Goal: Task Accomplishment & Management: Use online tool/utility

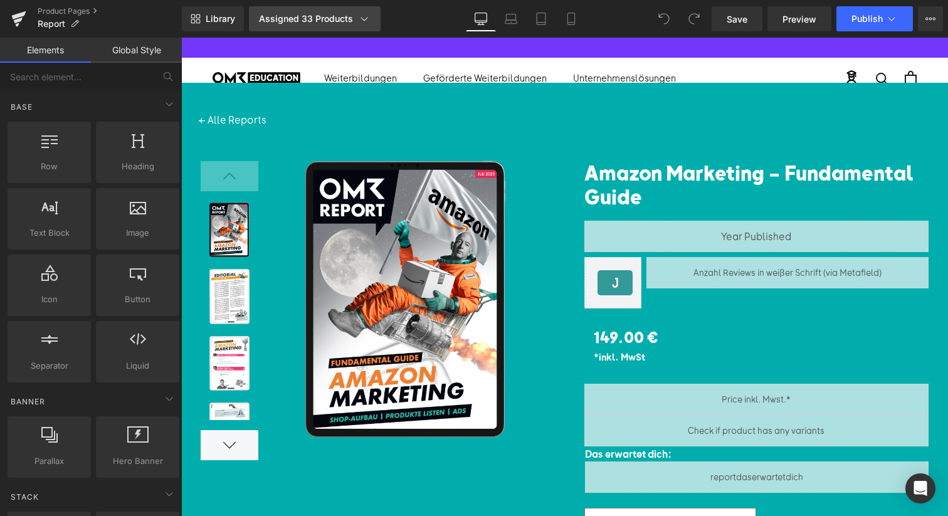
click at [346, 18] on div "Assigned 33 Products" at bounding box center [315, 19] width 112 height 13
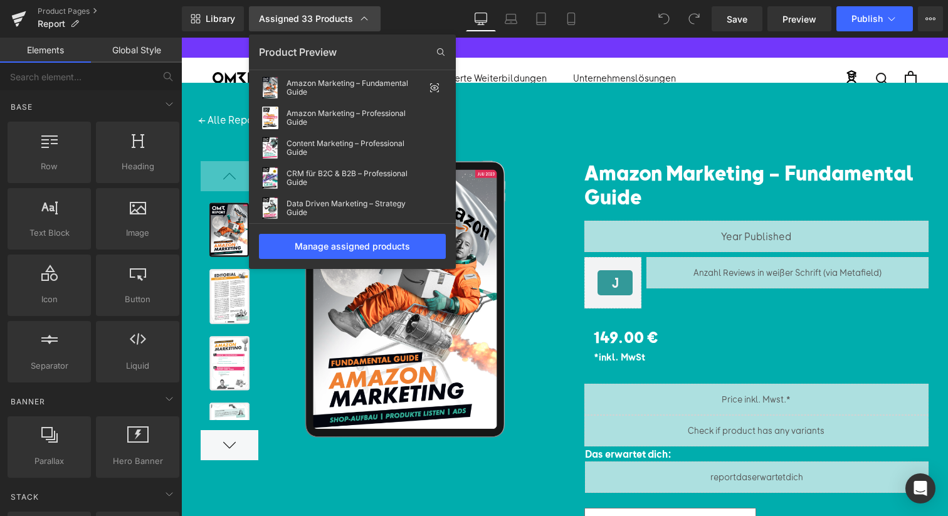
click at [346, 18] on div "Assigned 33 Products" at bounding box center [315, 19] width 112 height 13
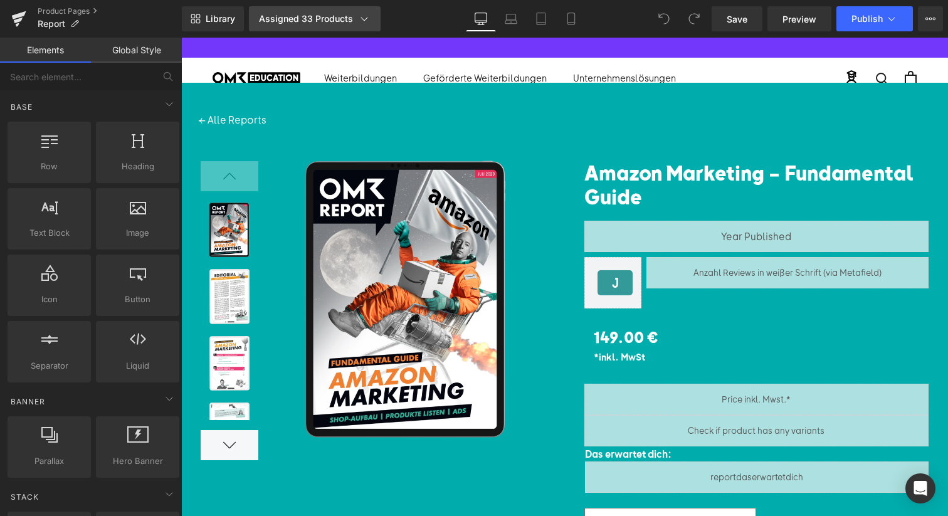
click at [346, 18] on div "Assigned 33 Products" at bounding box center [315, 19] width 112 height 13
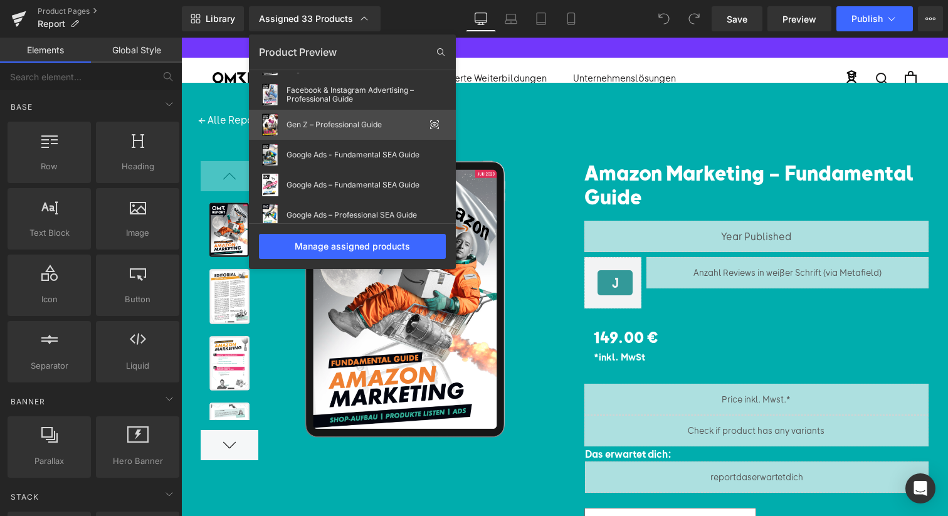
scroll to position [240, 0]
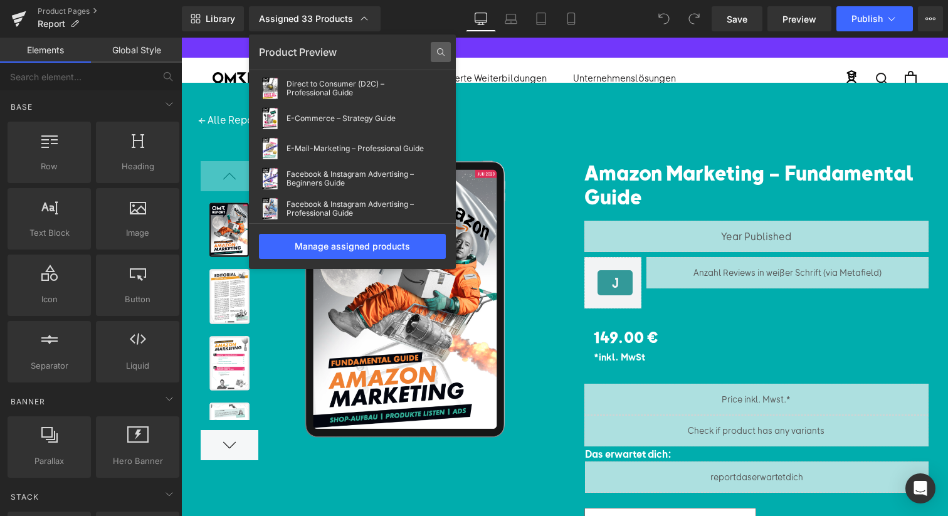
click at [444, 53] on icon at bounding box center [441, 52] width 20 height 20
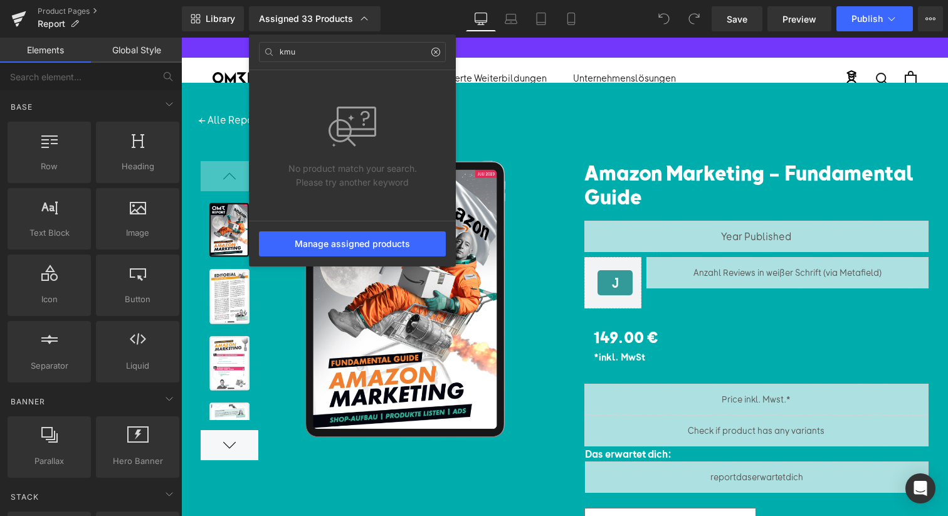
type input "kmu"
drag, startPoint x: 434, startPoint y: 50, endPoint x: 428, endPoint y: 54, distance: 7.7
click at [434, 50] on icon at bounding box center [436, 52] width 10 height 10
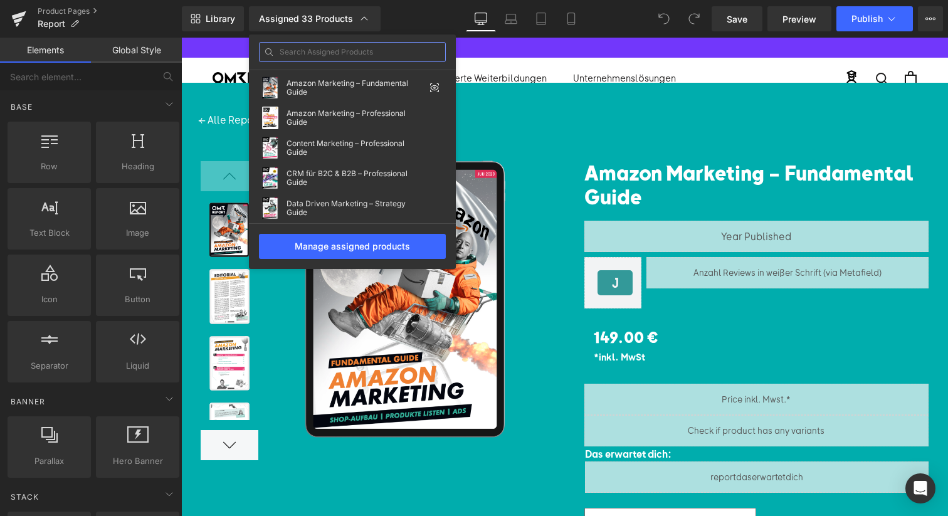
click at [340, 55] on input "text" at bounding box center [352, 52] width 187 height 20
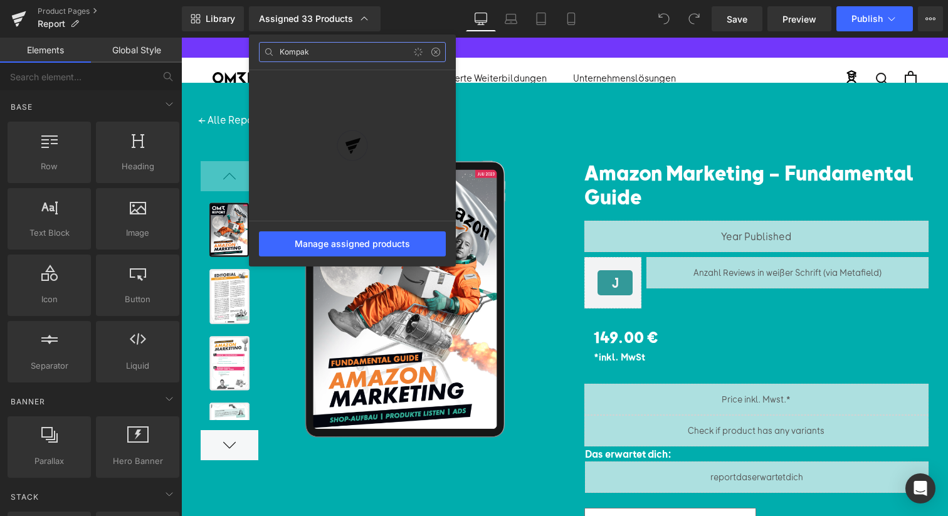
type input "Kompakt"
type input "suchma"
click at [443, 58] on input "kmu" at bounding box center [352, 52] width 187 height 20
drag, startPoint x: 441, startPoint y: 59, endPoint x: 446, endPoint y: 54, distance: 7.1
click at [444, 56] on input "kmu" at bounding box center [352, 52] width 187 height 20
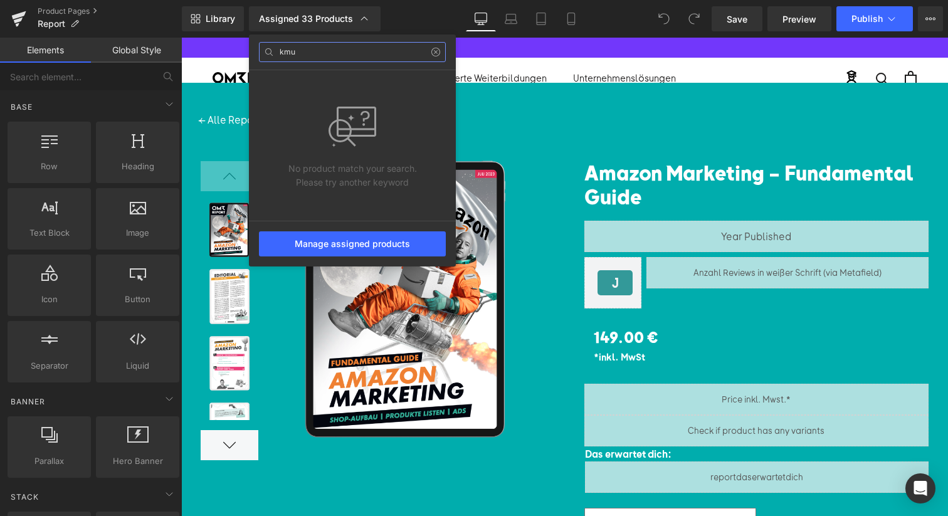
type input "kmu"
click at [446, 51] on div "kmu" at bounding box center [352, 52] width 207 height 36
click at [440, 51] on icon at bounding box center [436, 52] width 10 height 10
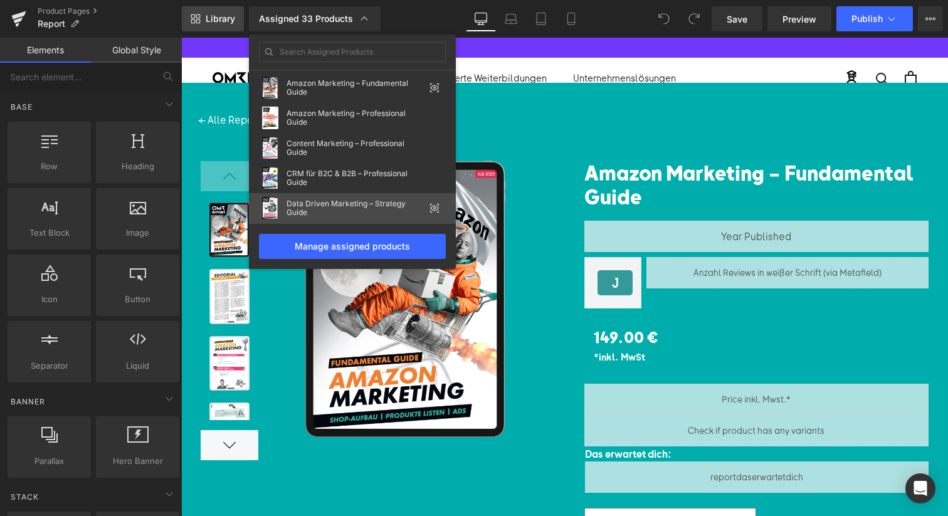
click at [232, 19] on span "Library" at bounding box center [220, 18] width 29 height 11
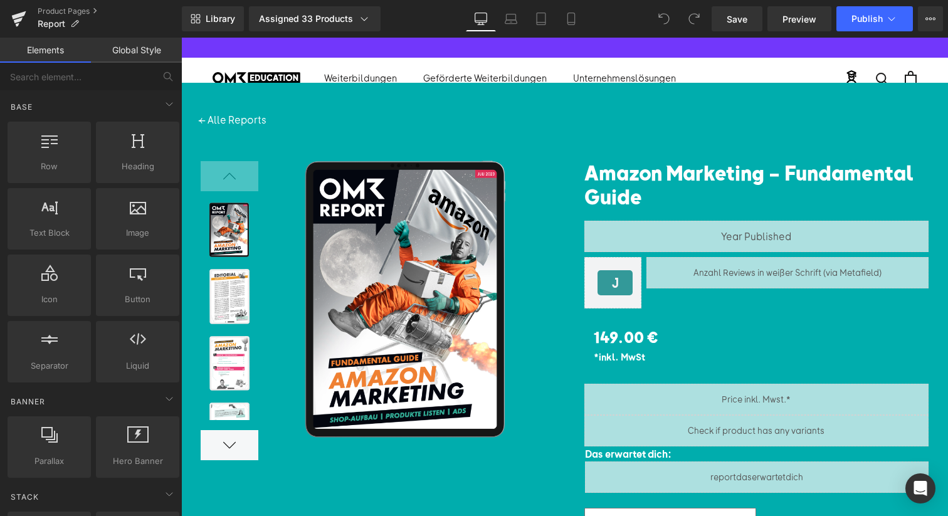
drag, startPoint x: 372, startPoint y: 38, endPoint x: 389, endPoint y: 27, distance: 20.3
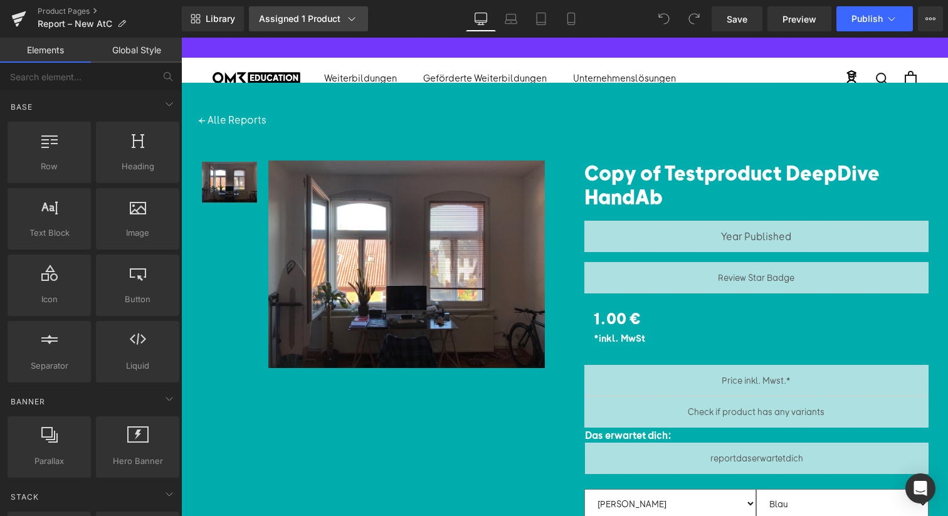
click at [290, 17] on div "Assigned 1 Product" at bounding box center [308, 19] width 99 height 13
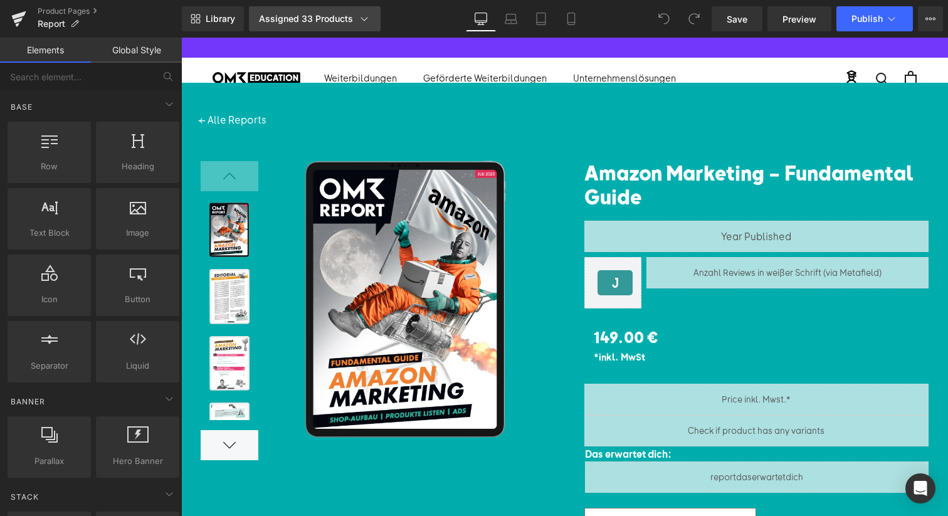
drag, startPoint x: 0, startPoint y: 0, endPoint x: 314, endPoint y: 26, distance: 315.2
click at [314, 26] on link "Assigned 33 Products" at bounding box center [315, 18] width 132 height 25
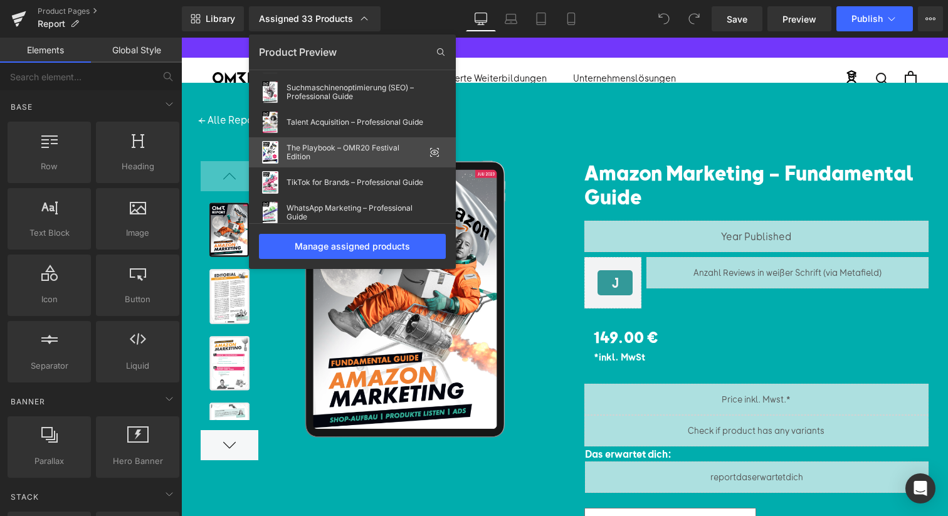
scroll to position [853, 0]
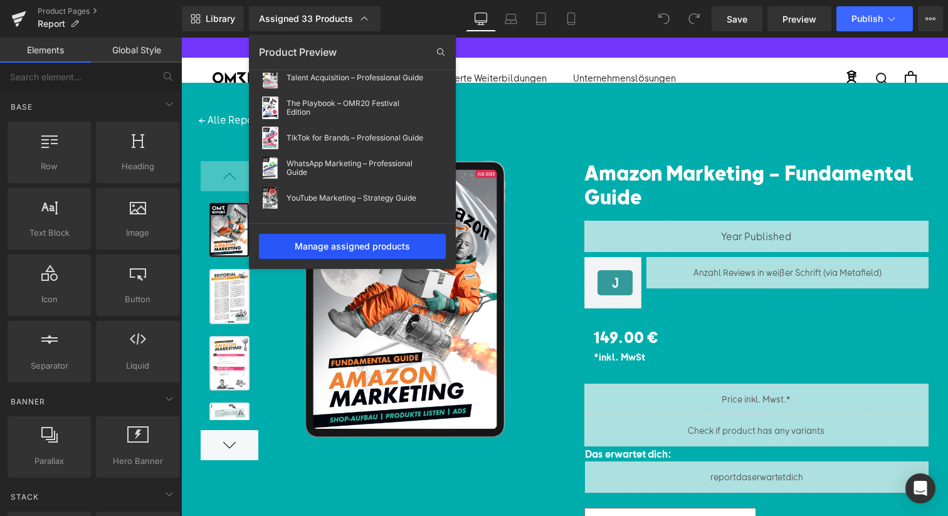
click at [374, 236] on div "Manage assigned products" at bounding box center [352, 246] width 187 height 25
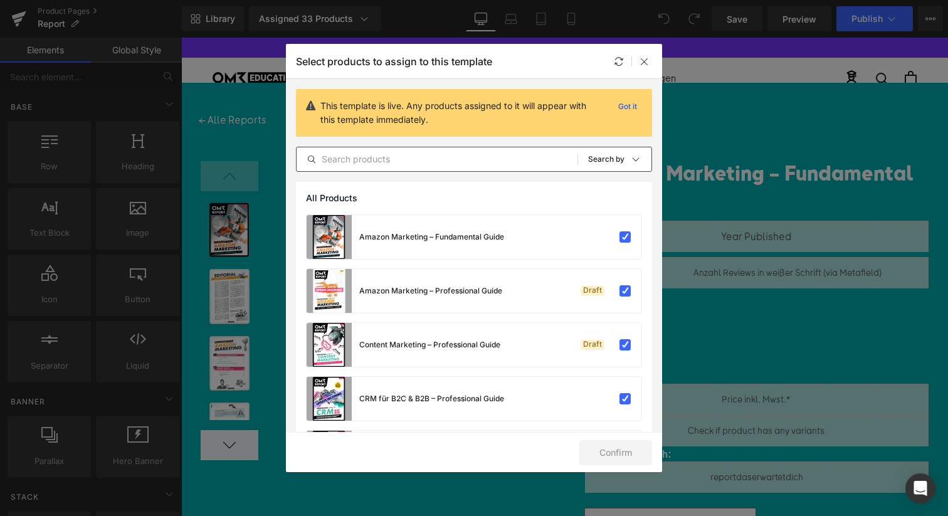
drag, startPoint x: 445, startPoint y: 166, endPoint x: 432, endPoint y: 166, distance: 13.2
click at [443, 166] on input "text" at bounding box center [437, 159] width 281 height 15
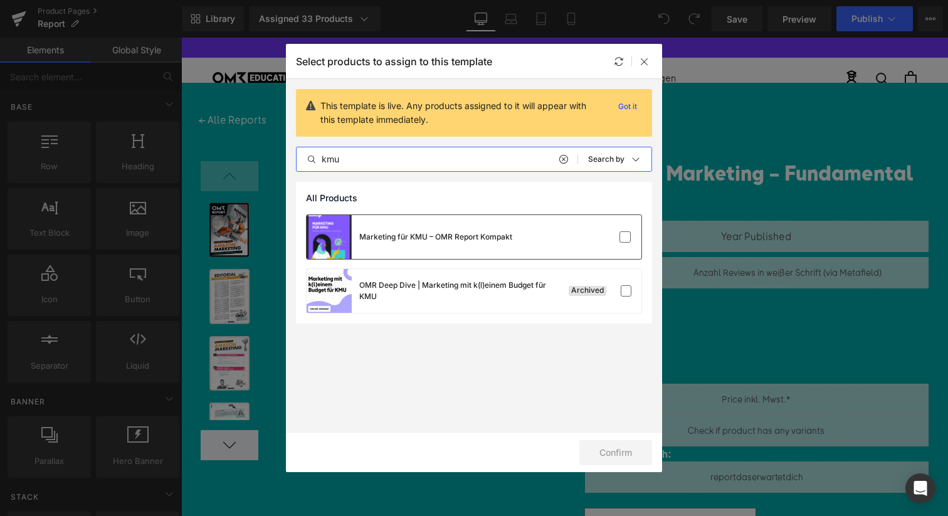
type input "kmu"
click at [419, 426] on div "Marketing für KMU – OMR Report Kompakt" at bounding box center [425, 433] width 33 height 15
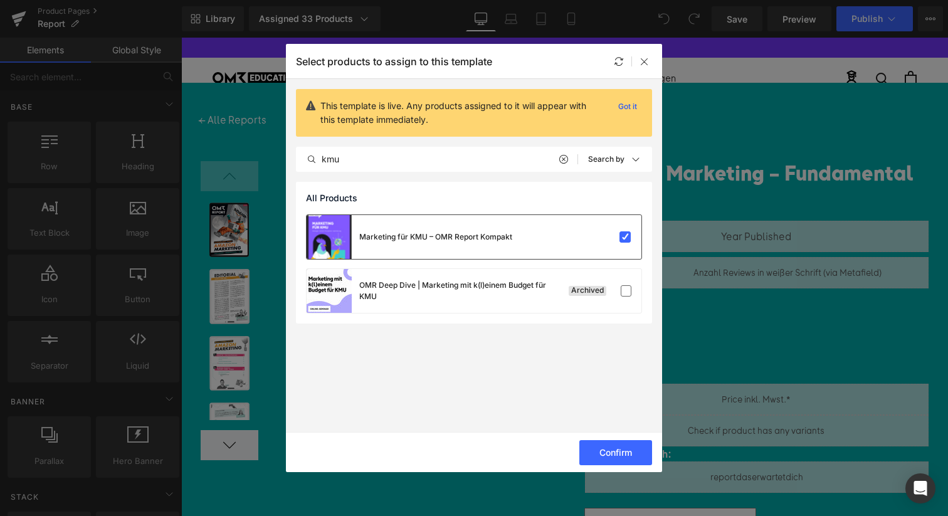
click at [0, 0] on div "Marketing für KMU – OMR Report Kompakt" at bounding box center [0, 0] width 0 height 0
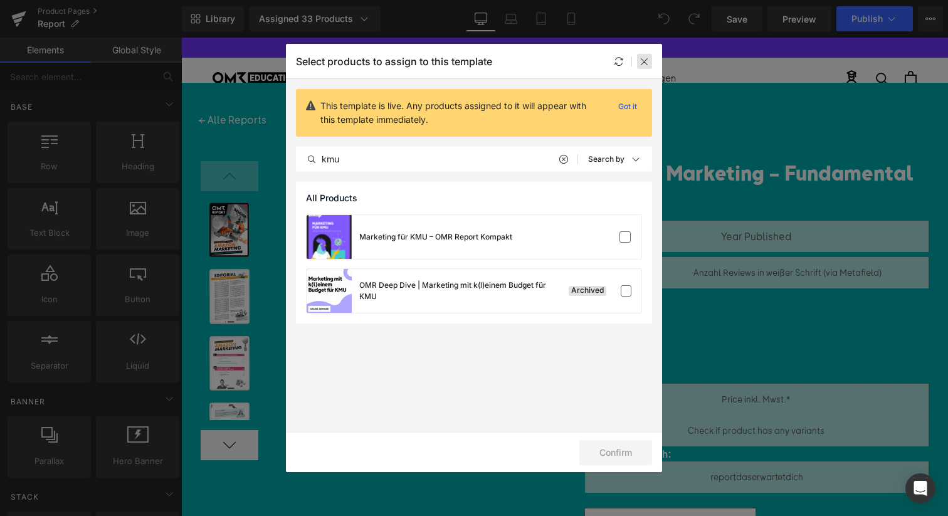
click at [0, 0] on div at bounding box center [0, 0] width 0 height 0
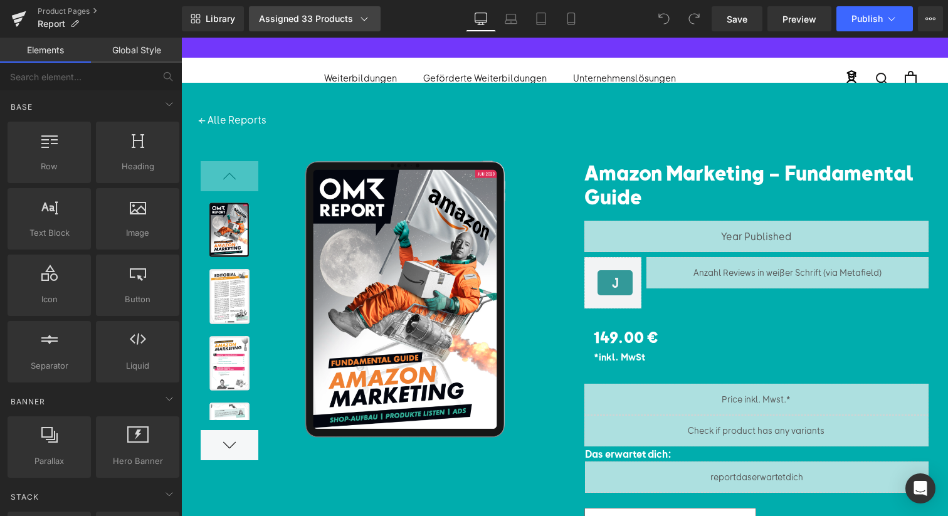
click at [303, 20] on div "Assigned 33 Products" at bounding box center [315, 19] width 112 height 13
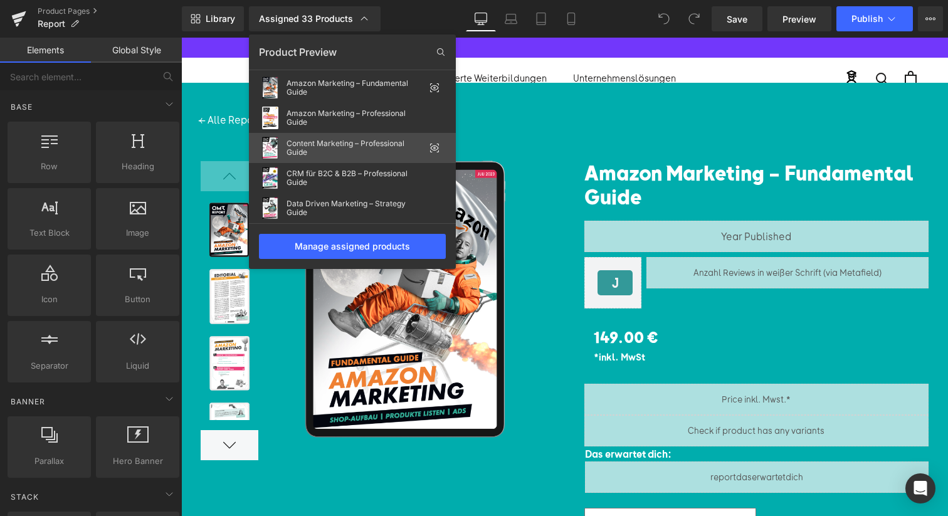
click at [338, 139] on div "Content Marketing – Professional Guide" at bounding box center [355, 148] width 138 height 18
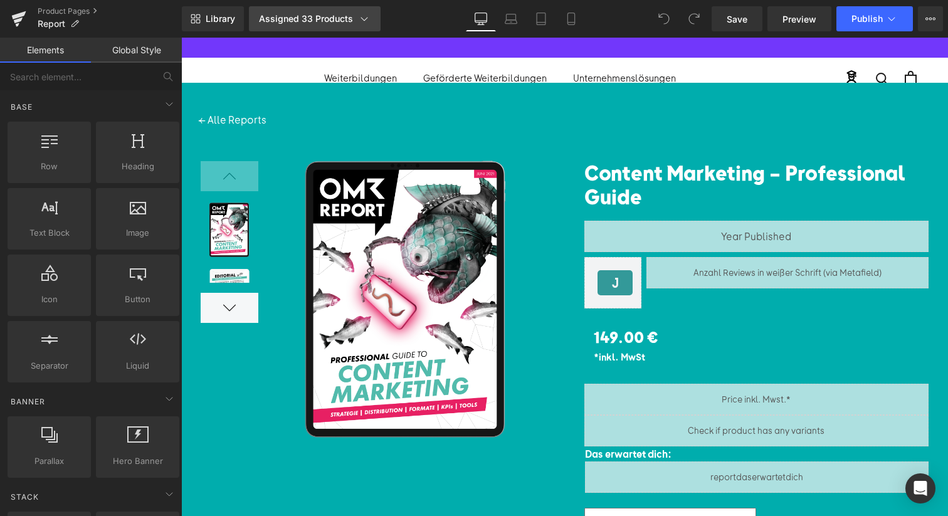
click at [328, 9] on link "Assigned 33 Products" at bounding box center [315, 18] width 132 height 25
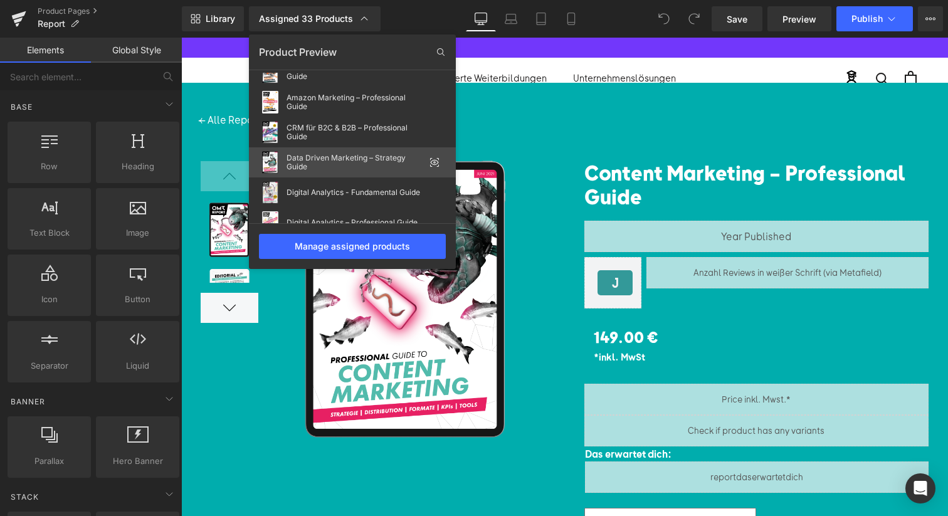
scroll to position [46, 0]
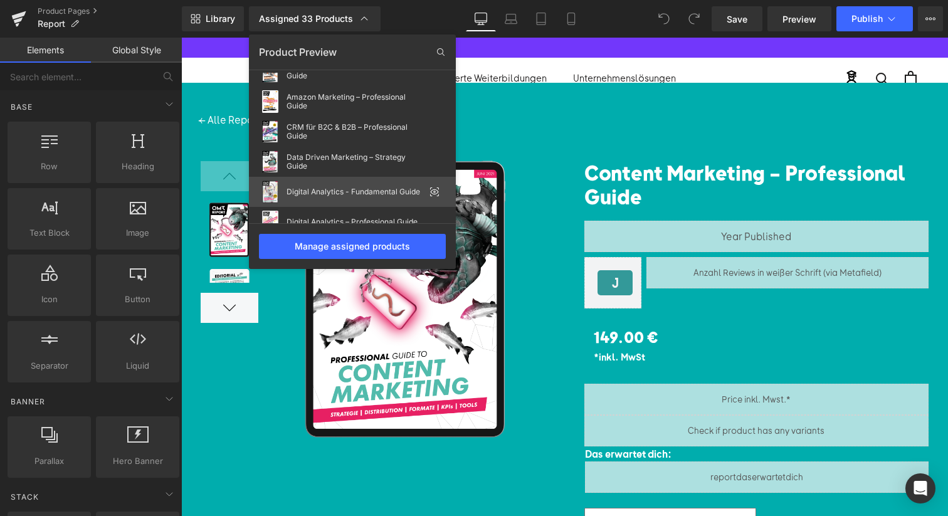
click at [342, 188] on div "Digital Analytics - Fundamental Guide" at bounding box center [355, 191] width 138 height 9
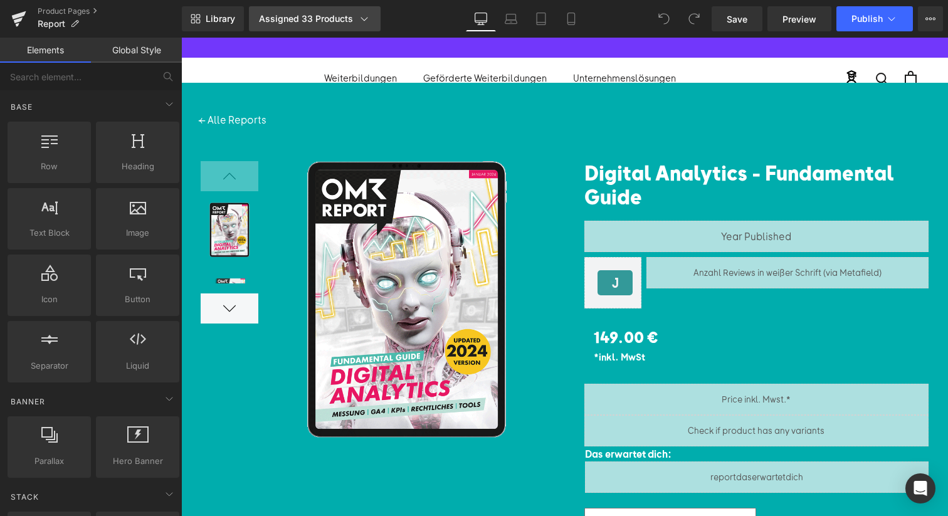
click at [313, 20] on div "Assigned 33 Products" at bounding box center [315, 19] width 112 height 13
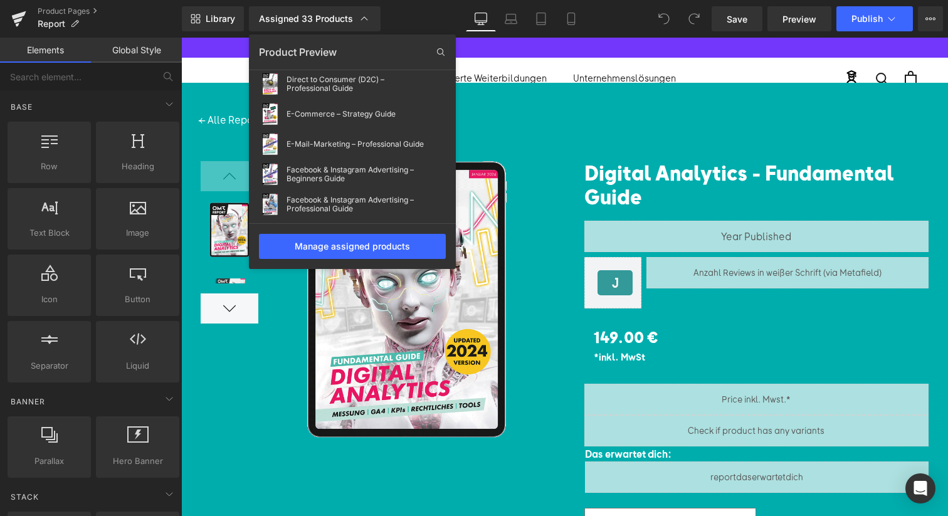
scroll to position [28, 0]
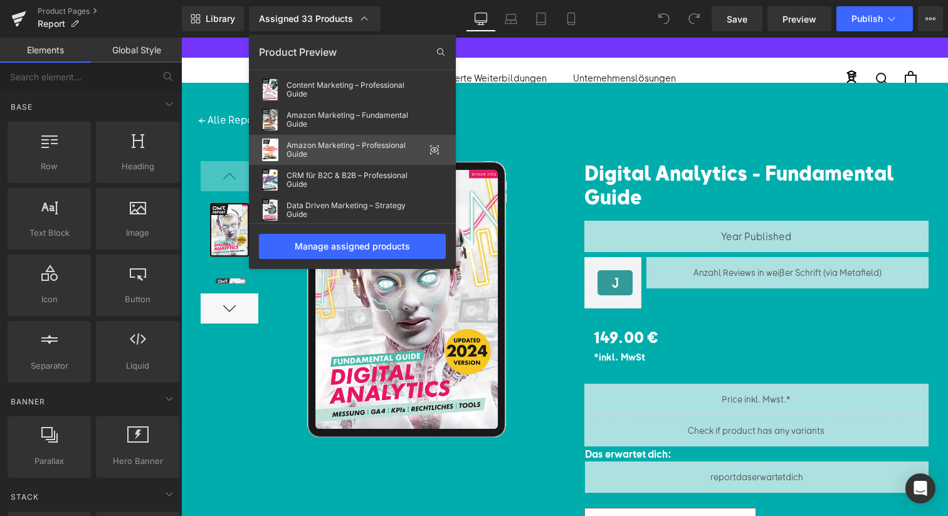
click at [351, 155] on div "Amazon Marketing – Professional Guide" at bounding box center [355, 150] width 138 height 18
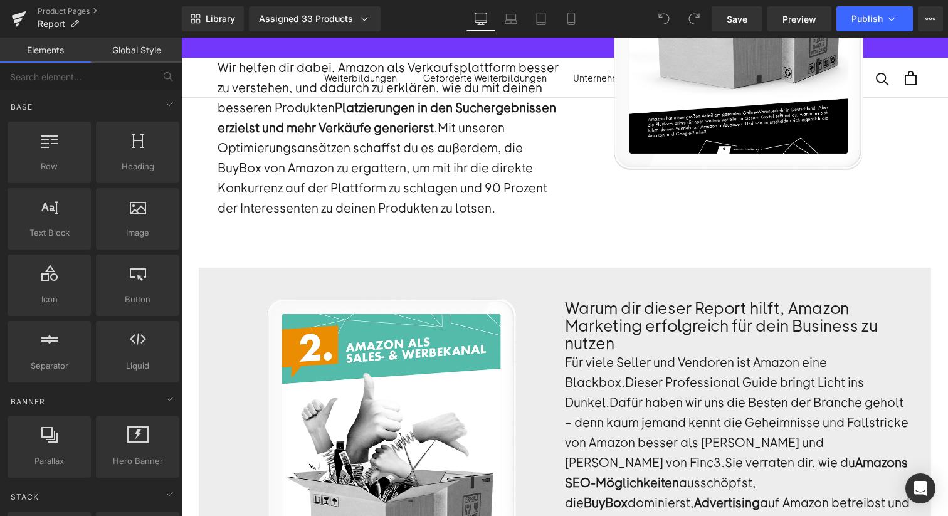
scroll to position [1316, 0]
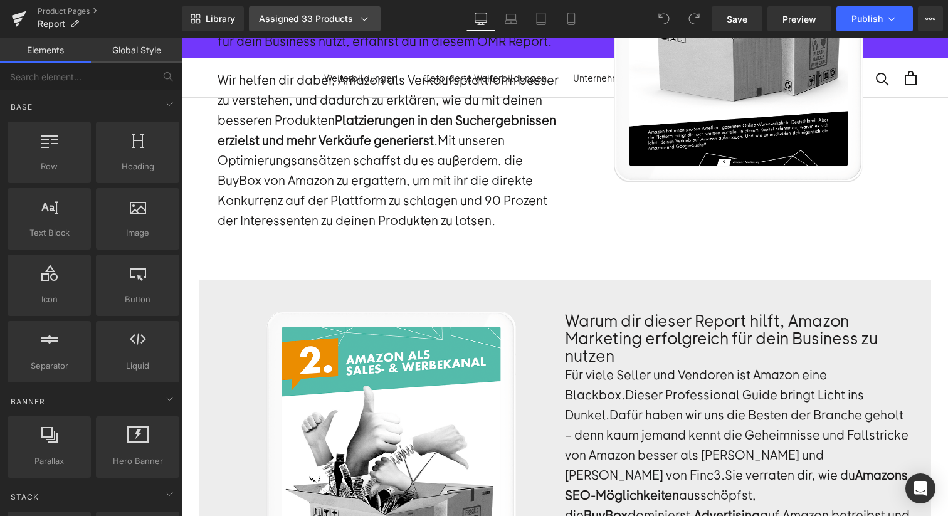
click at [277, 9] on link "Assigned 33 Products" at bounding box center [315, 18] width 132 height 25
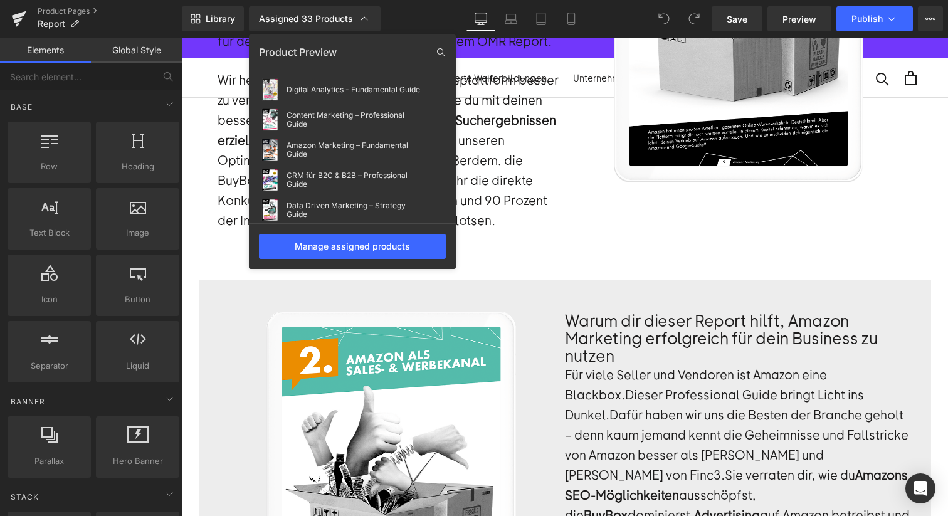
click at [309, 50] on div "Product Preview" at bounding box center [352, 52] width 207 height 20
click at [447, 53] on icon at bounding box center [441, 52] width 20 height 20
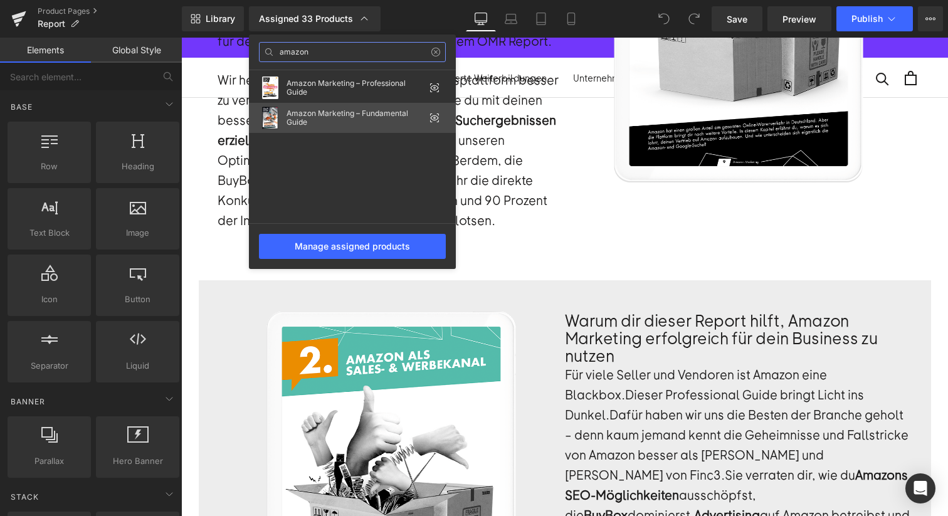
type input "amazon"
click at [317, 112] on div "Amazon Marketing – Fundamental Guide" at bounding box center [355, 118] width 138 height 18
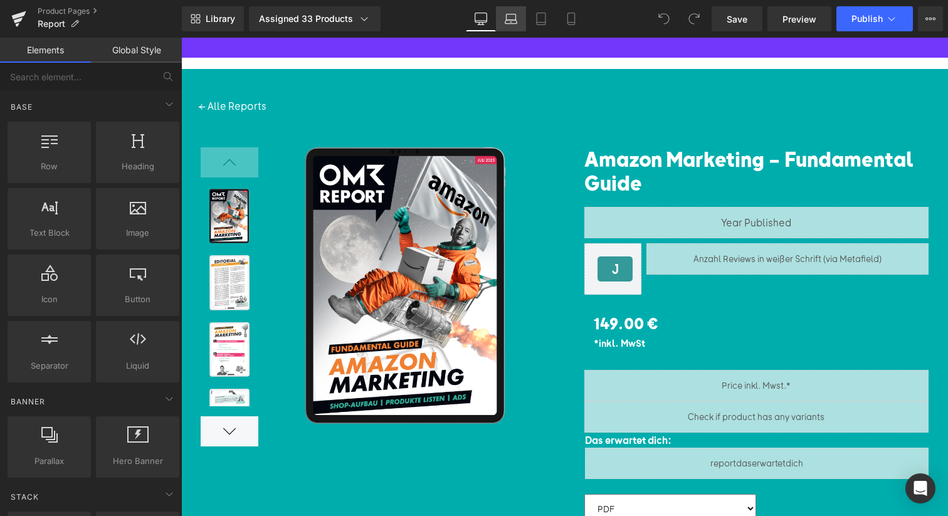
scroll to position [12, 0]
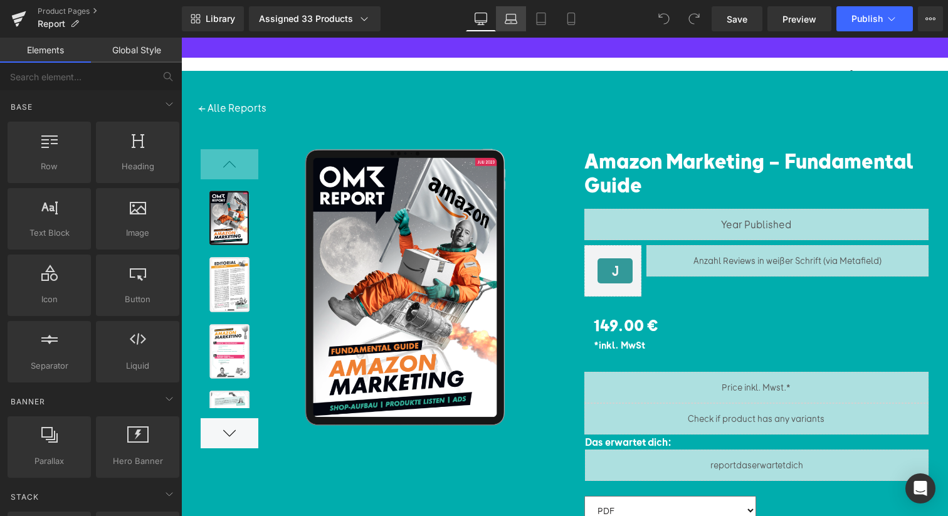
click at [519, 19] on link "Laptop" at bounding box center [511, 18] width 30 height 25
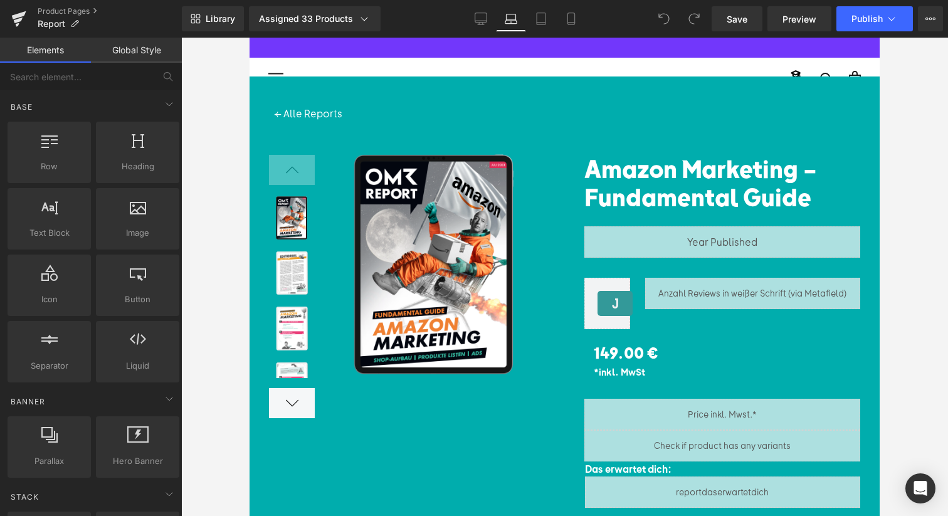
scroll to position [0, 0]
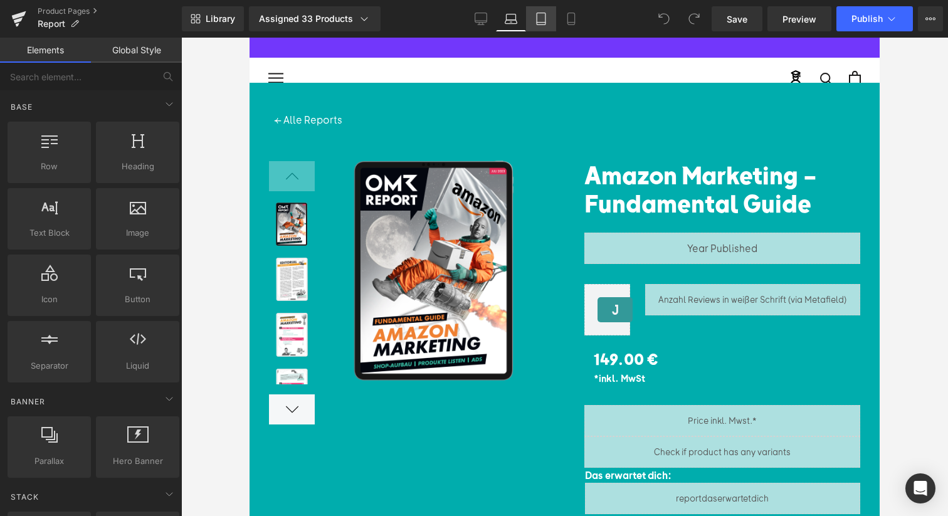
click at [532, 19] on link "Tablet" at bounding box center [541, 18] width 30 height 25
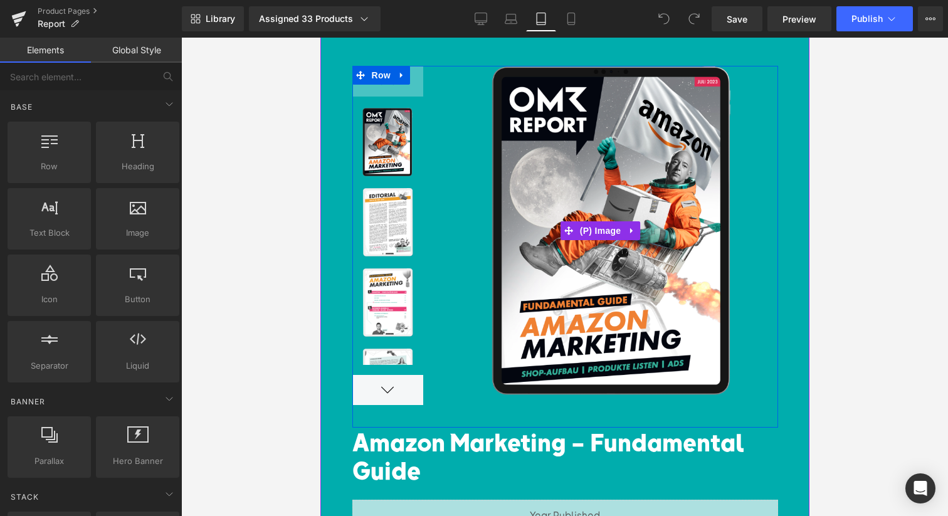
scroll to position [437, 0]
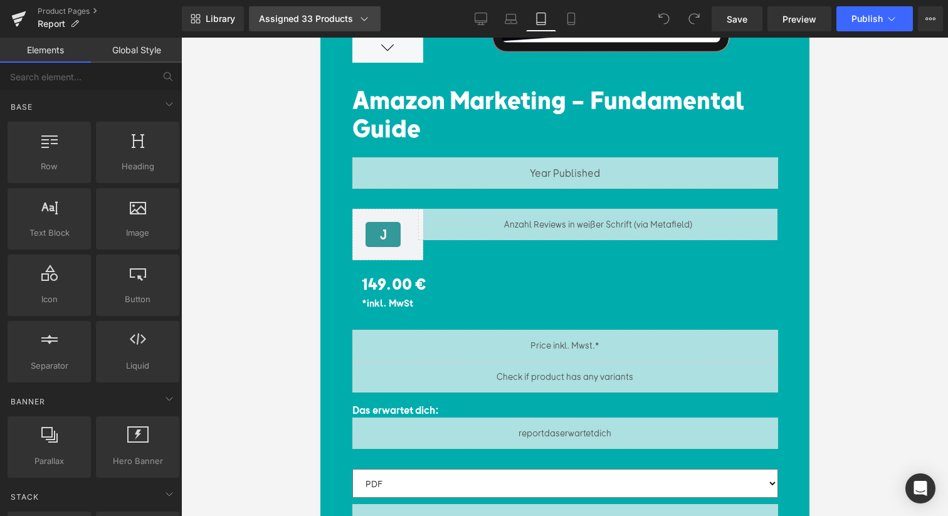
click at [309, 19] on div "Assigned 33 Products" at bounding box center [315, 19] width 112 height 13
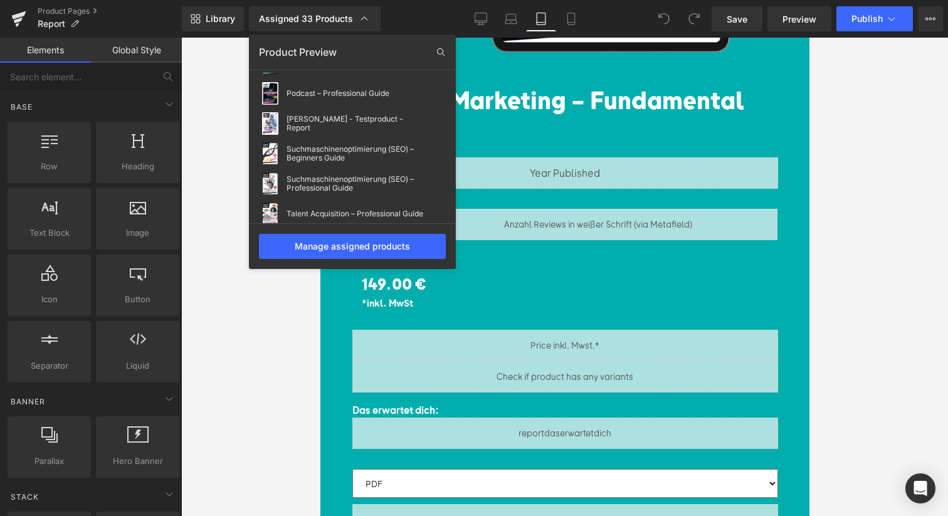
scroll to position [743, 0]
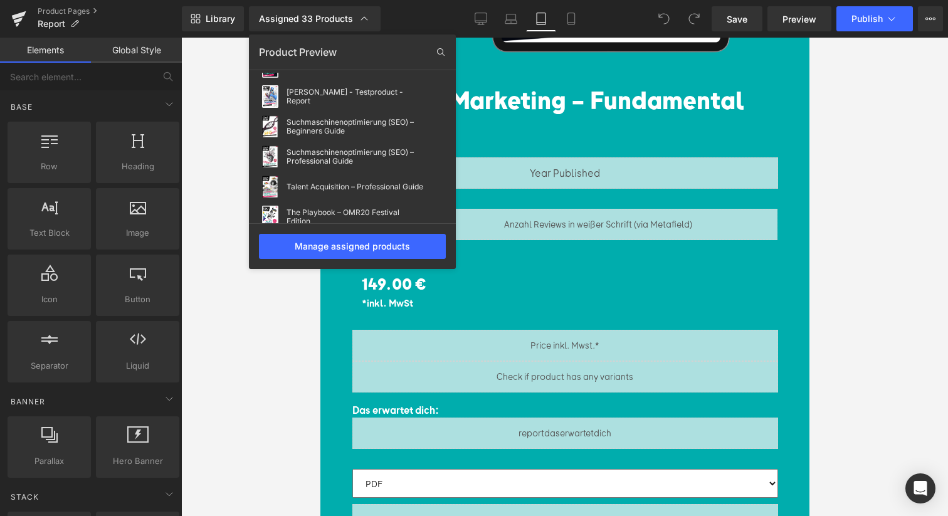
click at [225, 387] on div at bounding box center [564, 277] width 767 height 478
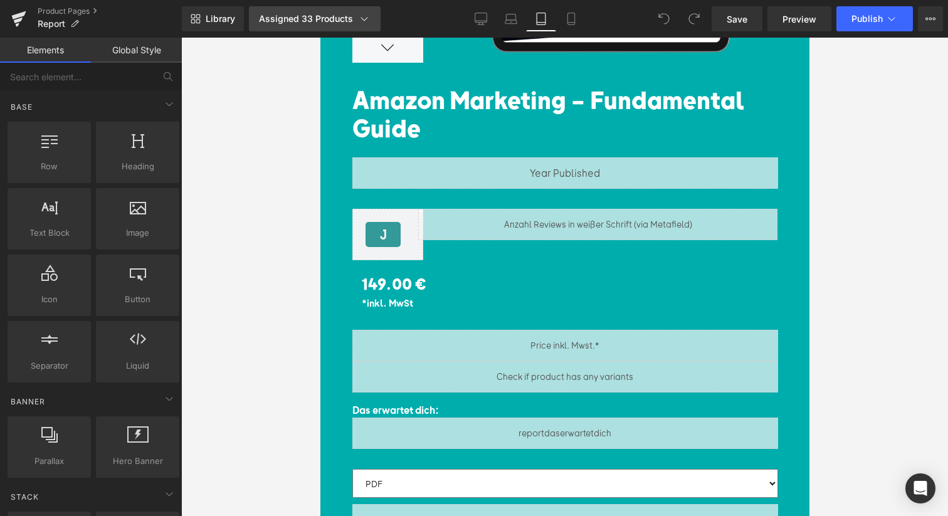
click at [361, 16] on icon at bounding box center [364, 19] width 13 height 13
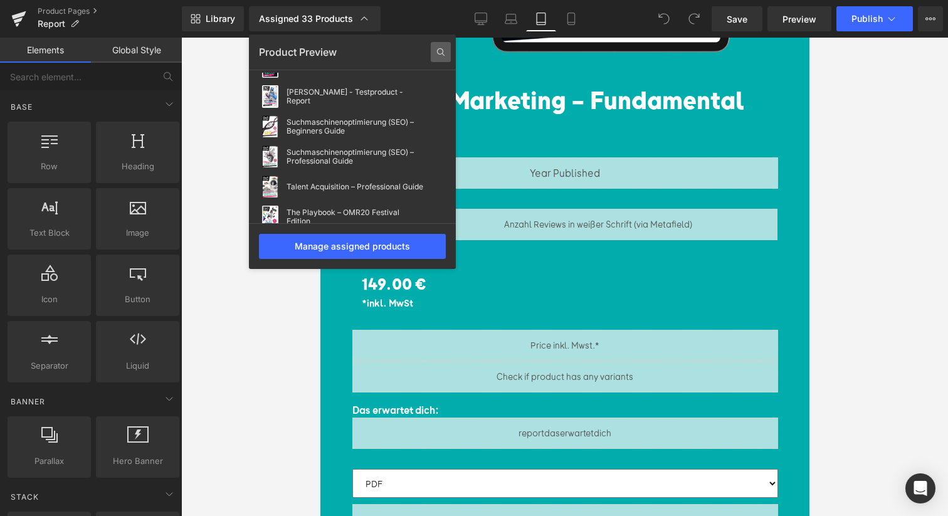
click at [435, 58] on icon at bounding box center [441, 52] width 20 height 20
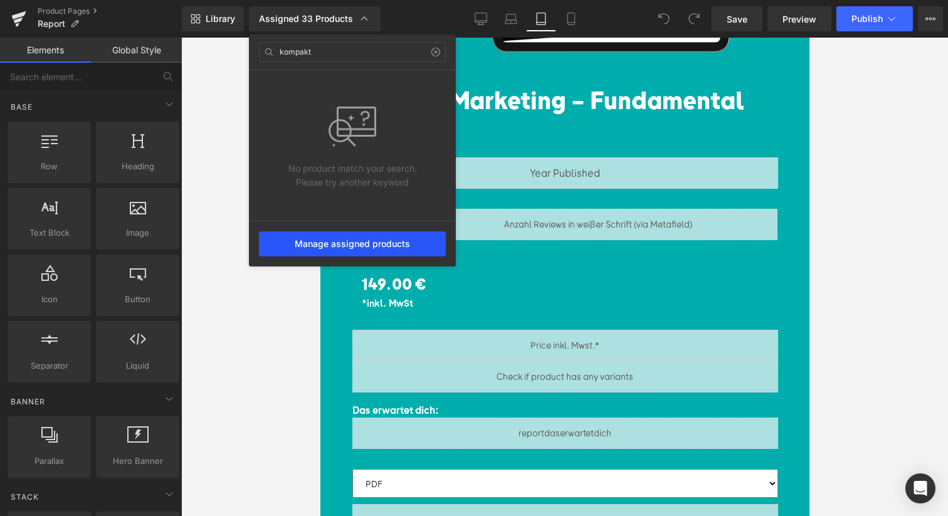
type input "kompakt"
click at [365, 245] on div "Manage assigned products" at bounding box center [352, 243] width 187 height 25
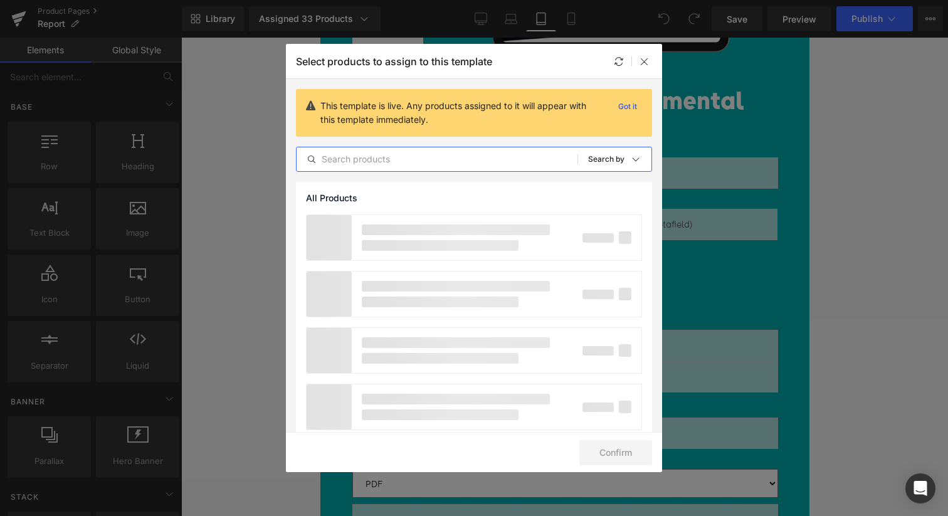
click at [441, 158] on input "text" at bounding box center [437, 159] width 281 height 15
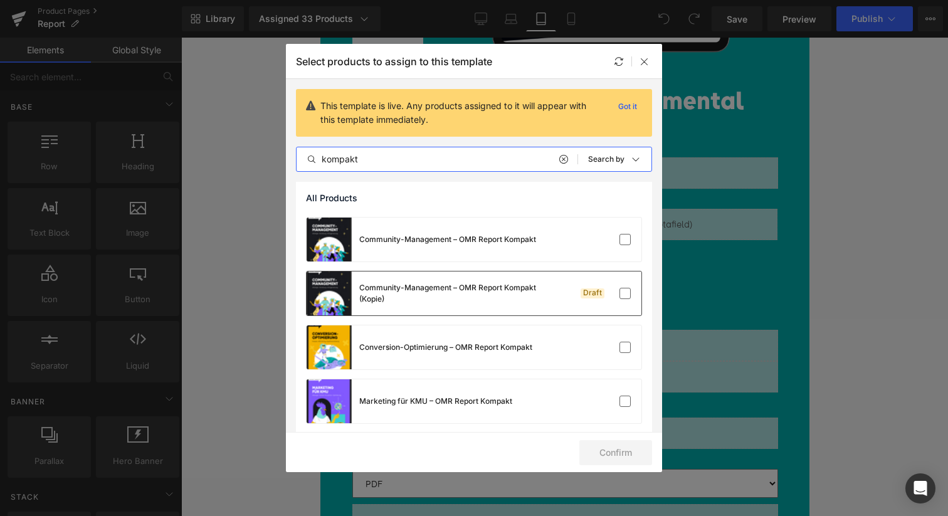
scroll to position [115, 0]
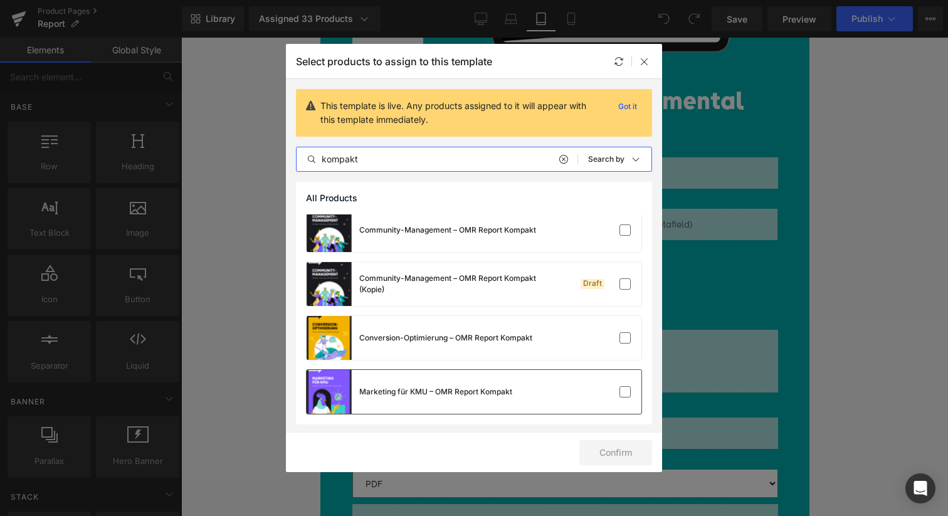
type input "kompakt"
click at [437, 397] on div "Marketing für KMU – OMR Report Kompakt" at bounding box center [435, 391] width 153 height 11
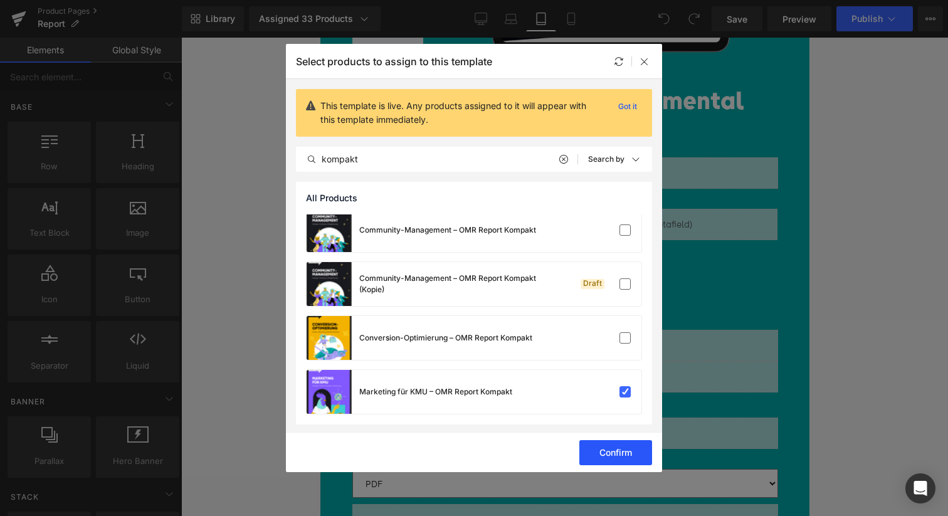
click at [640, 458] on button "Confirm" at bounding box center [615, 452] width 73 height 25
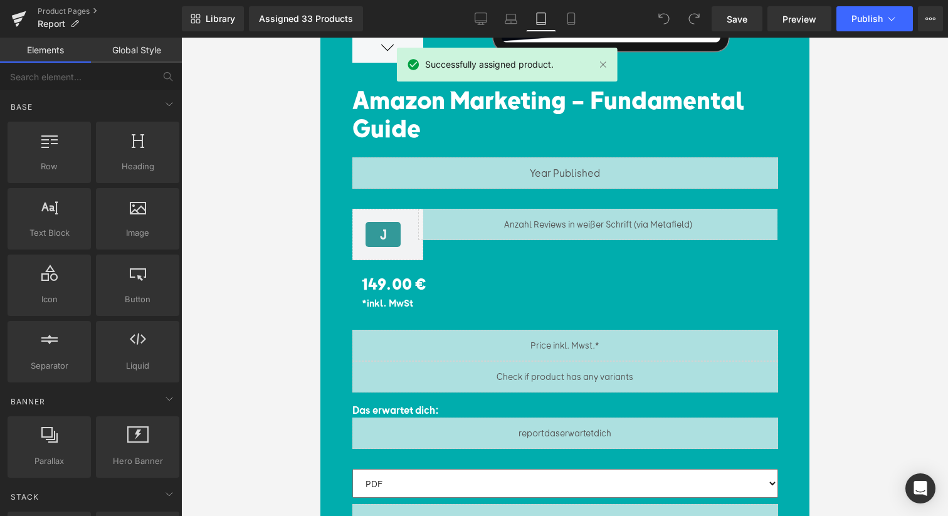
click at [847, 145] on div at bounding box center [564, 277] width 767 height 478
click at [298, 9] on link "Assigned 33 Products" at bounding box center [306, 18] width 114 height 25
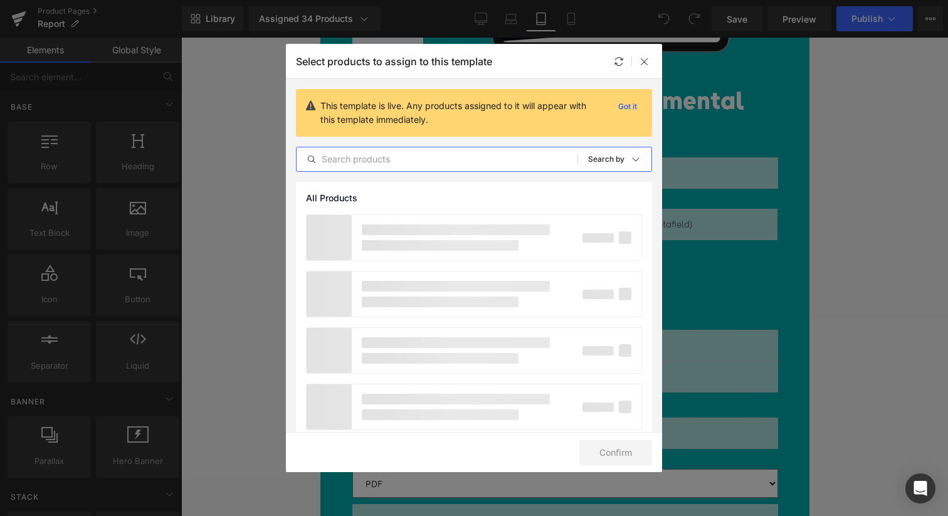
click at [387, 156] on input "text" at bounding box center [437, 159] width 281 height 15
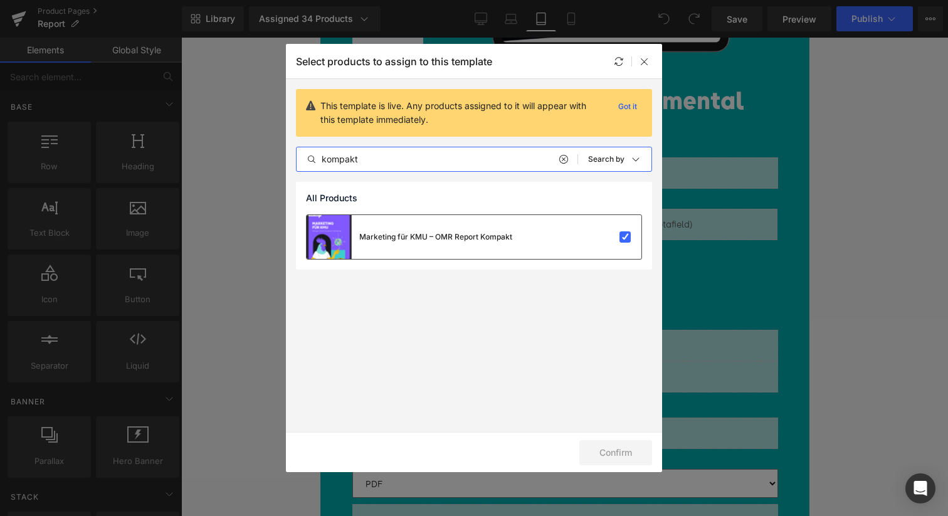
type input "kompakt"
click at [478, 242] on div "Marketing für KMU – OMR Report Kompakt" at bounding box center [435, 236] width 153 height 11
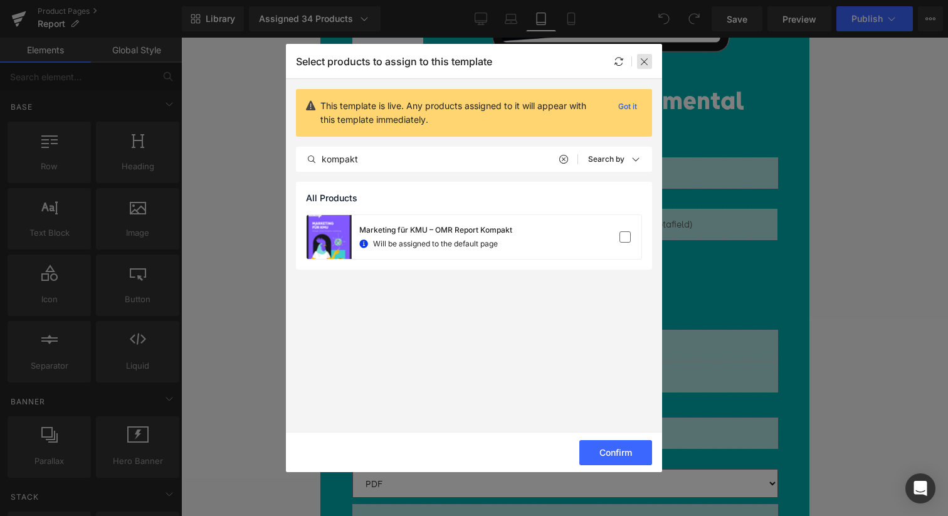
click at [646, 64] on icon at bounding box center [644, 61] width 10 height 10
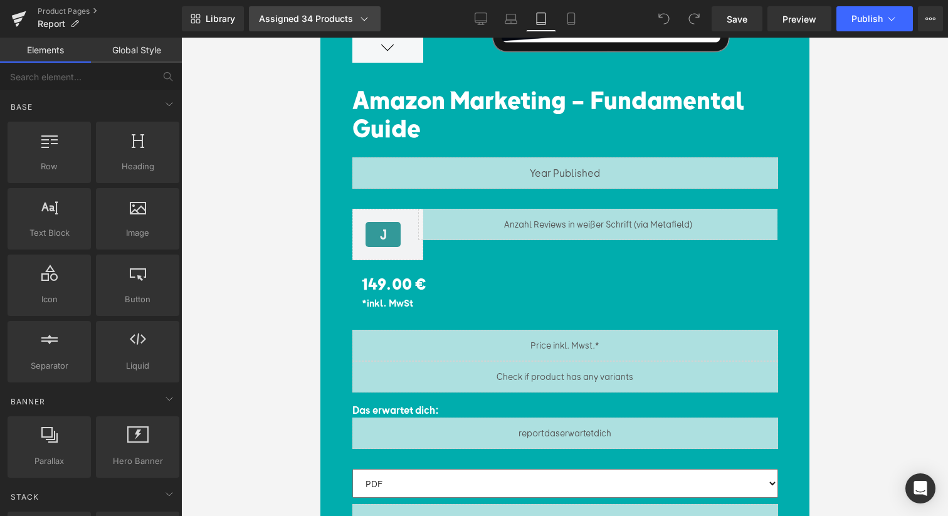
click at [318, 29] on link "Assigned 34 Products" at bounding box center [315, 18] width 132 height 25
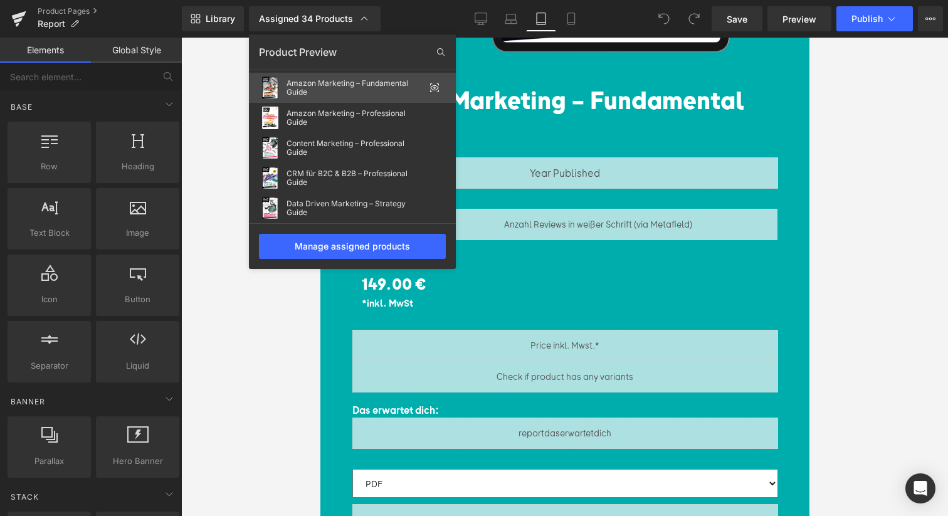
click at [359, 67] on div "Product Preview" at bounding box center [352, 52] width 207 height 36
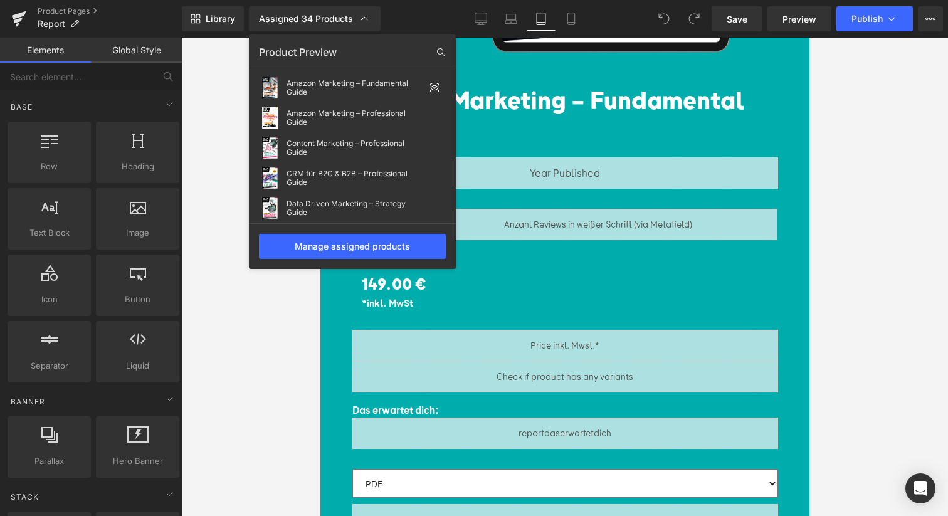
click at [355, 46] on div "Product Preview" at bounding box center [352, 52] width 207 height 20
click at [451, 58] on div "Product Preview" at bounding box center [352, 52] width 207 height 20
click at [443, 53] on icon at bounding box center [441, 52] width 20 height 20
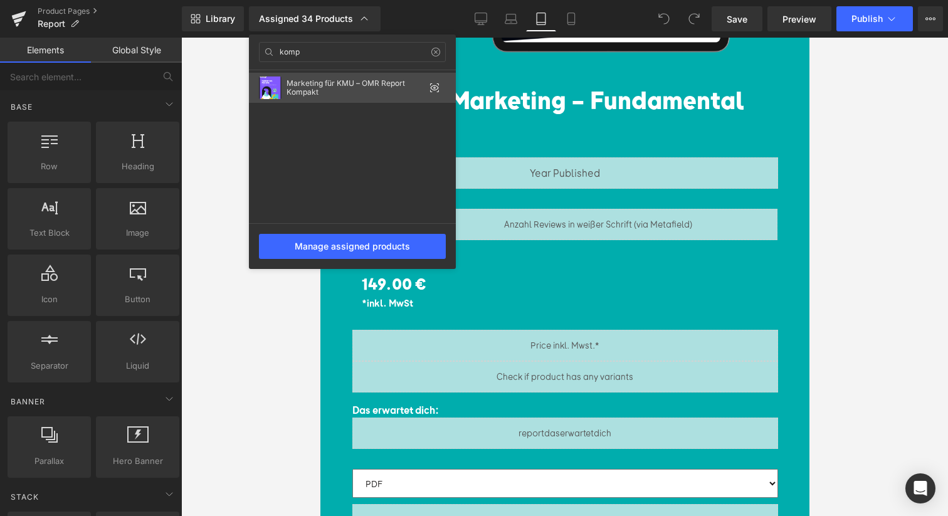
type input "komp"
click at [324, 93] on div "Marketing für KMU – OMR Report Kompakt" at bounding box center [355, 88] width 138 height 18
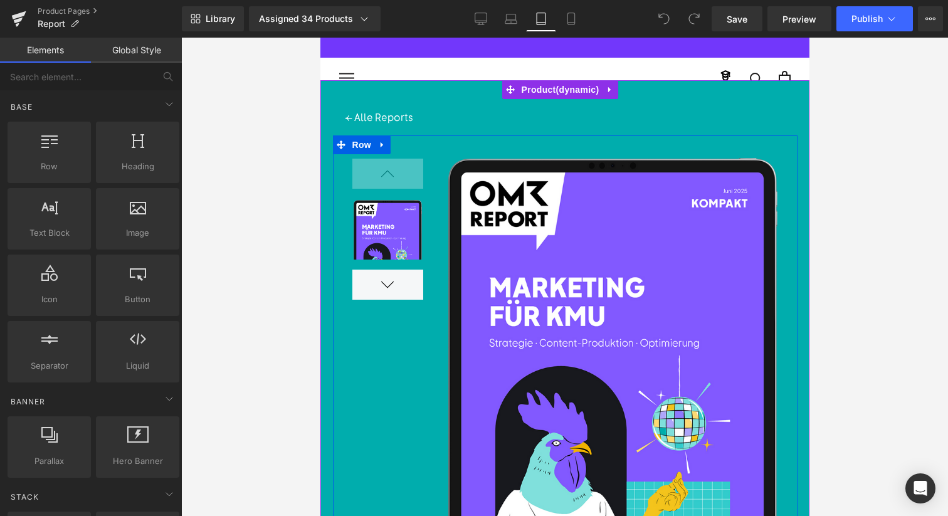
scroll to position [0, 0]
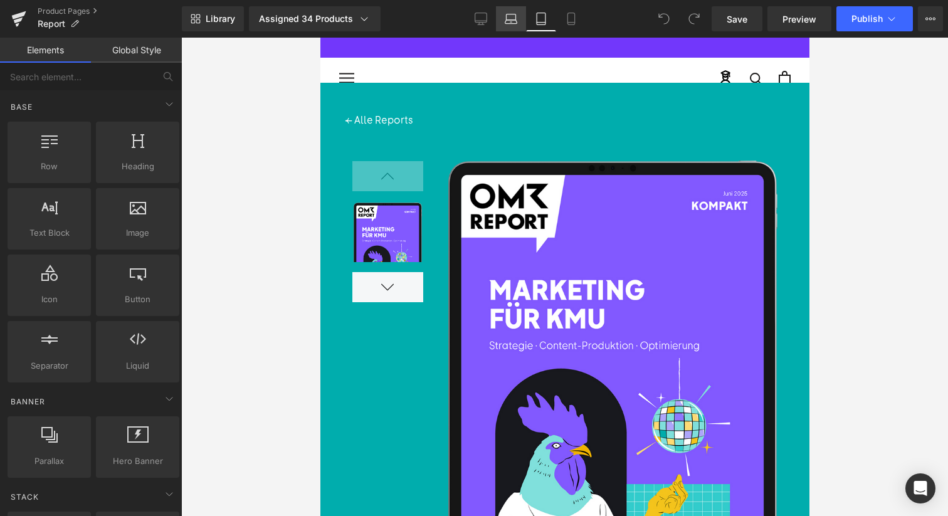
click at [514, 17] on icon at bounding box center [511, 19] width 13 height 13
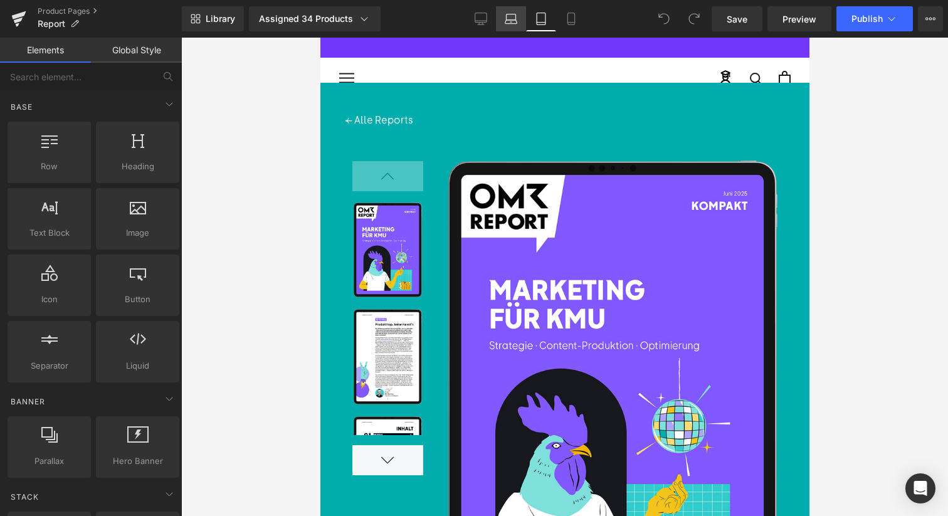
scroll to position [45, 0]
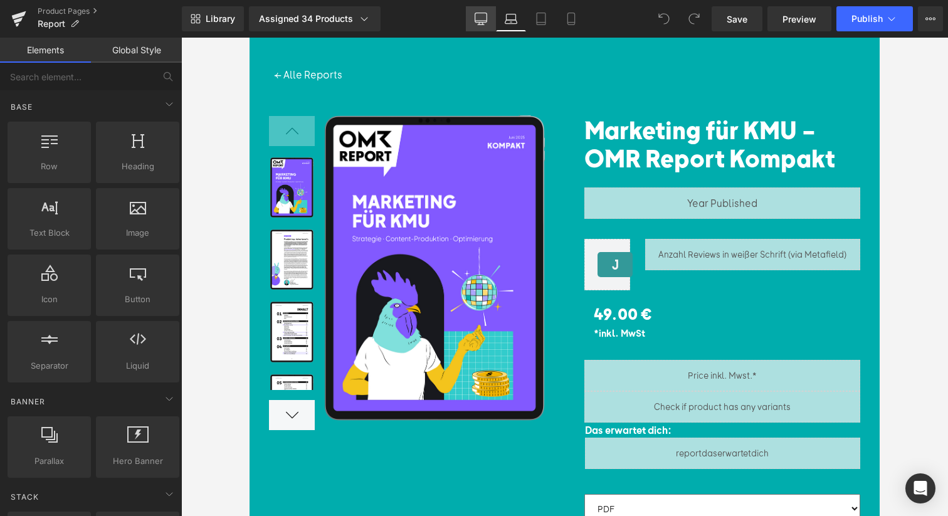
click at [486, 22] on icon at bounding box center [481, 17] width 12 height 9
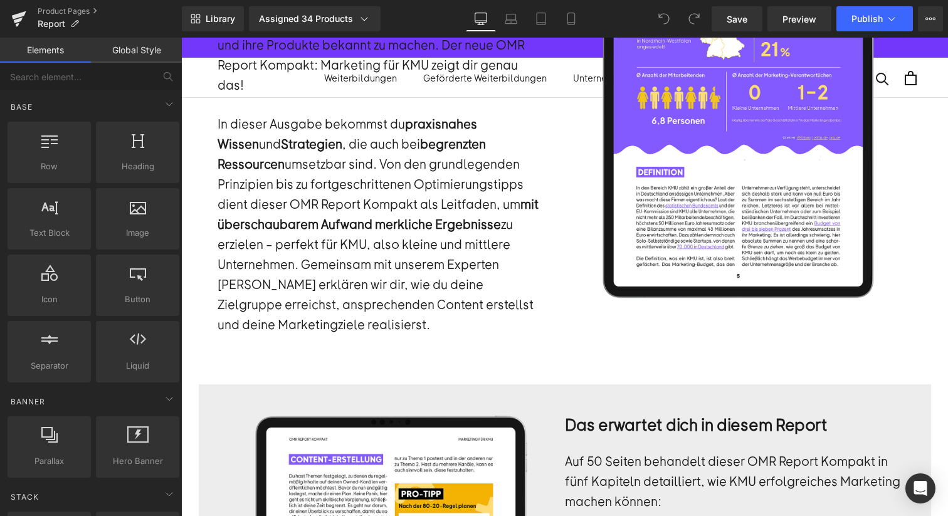
scroll to position [1435, 0]
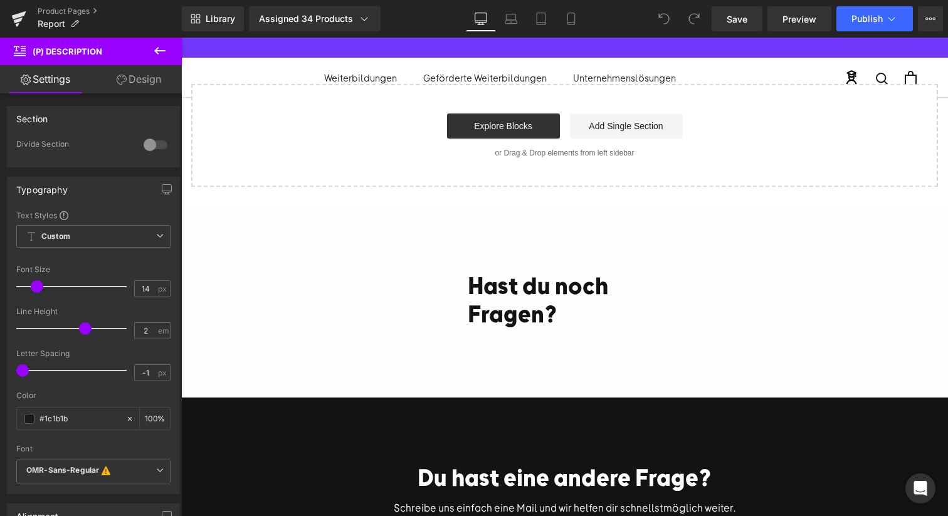
scroll to position [0, 0]
click at [162, 50] on icon at bounding box center [159, 50] width 15 height 15
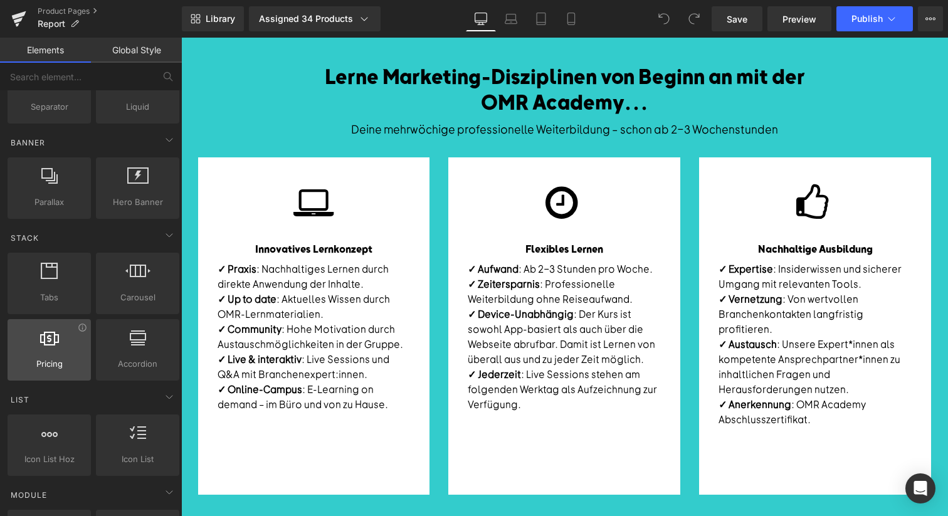
scroll to position [573, 0]
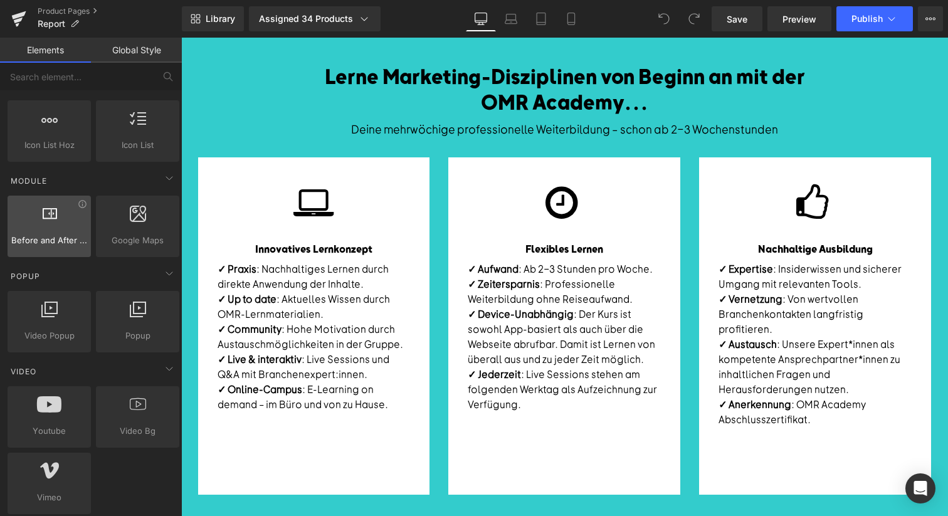
click at [60, 219] on div at bounding box center [49, 220] width 76 height 28
click at [56, 246] on span "Before and After Images" at bounding box center [49, 240] width 76 height 13
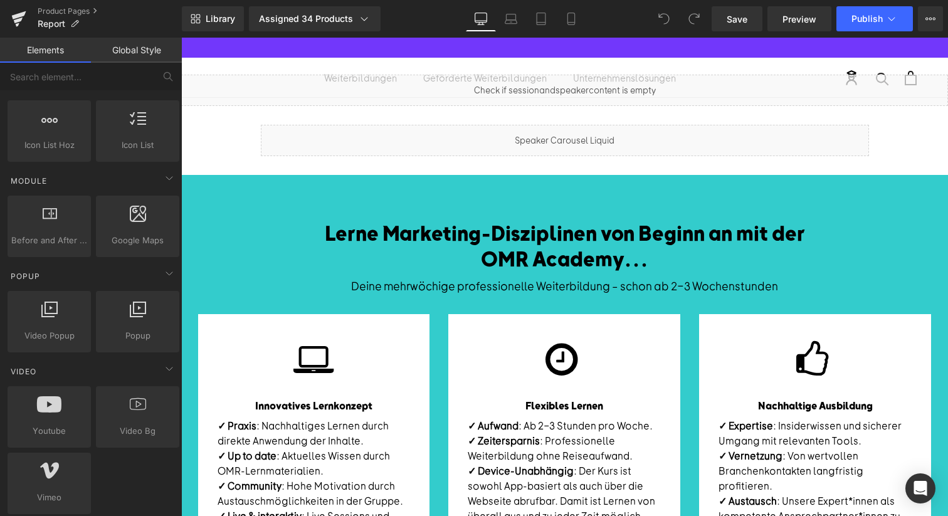
scroll to position [2101, 0]
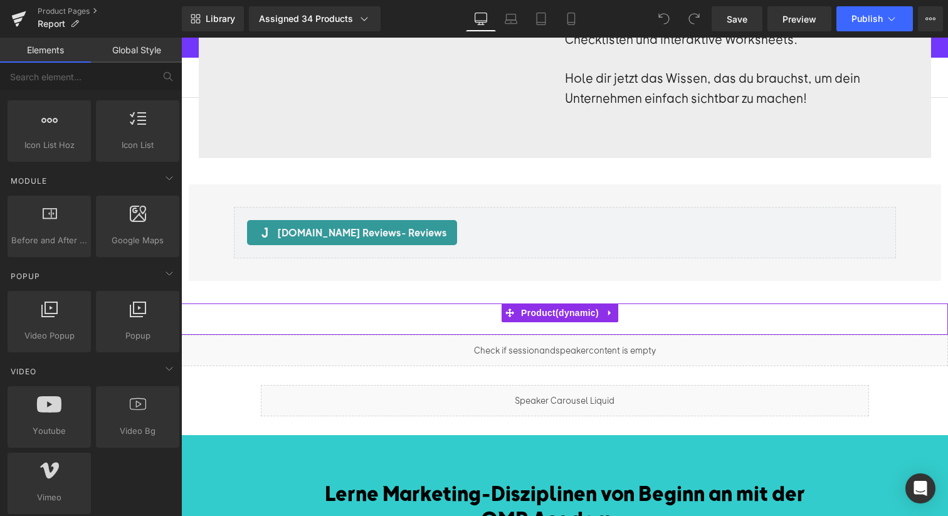
click at [426, 303] on div "Liquid" at bounding box center [564, 318] width 767 height 31
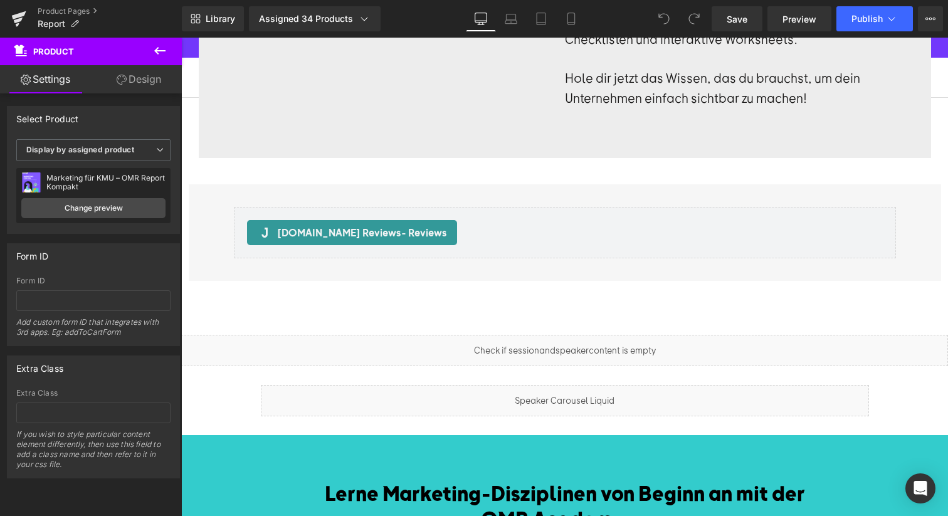
click at [163, 51] on icon at bounding box center [159, 51] width 11 height 8
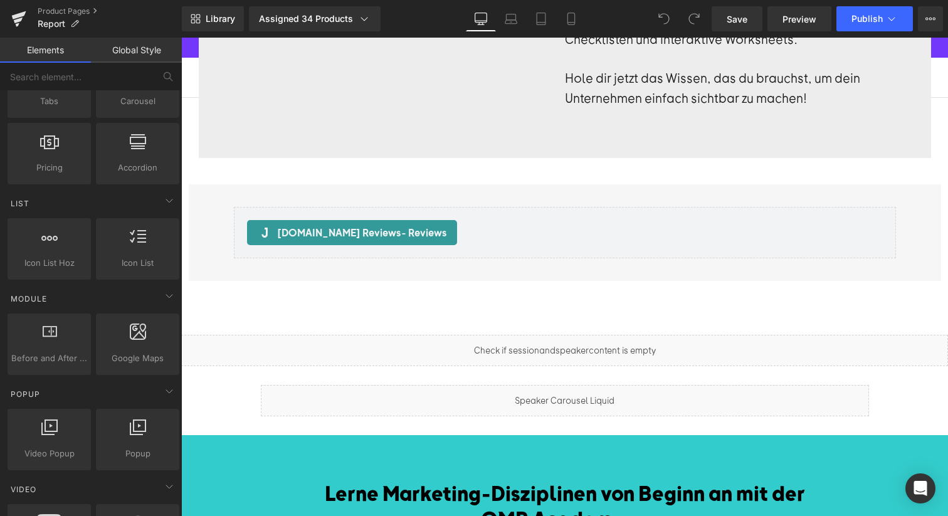
scroll to position [313, 0]
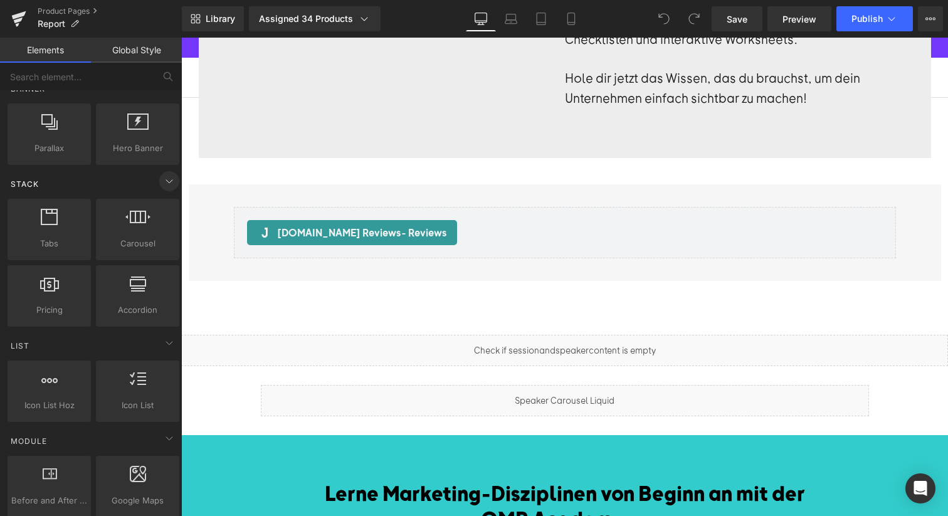
click at [162, 177] on icon at bounding box center [169, 181] width 15 height 15
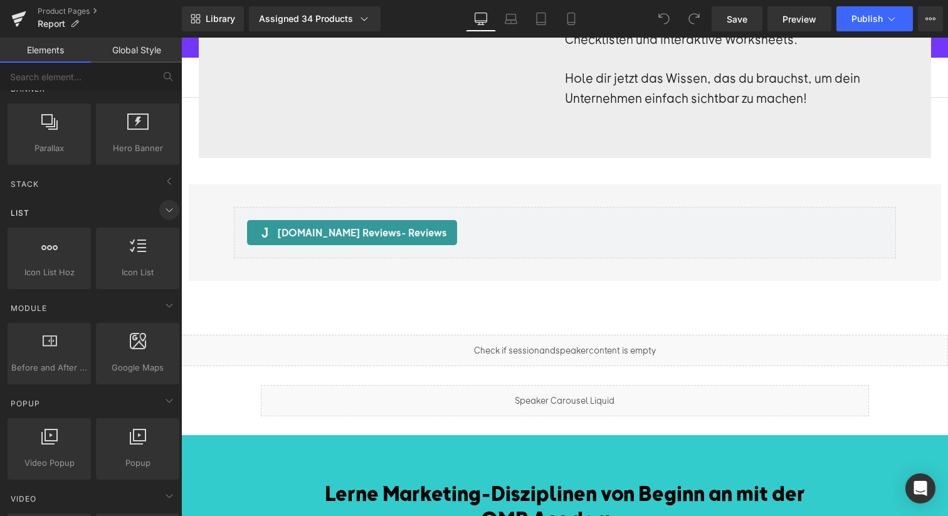
click at [162, 207] on icon at bounding box center [169, 209] width 15 height 15
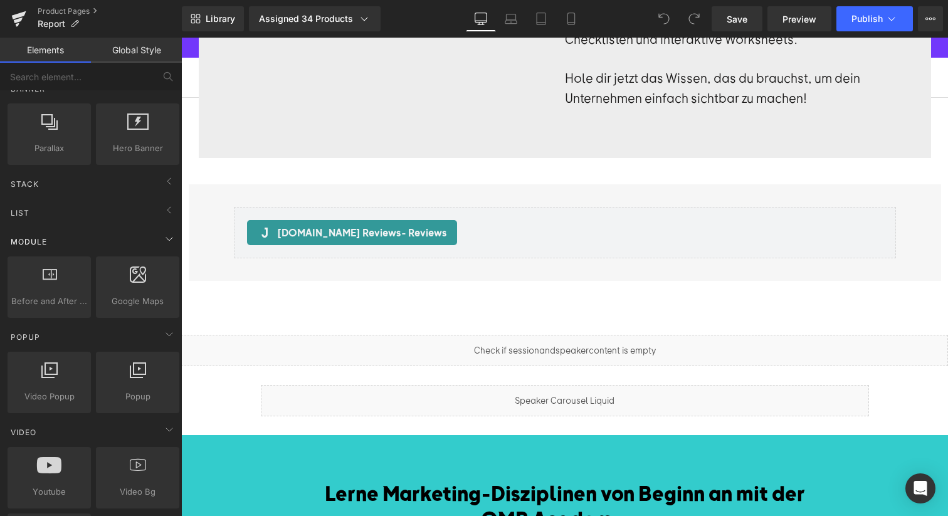
click at [65, 232] on div "Module" at bounding box center [93, 241] width 177 height 25
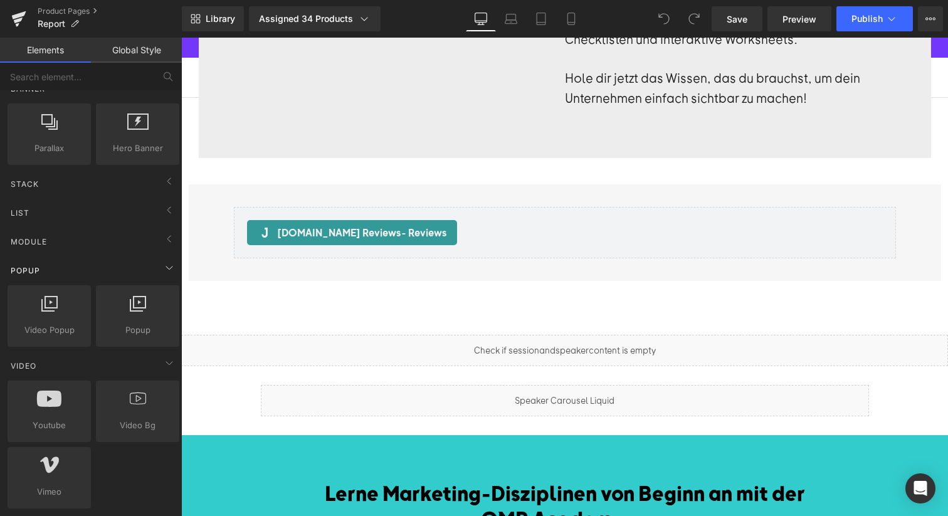
click at [53, 266] on div "Popup" at bounding box center [93, 270] width 177 height 25
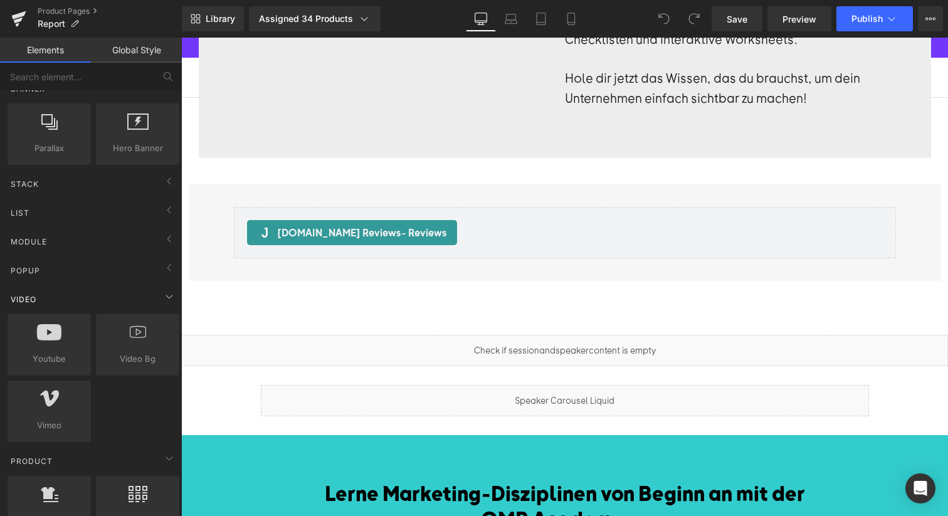
click at [28, 300] on span "Video" at bounding box center [23, 299] width 28 height 12
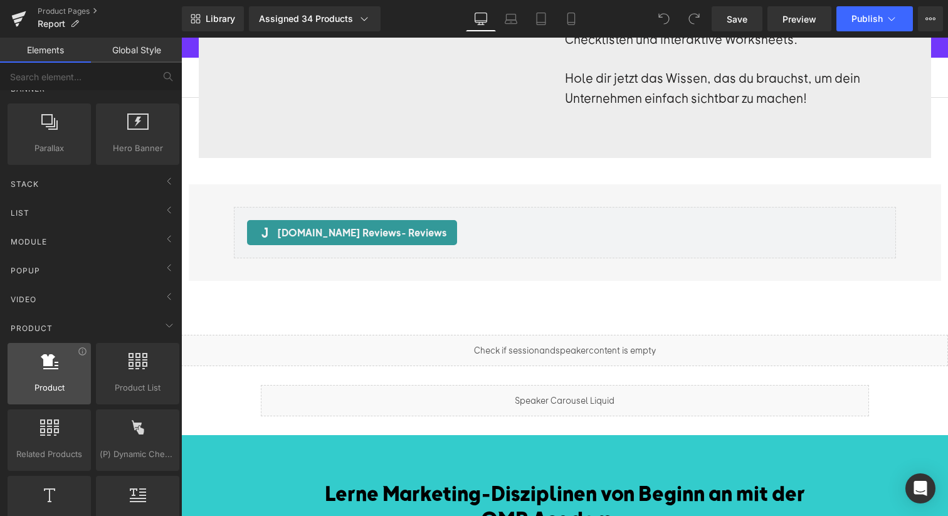
click at [41, 365] on icon at bounding box center [50, 361] width 18 height 16
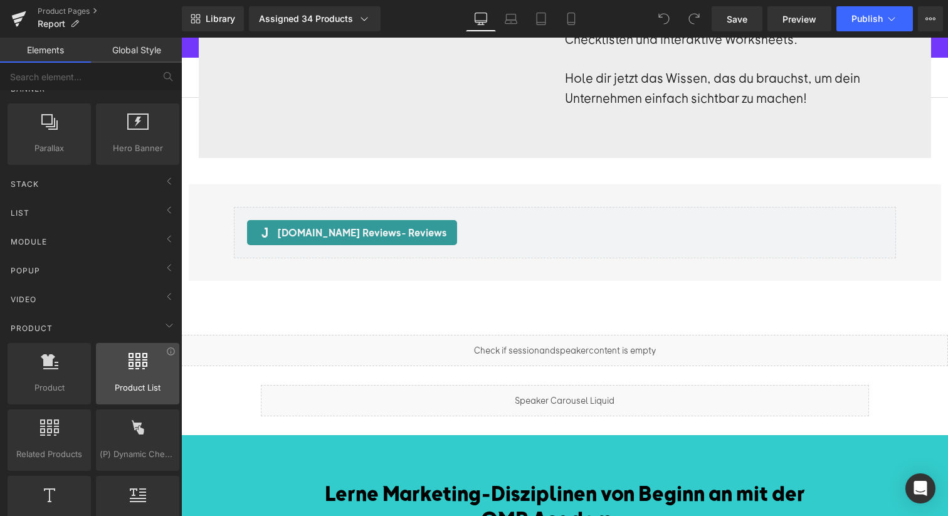
click at [133, 387] on span "Product List" at bounding box center [138, 387] width 76 height 13
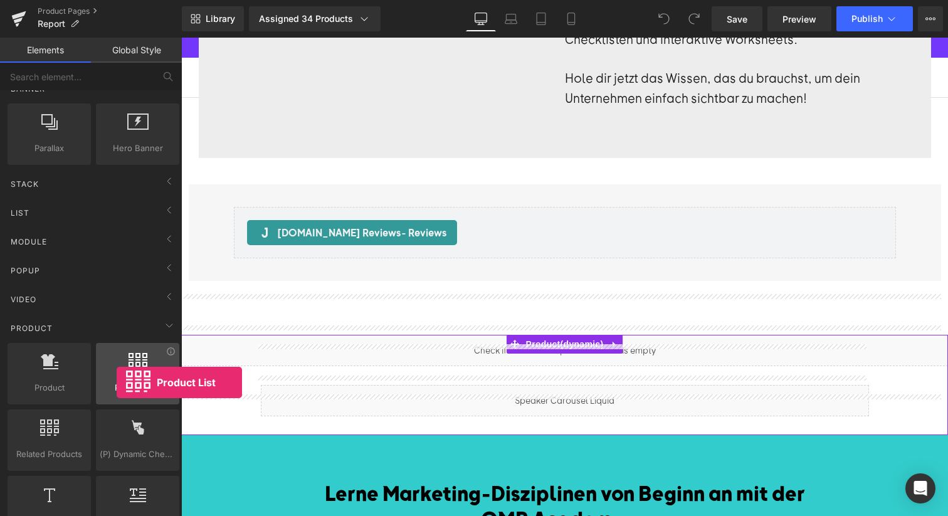
drag, startPoint x: 176, startPoint y: 377, endPoint x: 117, endPoint y: 375, distance: 59.6
click at [117, 377] on div "Product List products, lists, collections, goods, sells" at bounding box center [137, 373] width 83 height 61
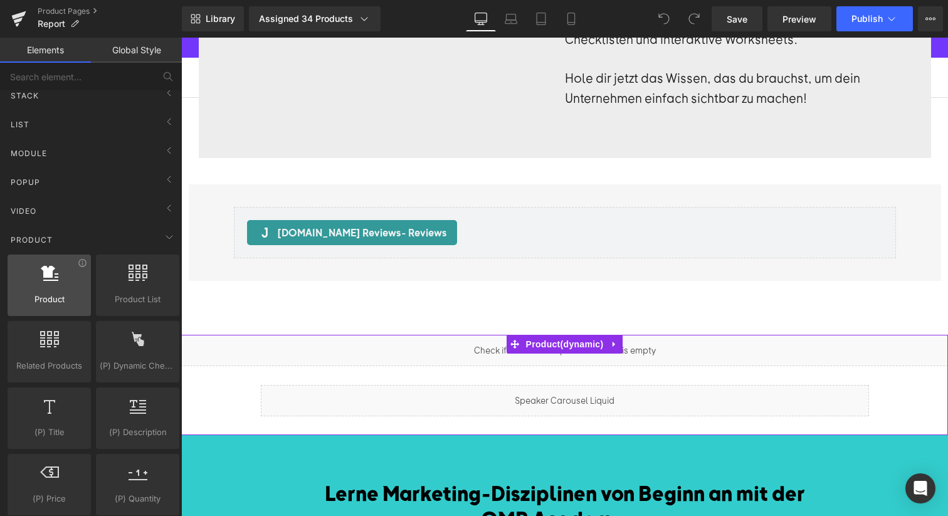
scroll to position [387, 0]
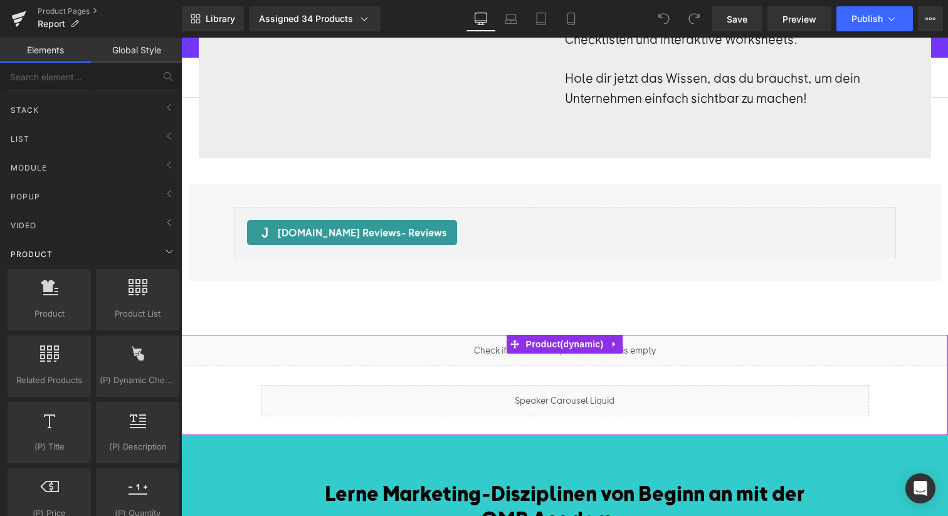
click at [14, 259] on span "Product" at bounding box center [31, 254] width 45 height 12
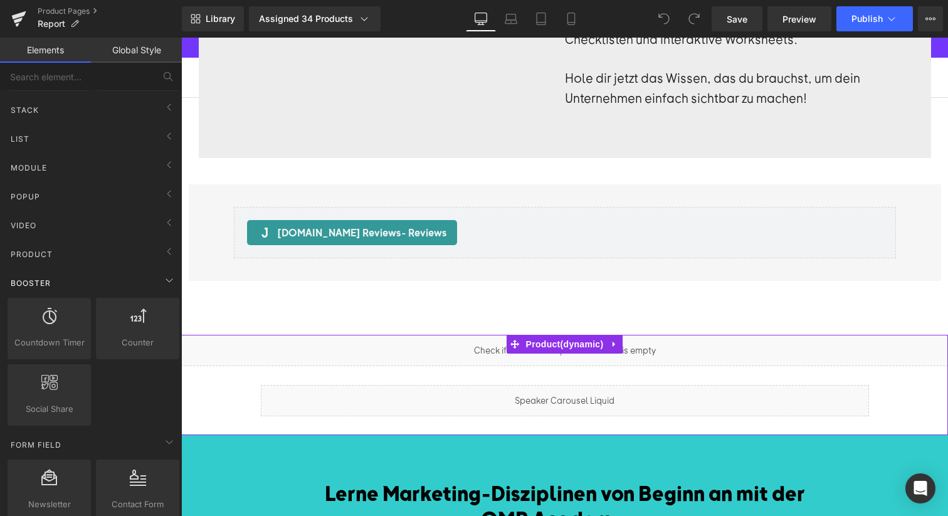
click at [60, 290] on div "Booster" at bounding box center [93, 282] width 177 height 25
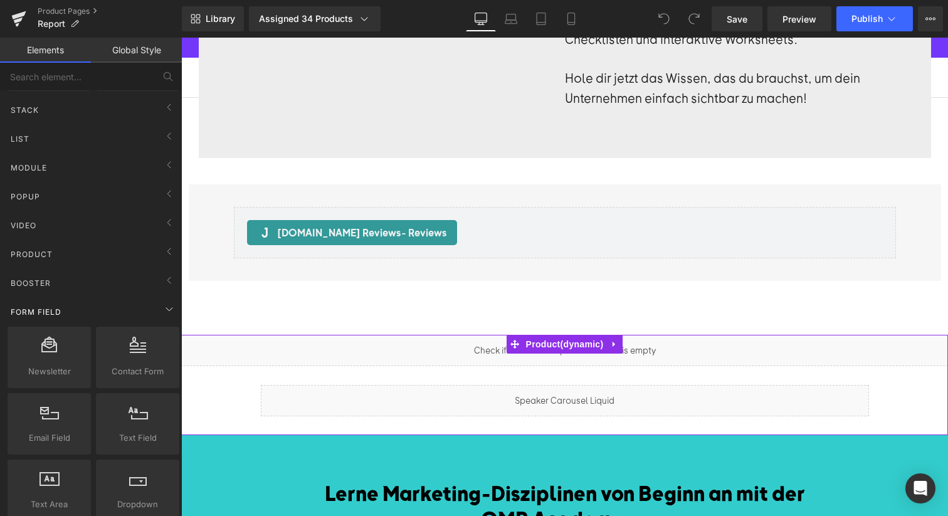
click at [65, 315] on div "Form Field" at bounding box center [93, 311] width 177 height 25
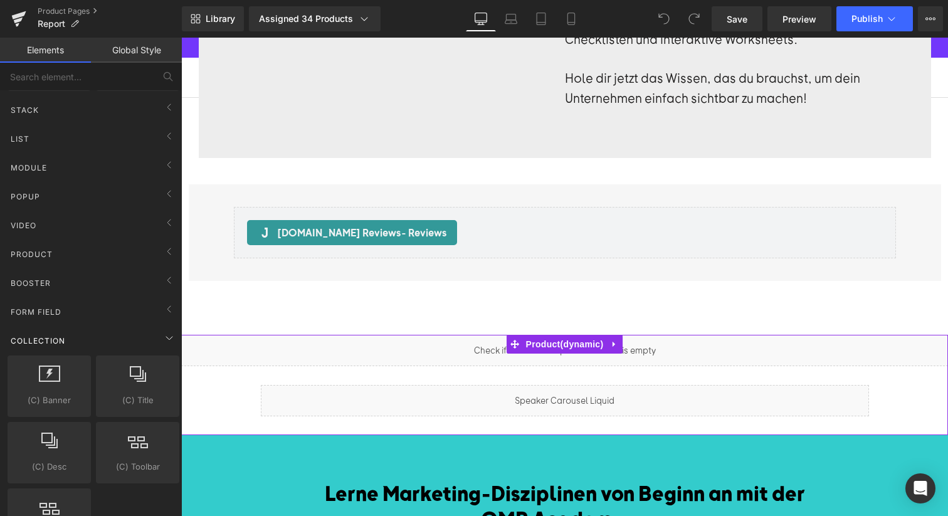
click at [34, 340] on span "Collection" at bounding box center [37, 341] width 57 height 12
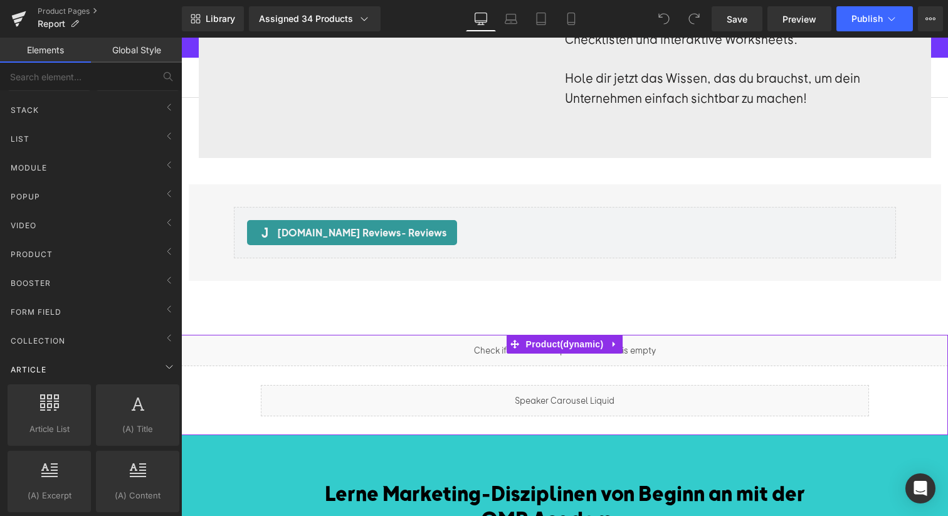
click at [43, 361] on div "Article" at bounding box center [93, 369] width 177 height 25
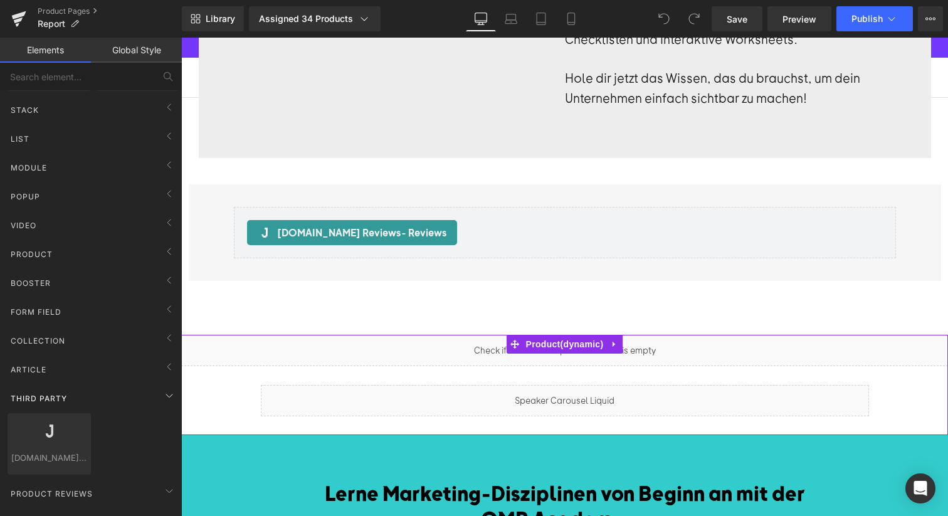
click at [34, 396] on span "Third Party" at bounding box center [38, 398] width 59 height 12
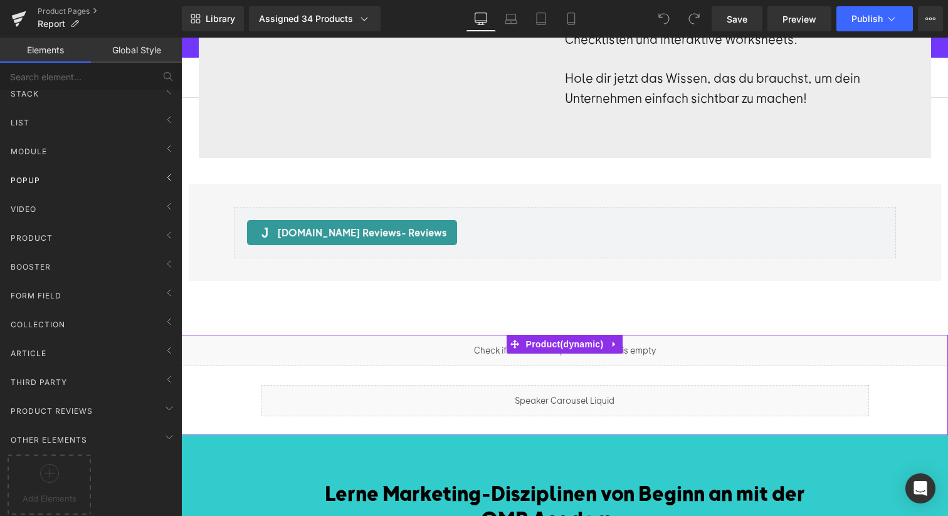
scroll to position [410, 0]
click at [45, 232] on span "Product" at bounding box center [31, 238] width 45 height 12
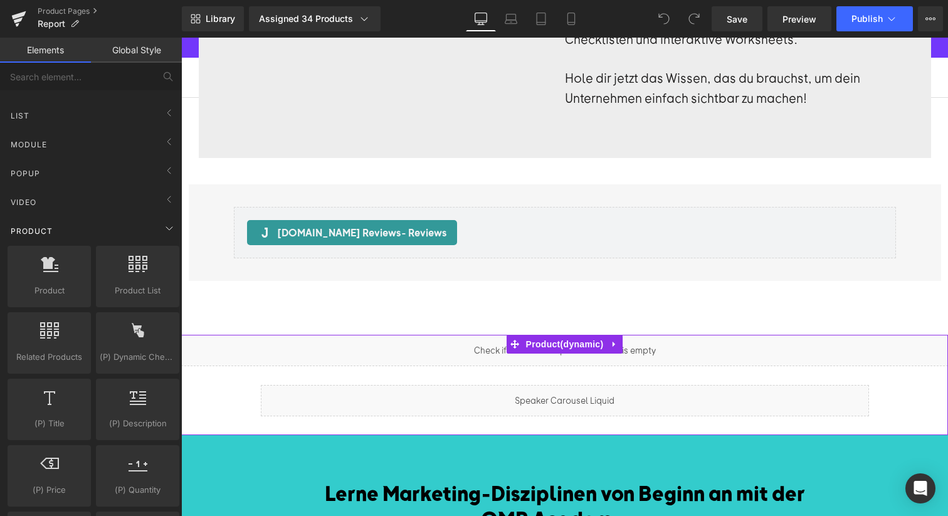
click at [45, 229] on span "Product" at bounding box center [31, 231] width 45 height 12
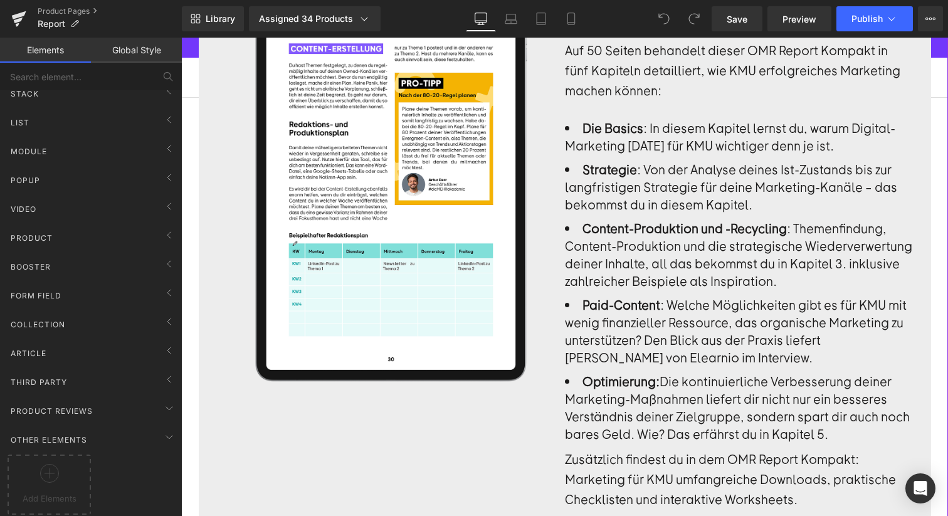
scroll to position [1498, 0]
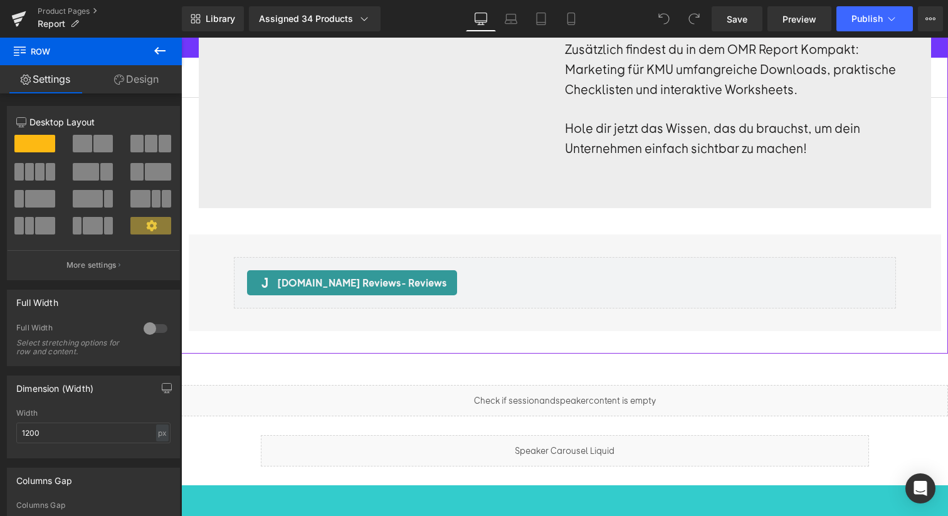
scroll to position [2000, 0]
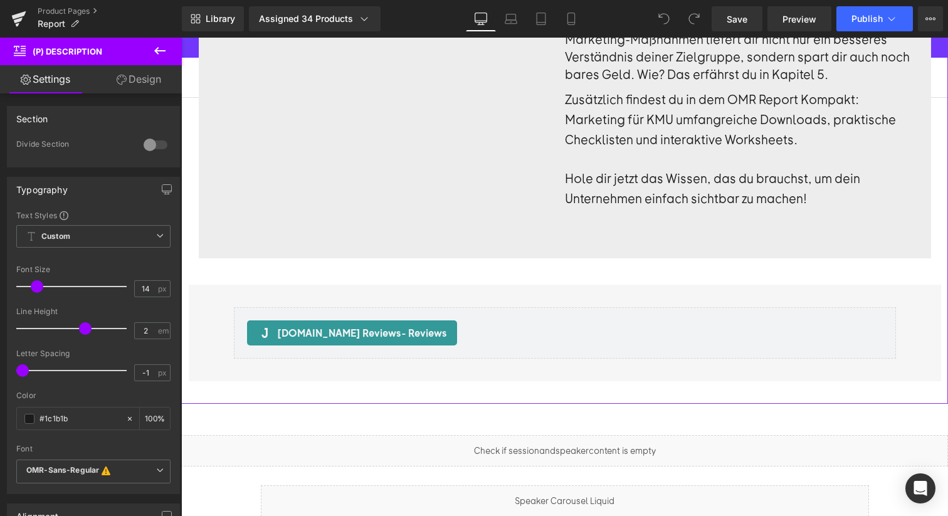
click at [150, 46] on button at bounding box center [160, 52] width 44 height 28
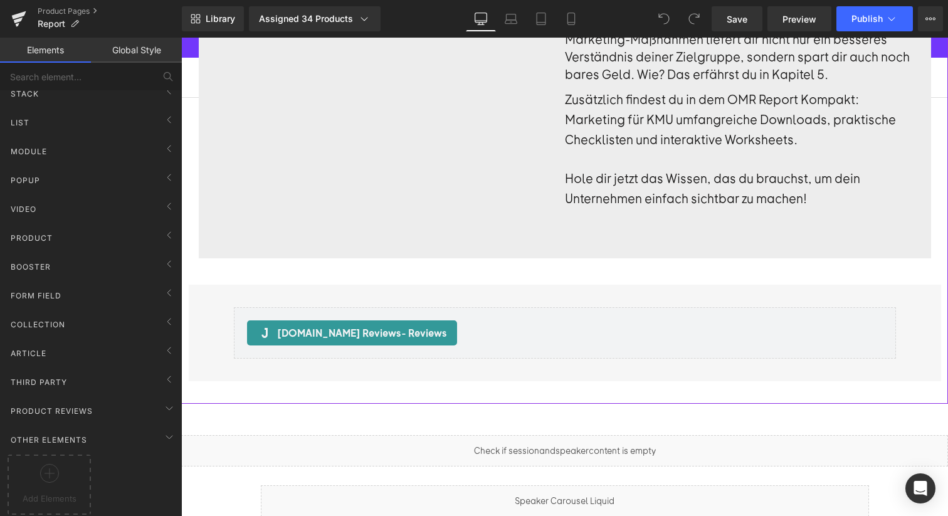
click at [120, 53] on link "Global Style" at bounding box center [136, 50] width 91 height 25
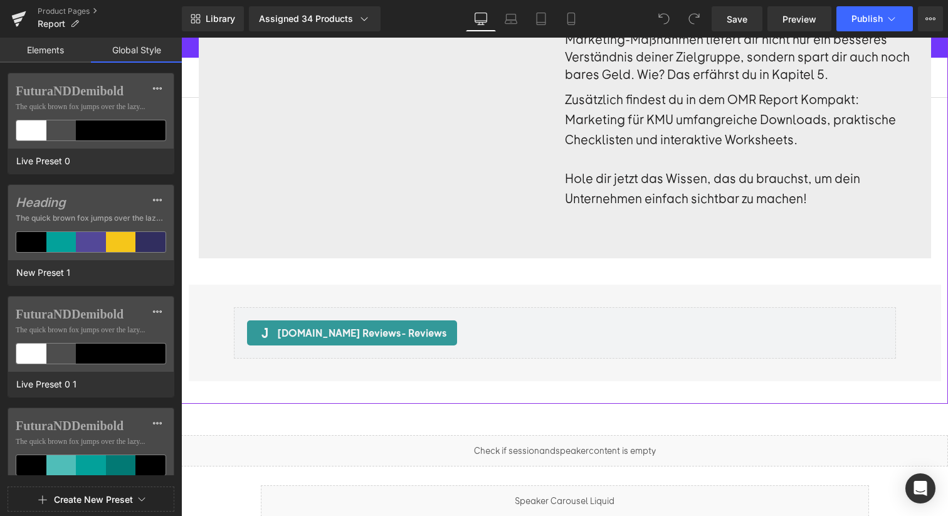
click at [51, 45] on link "Elements" at bounding box center [45, 50] width 91 height 25
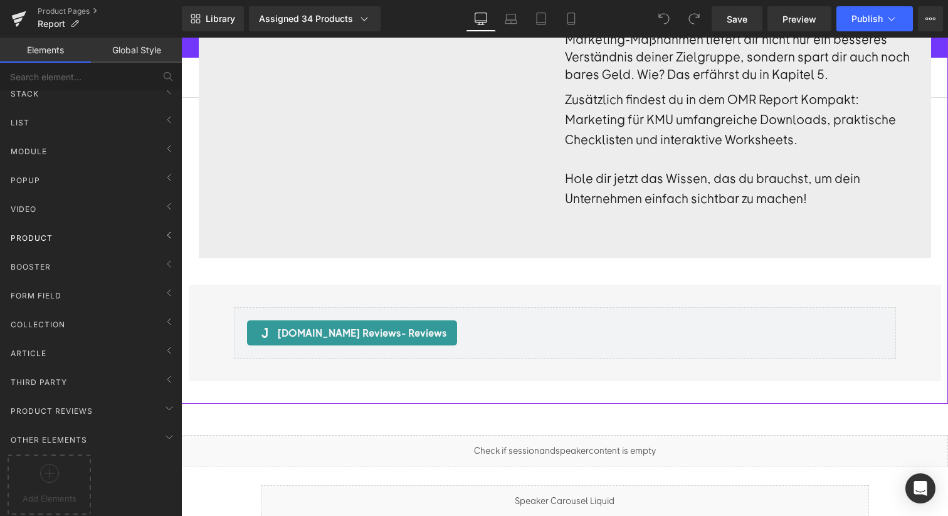
click at [66, 225] on div "Product" at bounding box center [93, 237] width 177 height 25
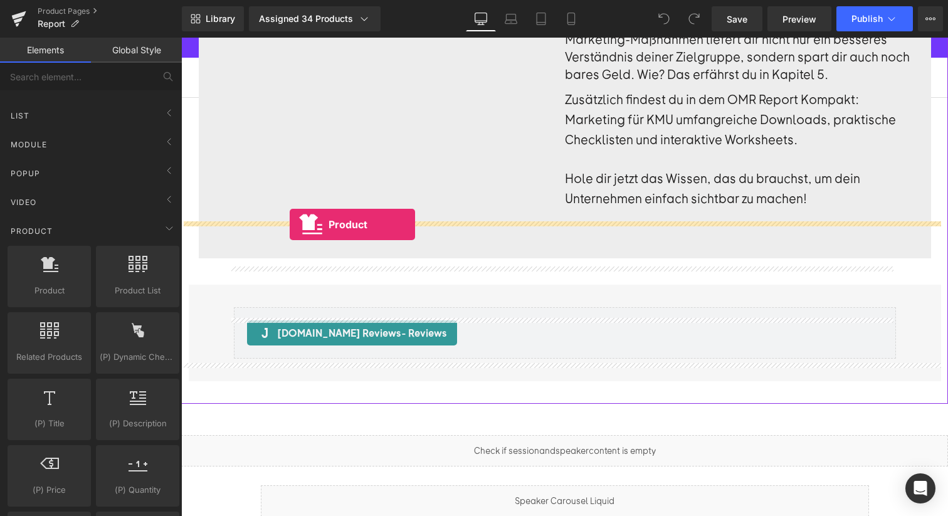
drag, startPoint x: 221, startPoint y: 309, endPoint x: 290, endPoint y: 224, distance: 108.8
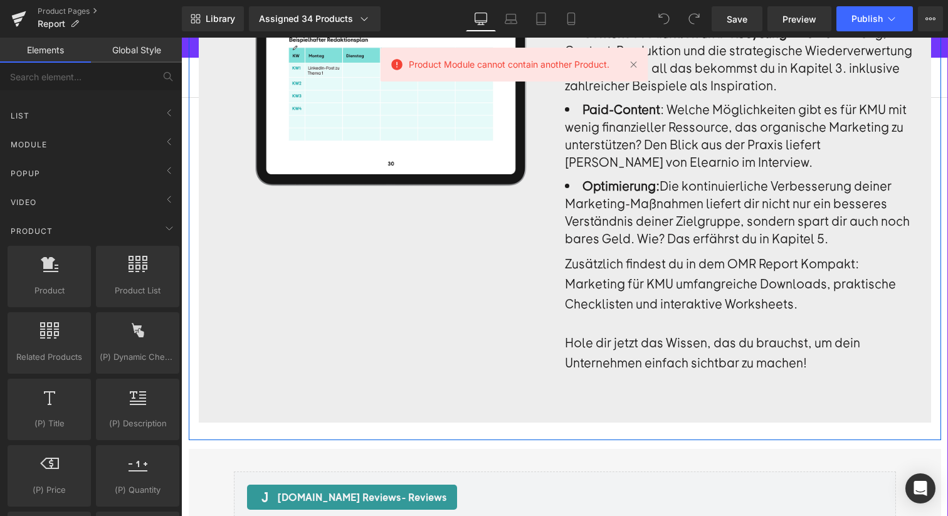
scroll to position [1861, 0]
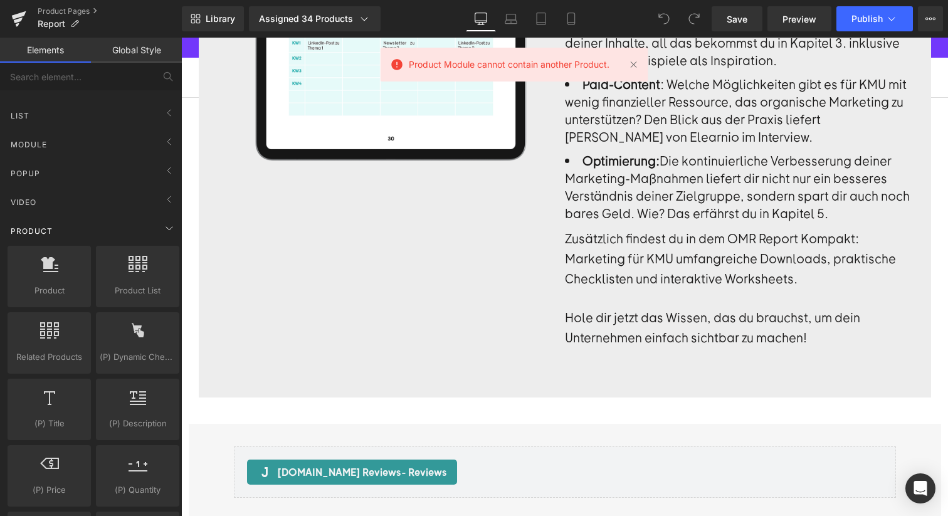
click at [93, 233] on div "Product" at bounding box center [93, 230] width 177 height 25
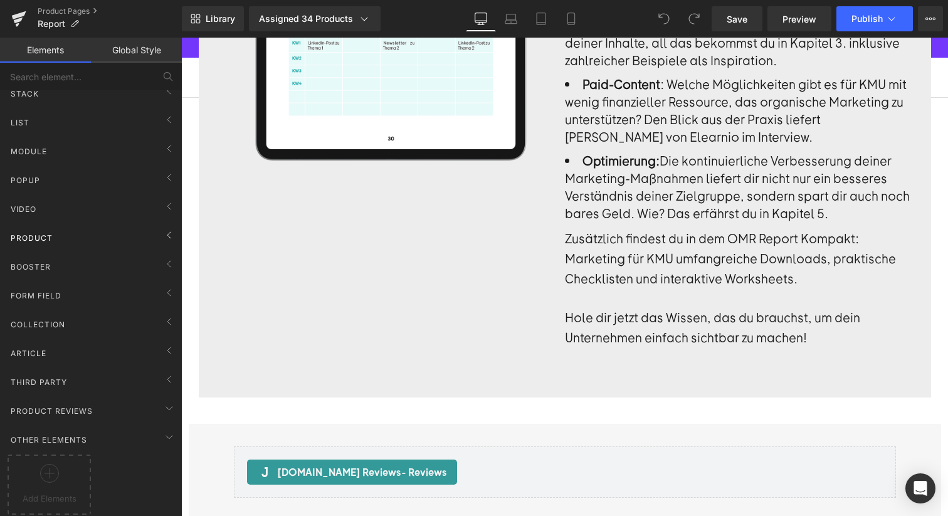
click at [68, 229] on div "Product" at bounding box center [93, 237] width 177 height 25
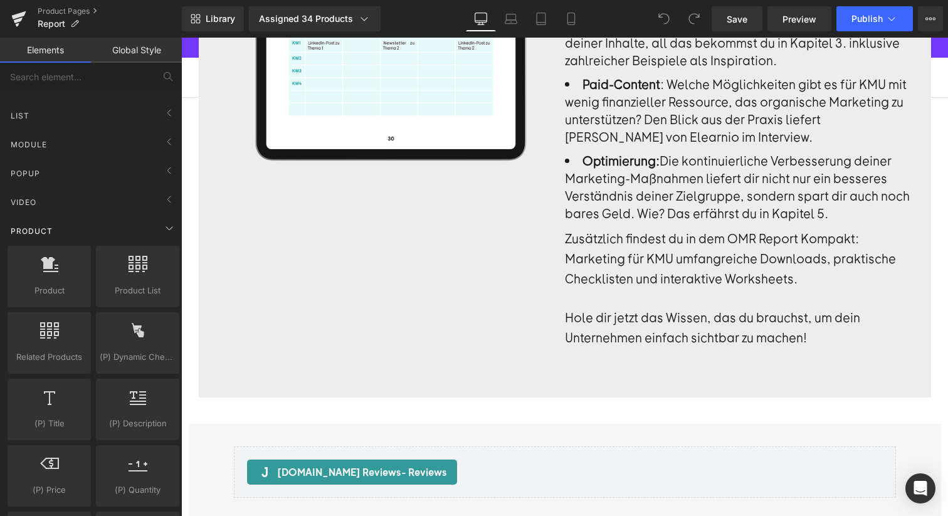
click at [76, 234] on div "Product" at bounding box center [93, 230] width 177 height 25
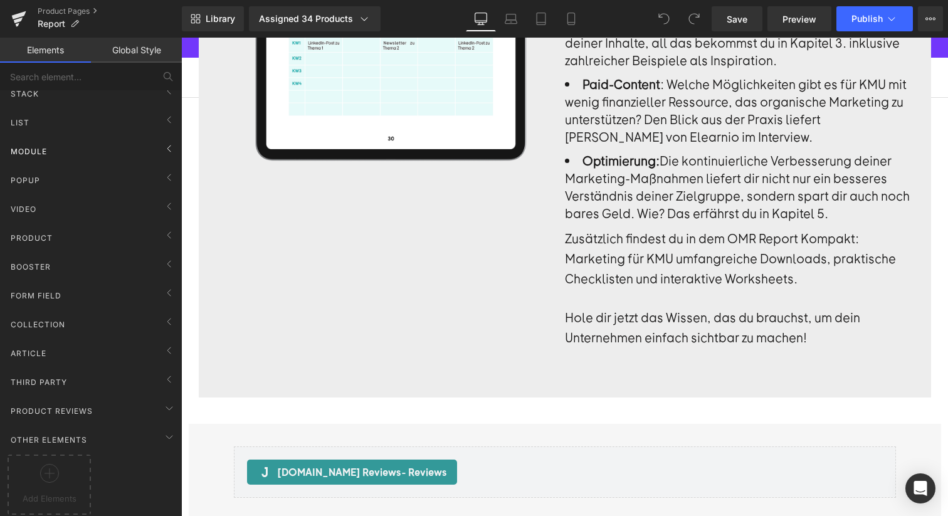
click at [70, 144] on div "Module" at bounding box center [93, 151] width 177 height 25
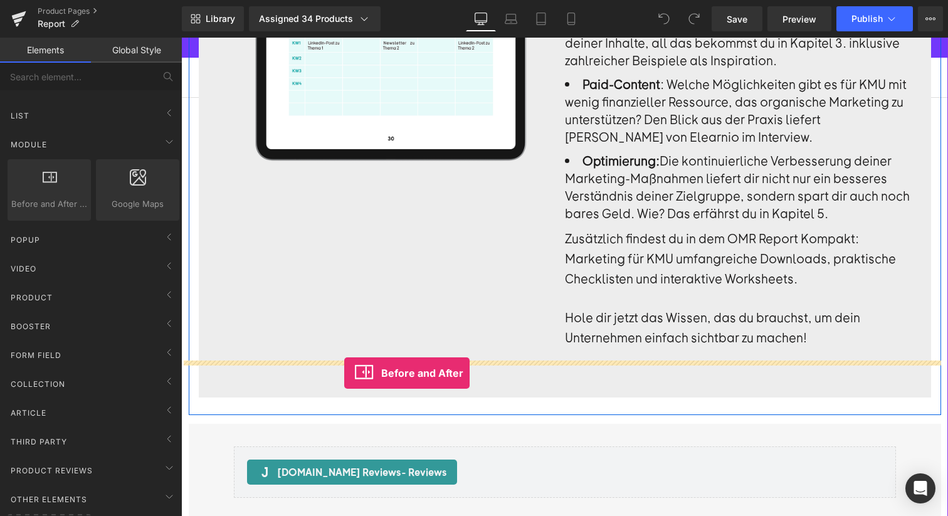
drag, startPoint x: 206, startPoint y: 210, endPoint x: 344, endPoint y: 373, distance: 213.5
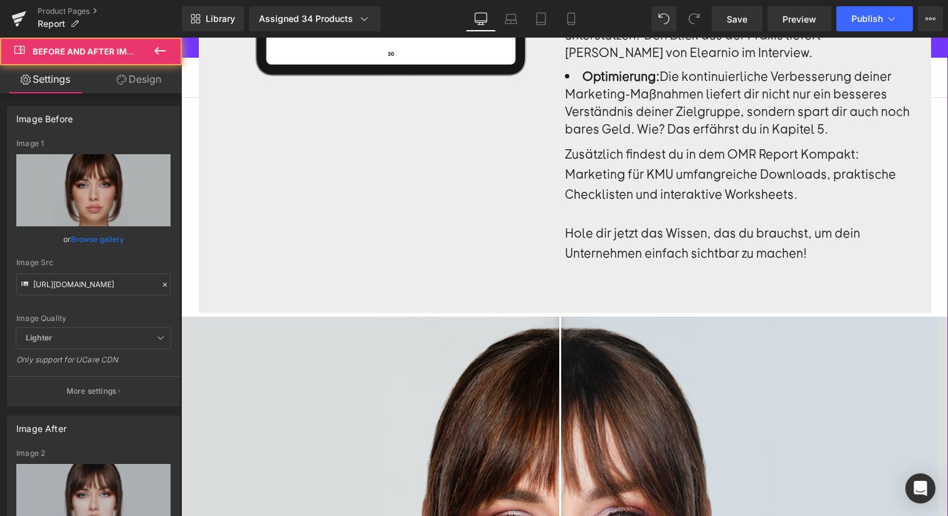
scroll to position [2260, 0]
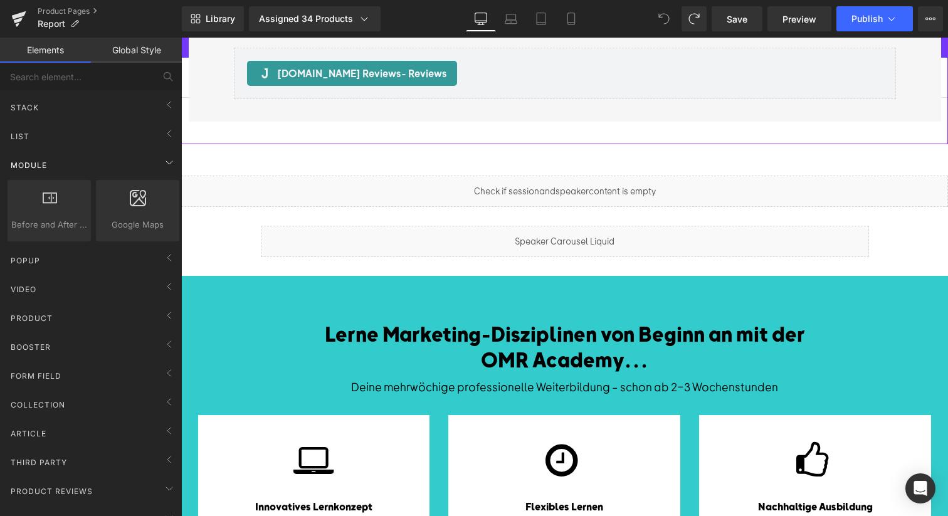
click at [48, 163] on div "Module" at bounding box center [93, 164] width 177 height 25
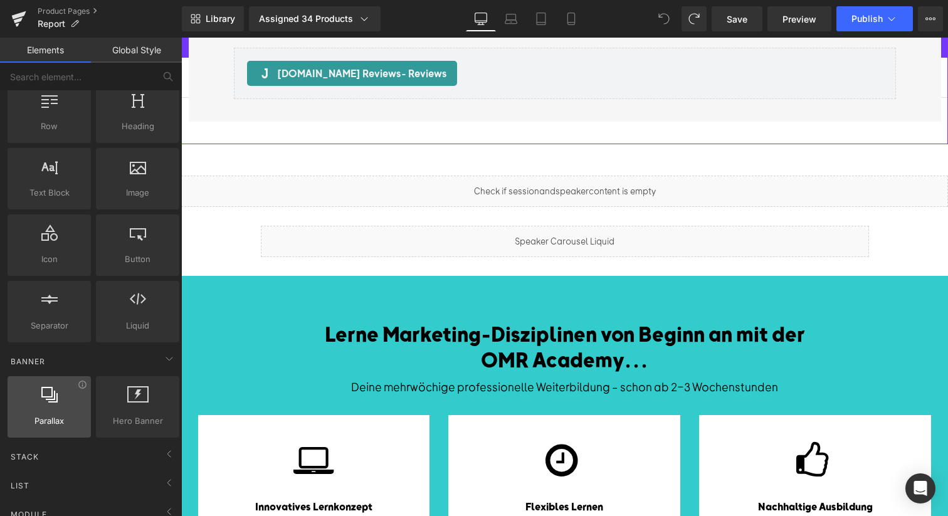
scroll to position [118, 0]
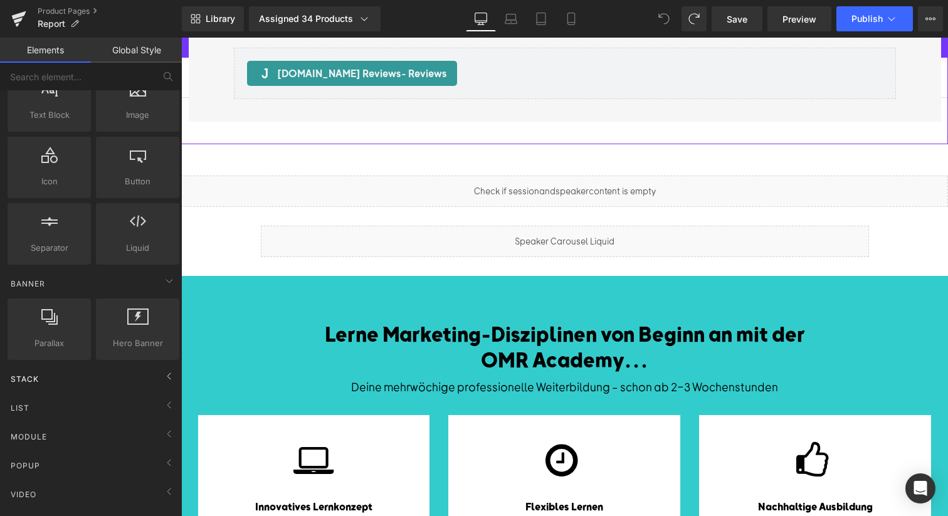
click at [69, 378] on div "Stack" at bounding box center [93, 378] width 177 height 25
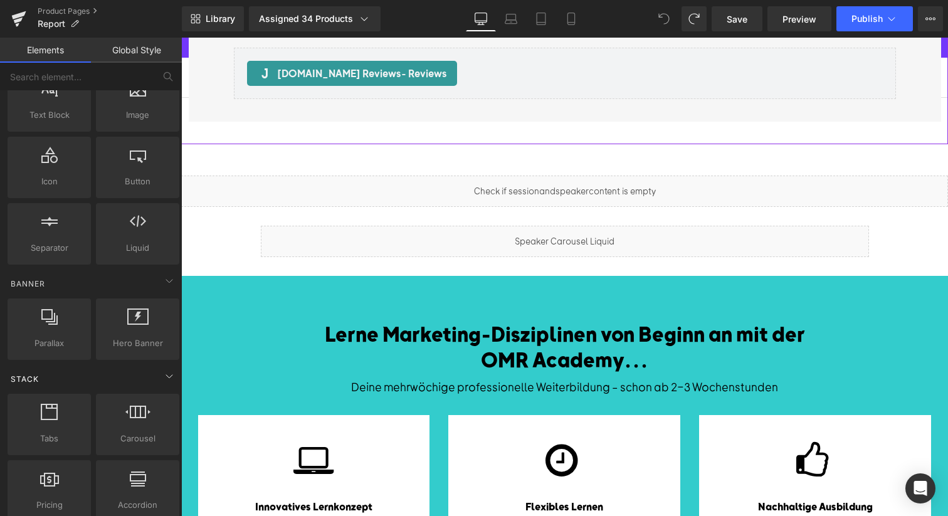
click at [69, 378] on div "Stack" at bounding box center [93, 378] width 177 height 25
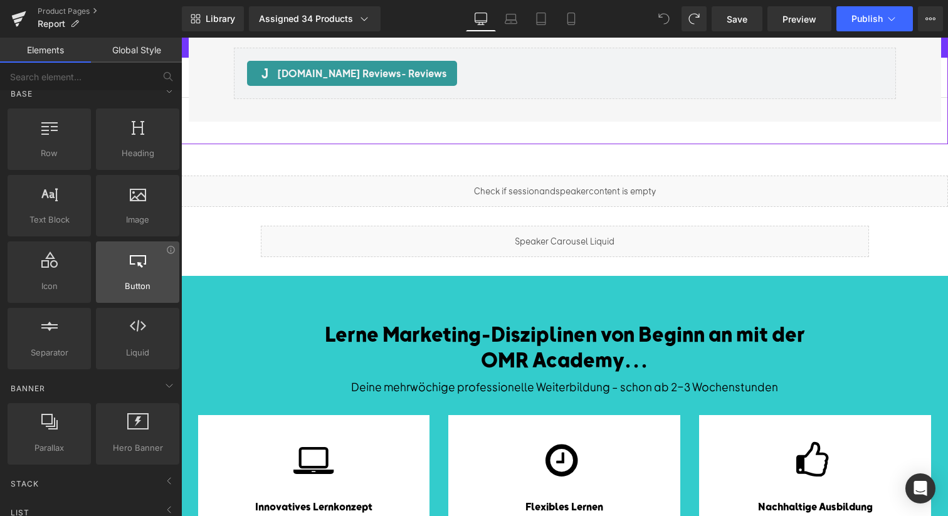
scroll to position [16, 0]
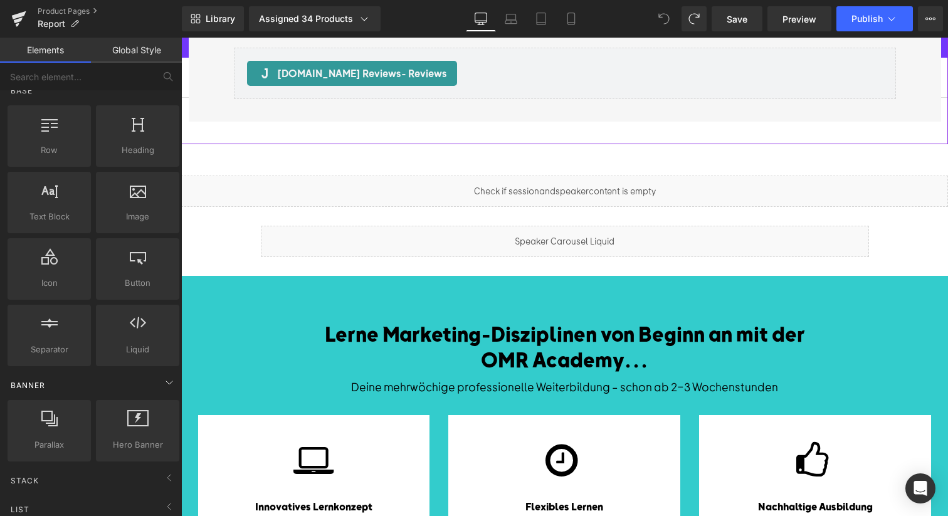
click at [77, 389] on div "Banner" at bounding box center [93, 384] width 177 height 25
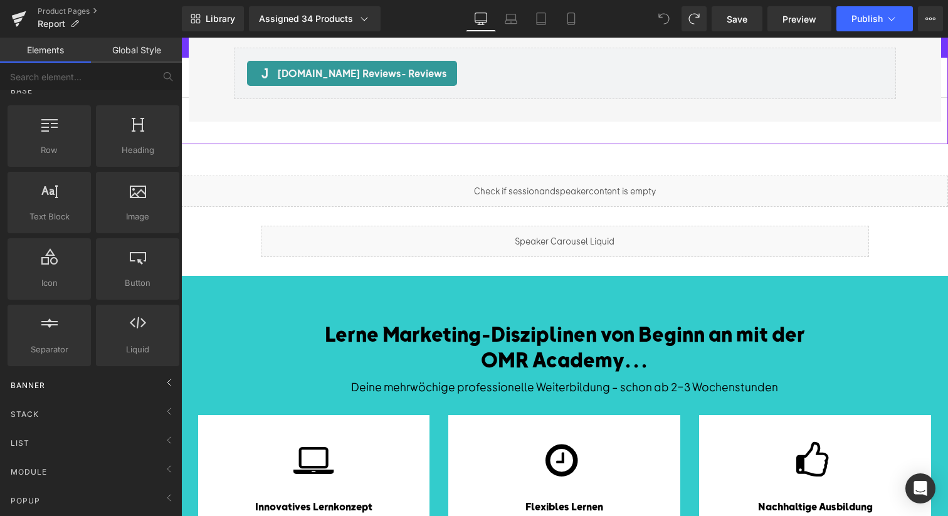
click at [76, 387] on div "Banner" at bounding box center [93, 384] width 177 height 25
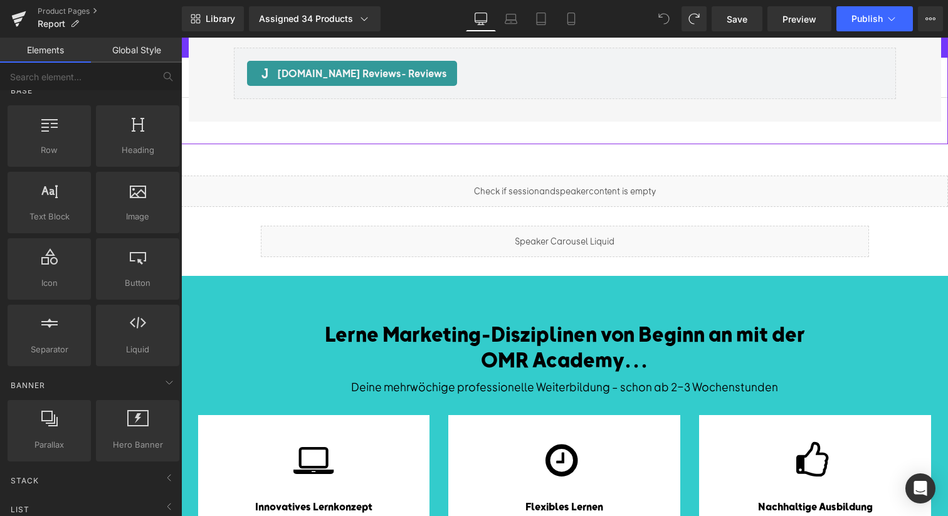
scroll to position [127, 0]
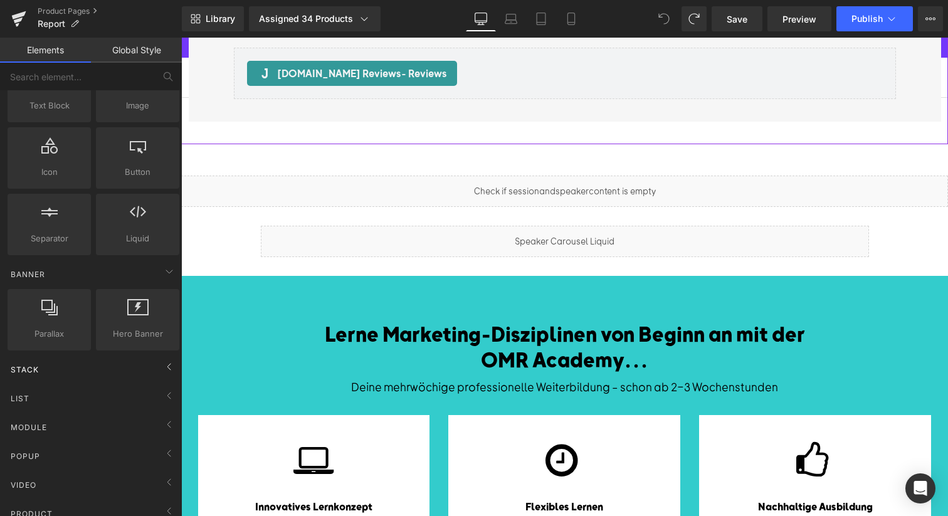
click at [31, 363] on div "Stack" at bounding box center [93, 369] width 177 height 25
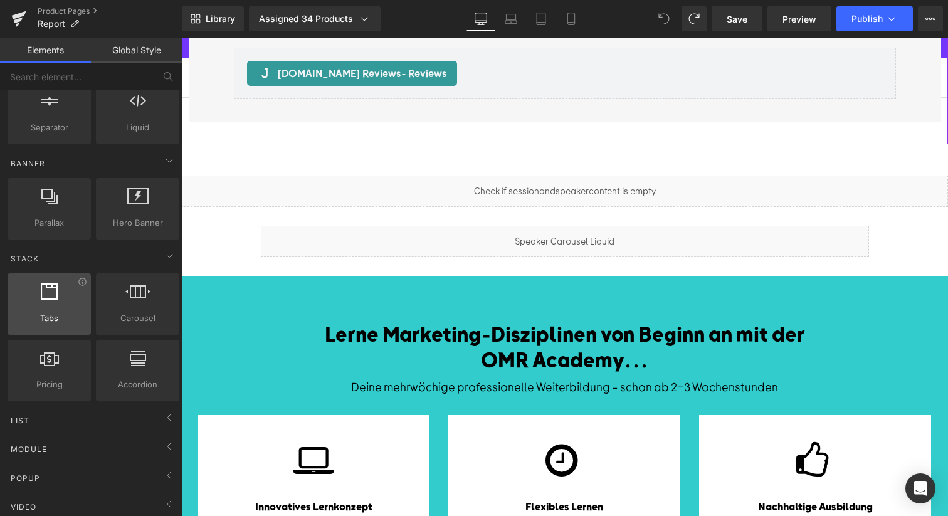
scroll to position [243, 0]
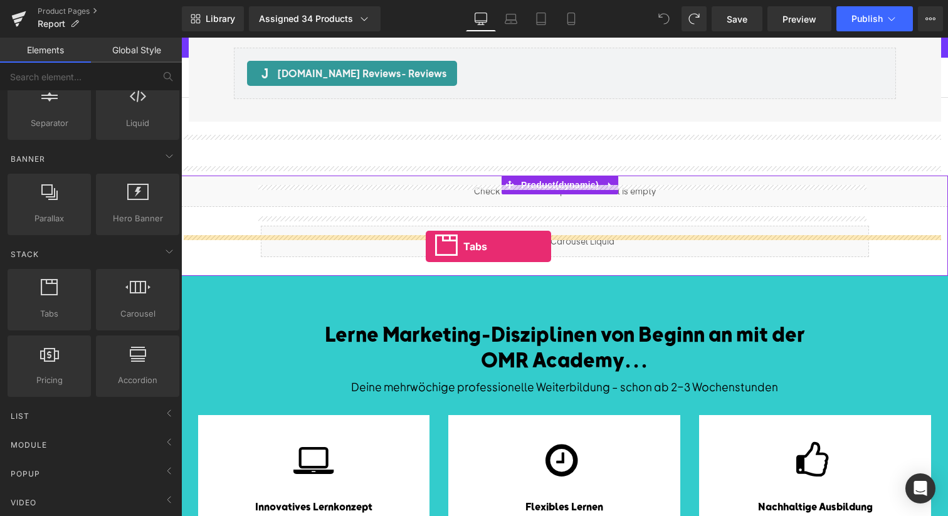
drag, startPoint x: 236, startPoint y: 343, endPoint x: 426, endPoint y: 246, distance: 212.5
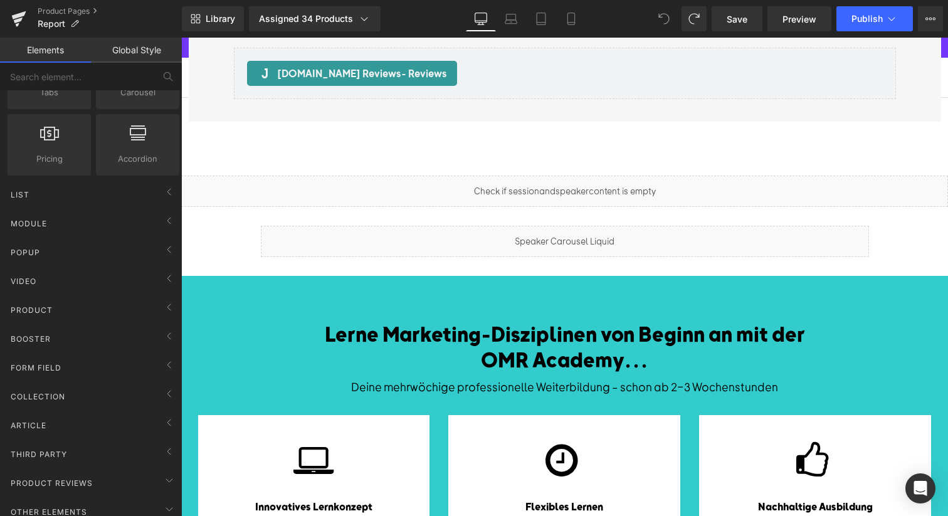
scroll to position [545, 0]
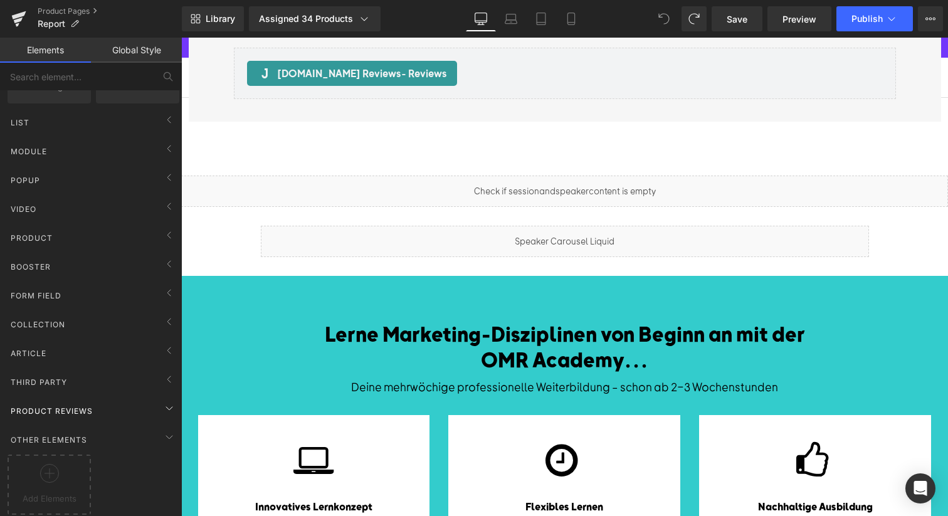
click at [70, 408] on div "Product Reviews" at bounding box center [93, 410] width 177 height 25
click at [69, 407] on div "Product Reviews" at bounding box center [93, 410] width 177 height 25
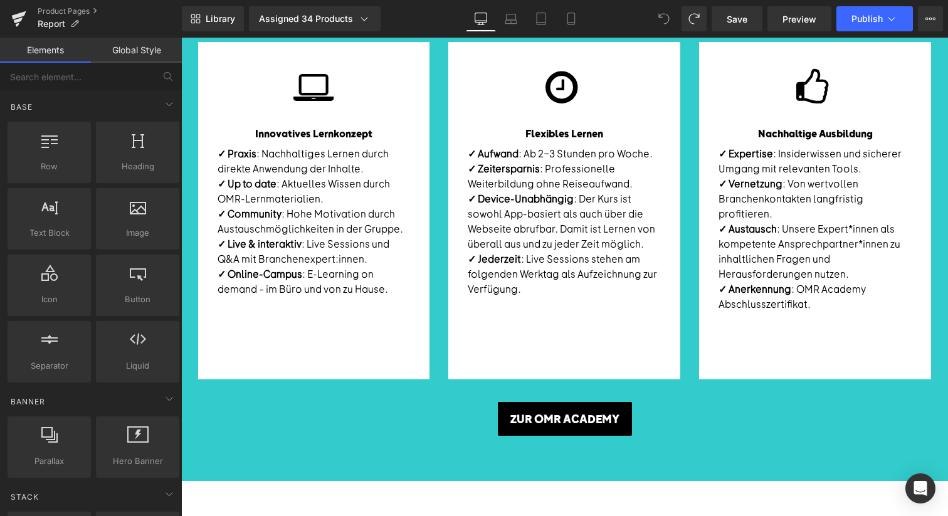
scroll to position [2299, 0]
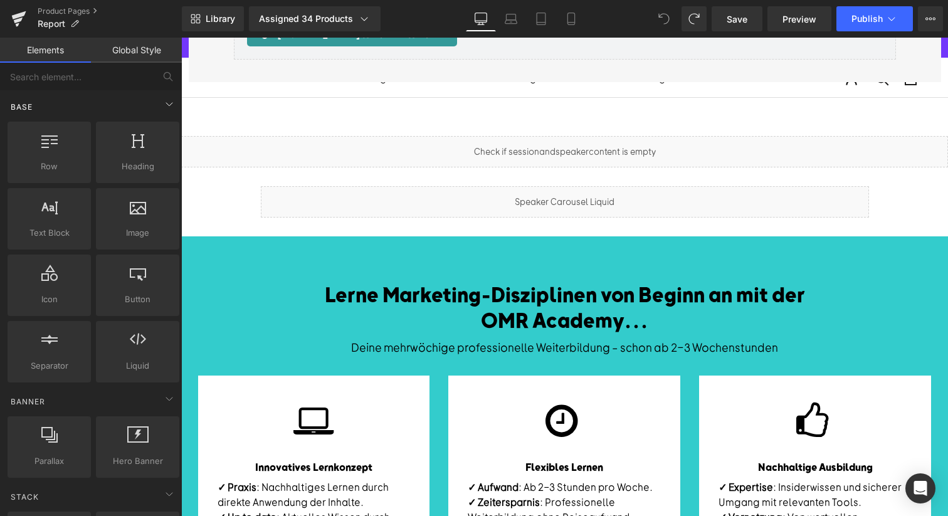
click at [51, 105] on div "Base" at bounding box center [93, 106] width 177 height 25
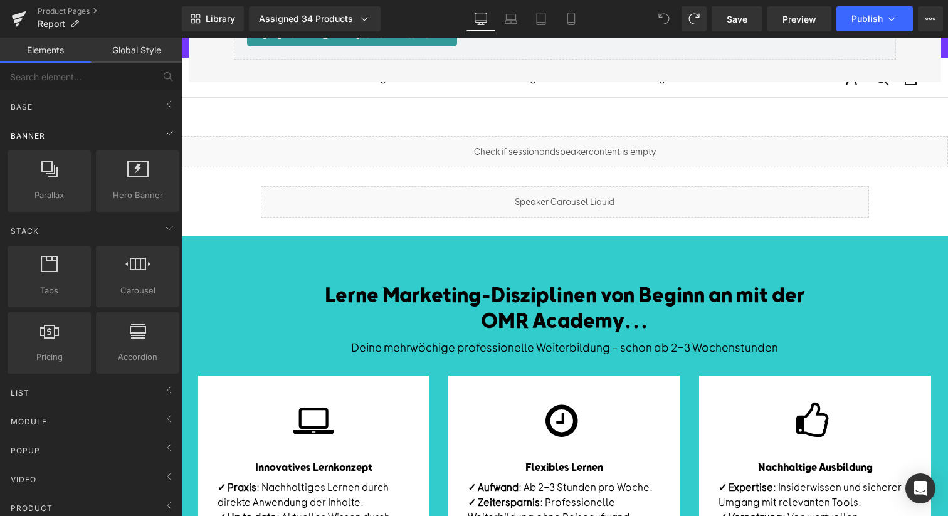
click at [54, 139] on div "Banner" at bounding box center [93, 135] width 177 height 25
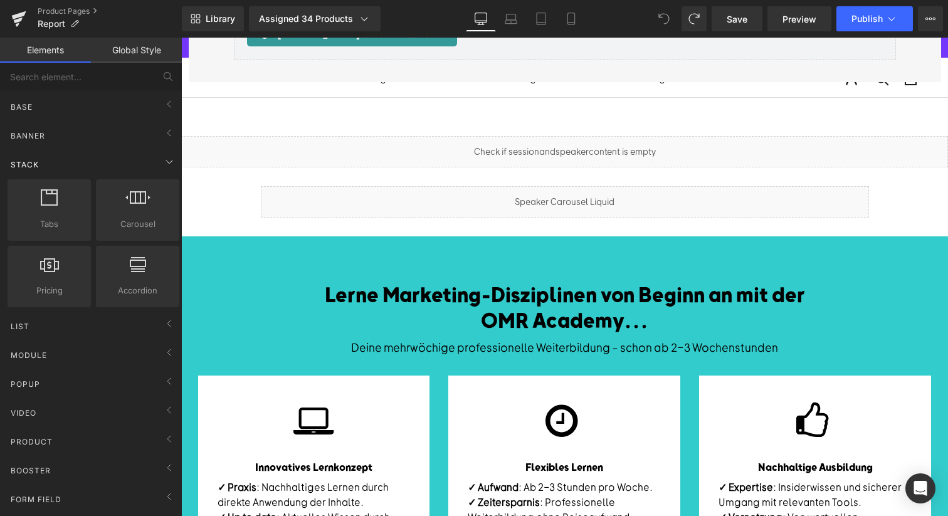
click at [38, 163] on span "Stack" at bounding box center [24, 165] width 31 height 12
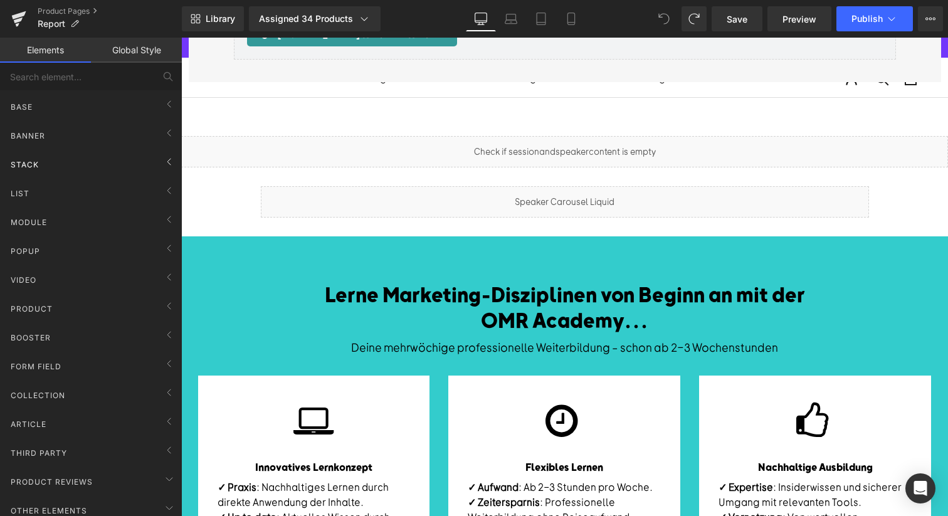
click at [51, 167] on div "Stack" at bounding box center [93, 164] width 177 height 25
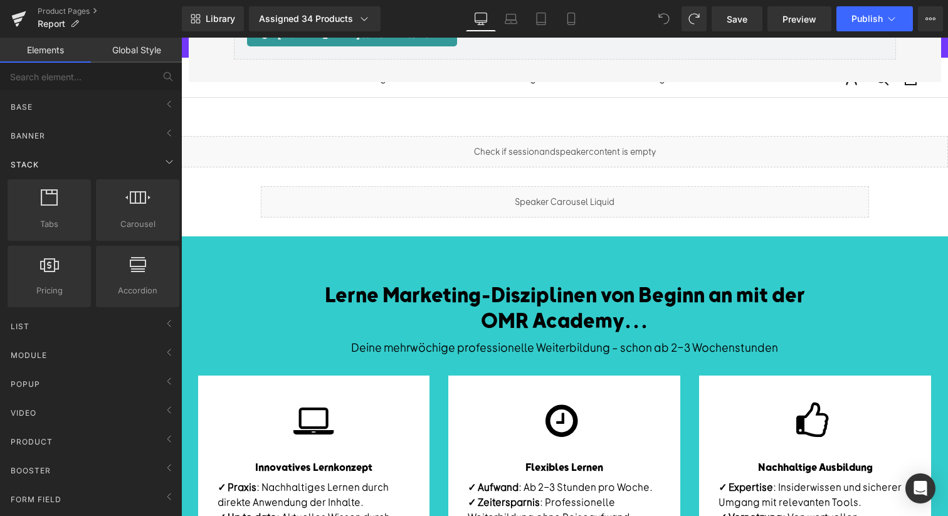
click at [66, 167] on div "Stack" at bounding box center [93, 164] width 177 height 25
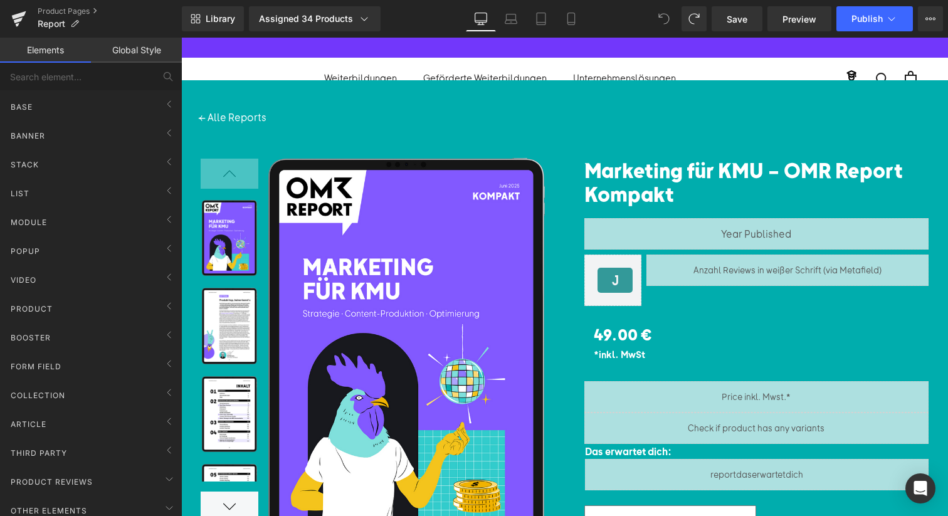
scroll to position [0, 0]
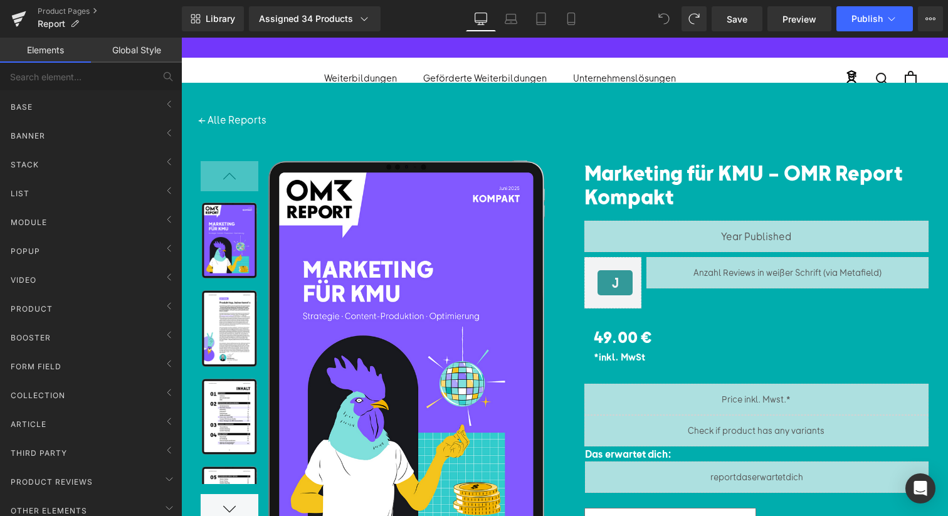
drag, startPoint x: 331, startPoint y: 90, endPoint x: 337, endPoint y: 91, distance: 6.3
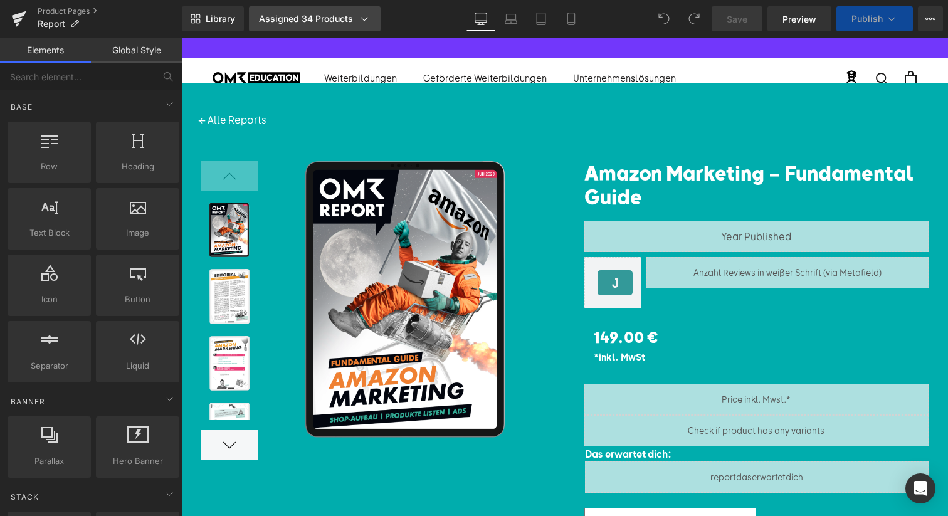
click at [298, 9] on link "Assigned 34 Products" at bounding box center [315, 18] width 132 height 25
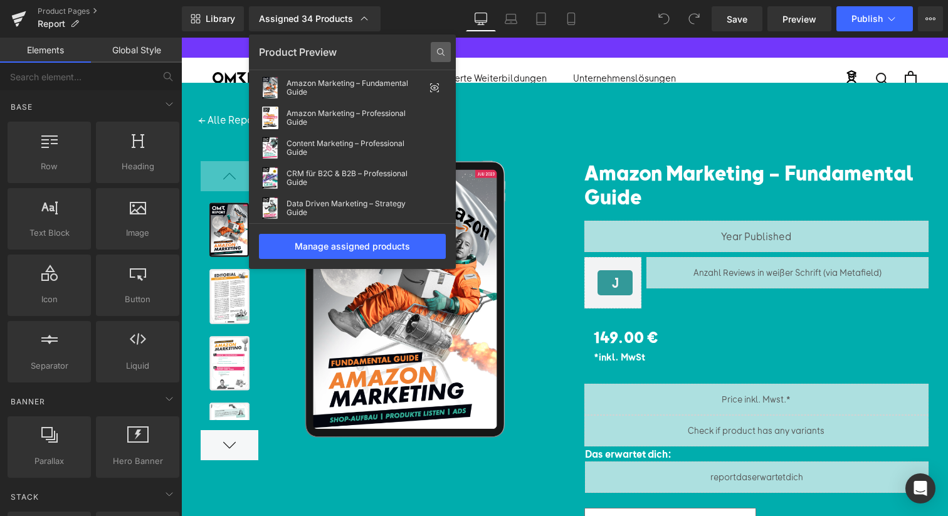
click at [438, 50] on icon at bounding box center [441, 52] width 20 height 20
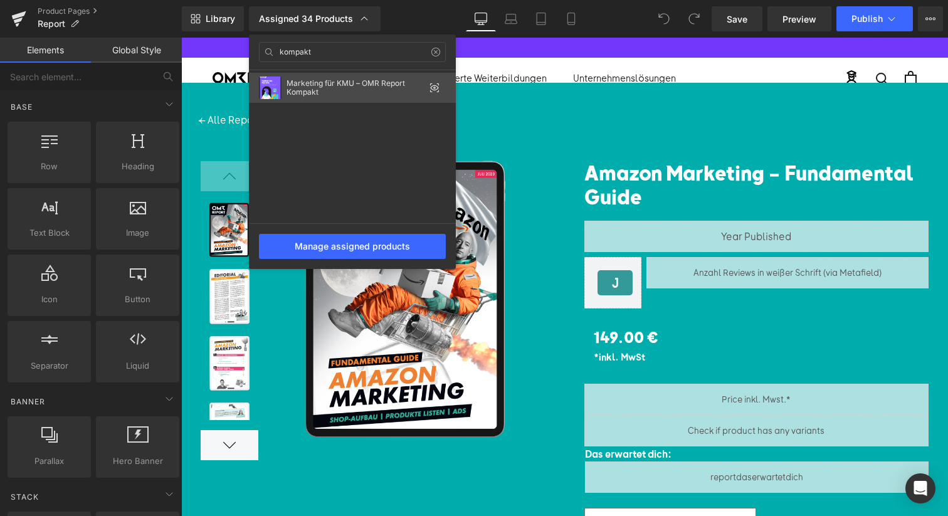
type input "kompakt"
click at [323, 89] on div "Marketing für KMU – OMR Report Kompakt" at bounding box center [355, 88] width 138 height 18
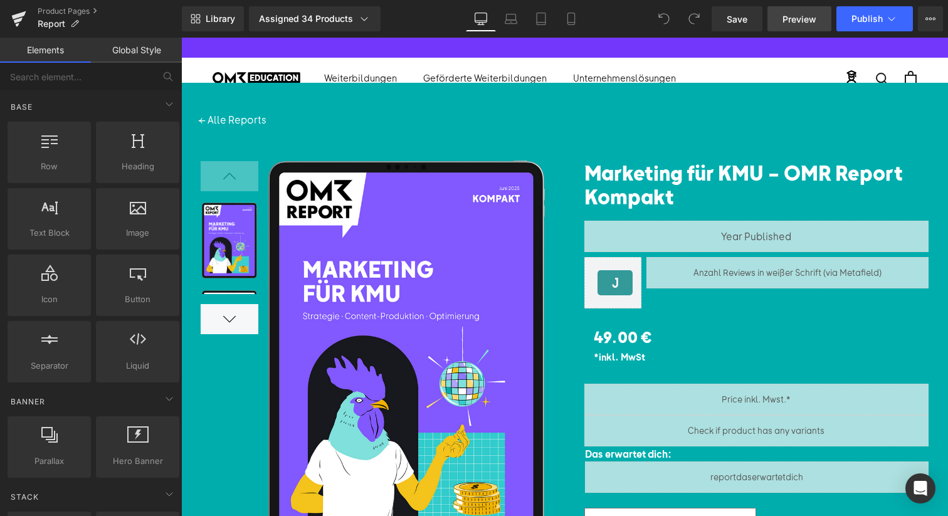
click at [785, 16] on span "Preview" at bounding box center [799, 19] width 34 height 13
click at [930, 19] on icon at bounding box center [930, 19] width 3 height 3
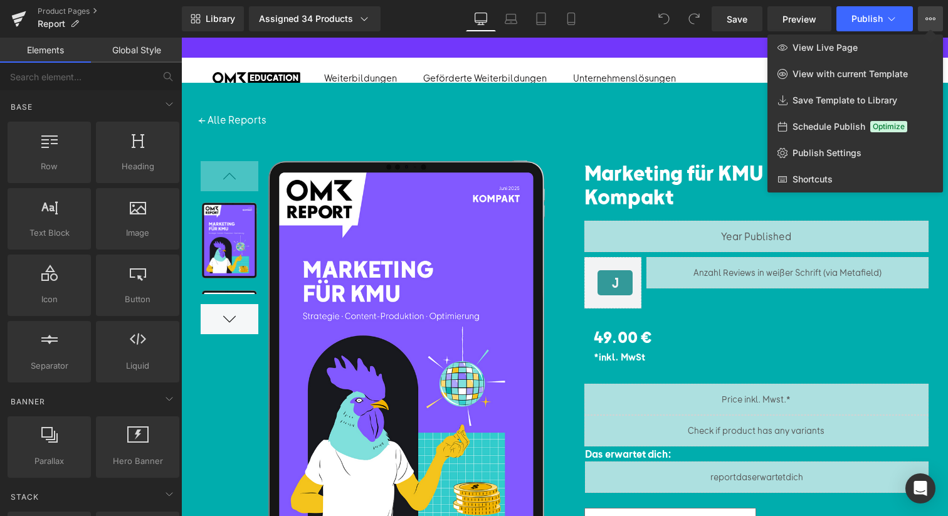
click at [919, 23] on button "View Live Page View with current Template Save Template to Library Schedule Pub…" at bounding box center [930, 18] width 25 height 25
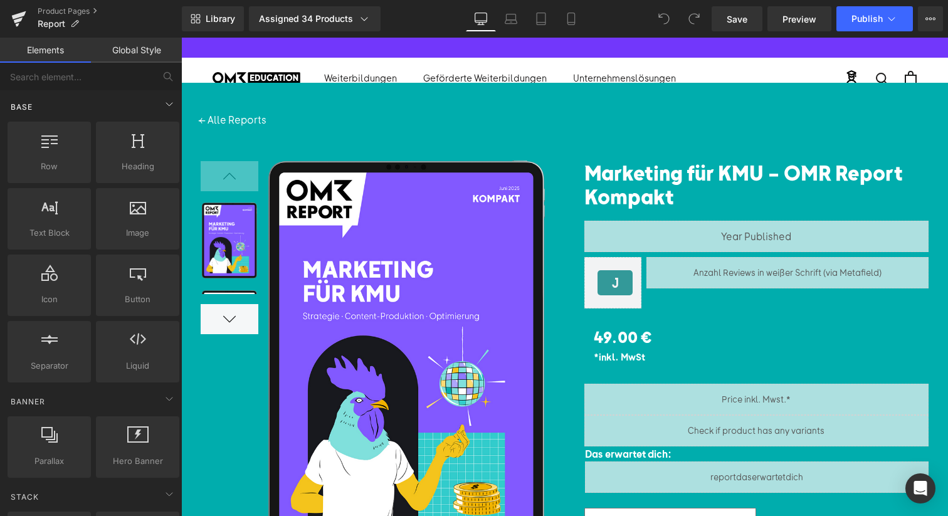
click at [142, 103] on div "Base" at bounding box center [93, 106] width 177 height 25
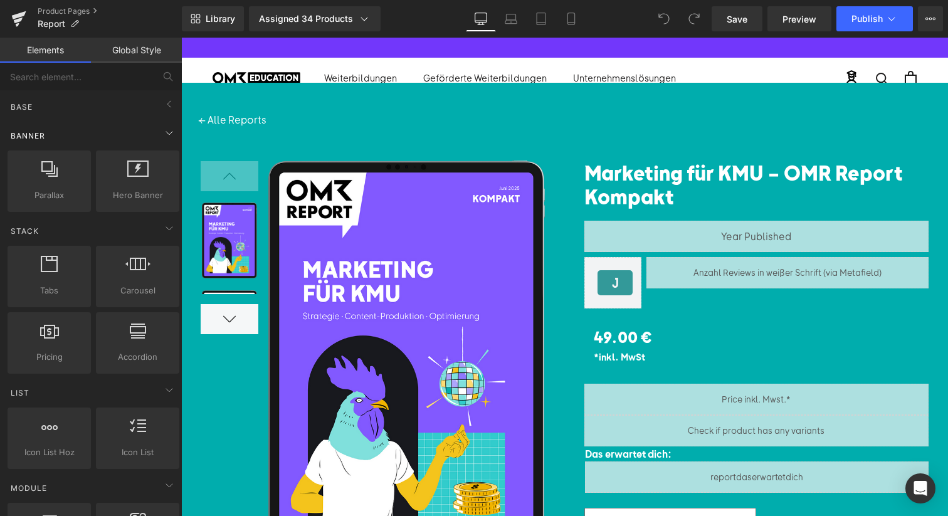
click at [132, 144] on div "Banner" at bounding box center [93, 135] width 177 height 25
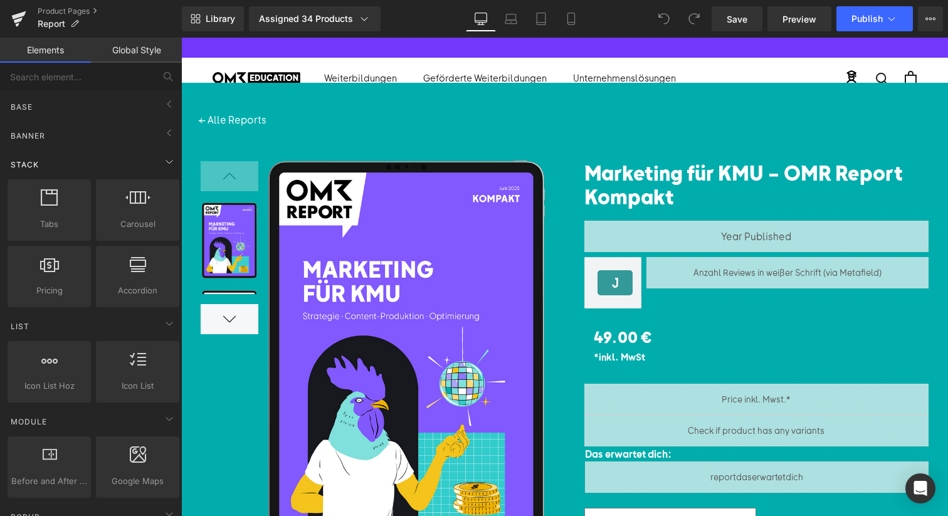
click at [91, 158] on div "Stack" at bounding box center [93, 164] width 177 height 25
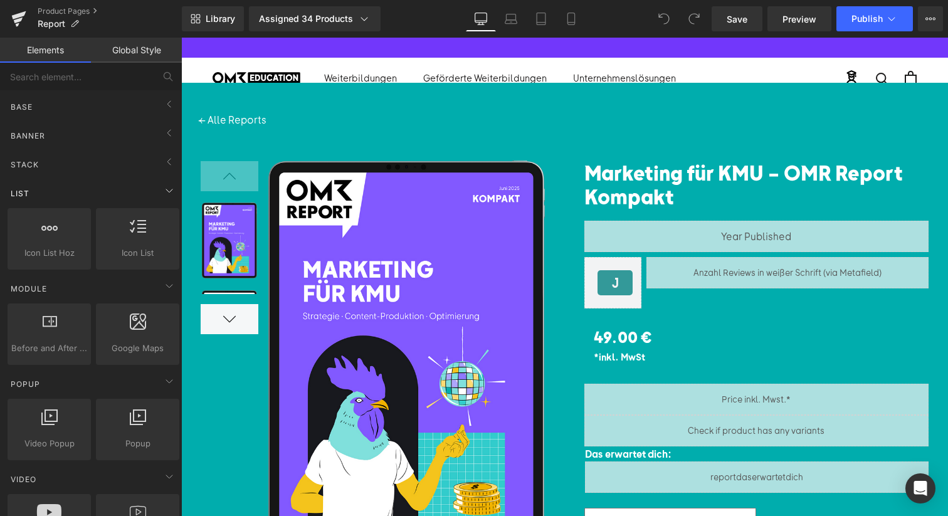
click at [61, 204] on div "List" at bounding box center [93, 193] width 177 height 25
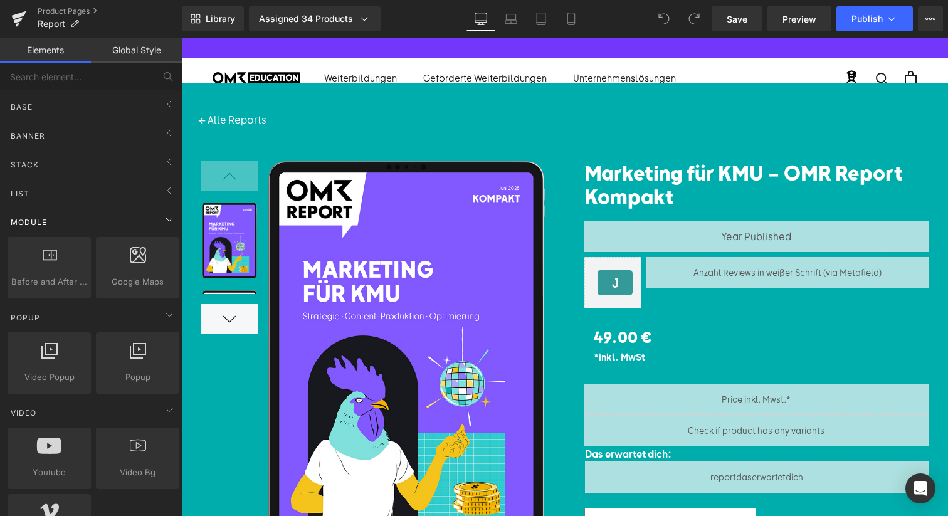
click at [50, 219] on div "Module" at bounding box center [93, 221] width 177 height 25
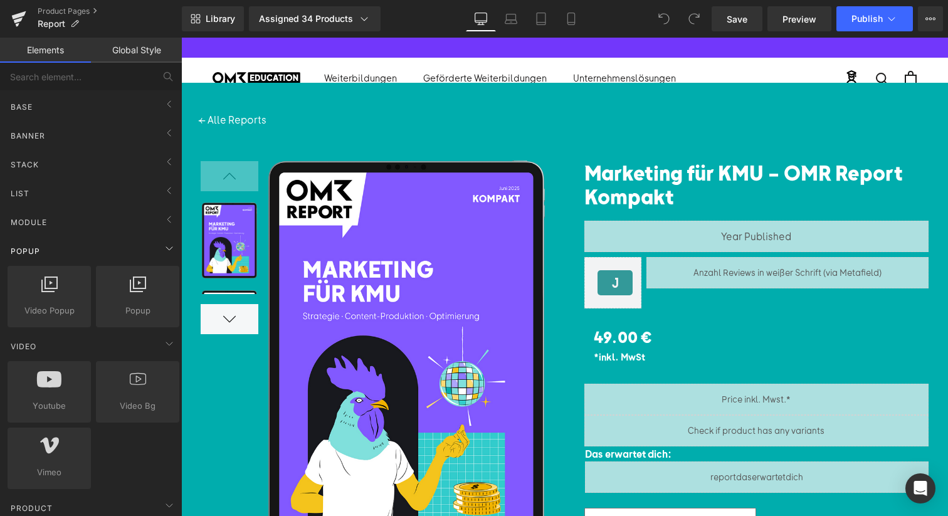
click at [38, 244] on div "Popup" at bounding box center [93, 250] width 177 height 25
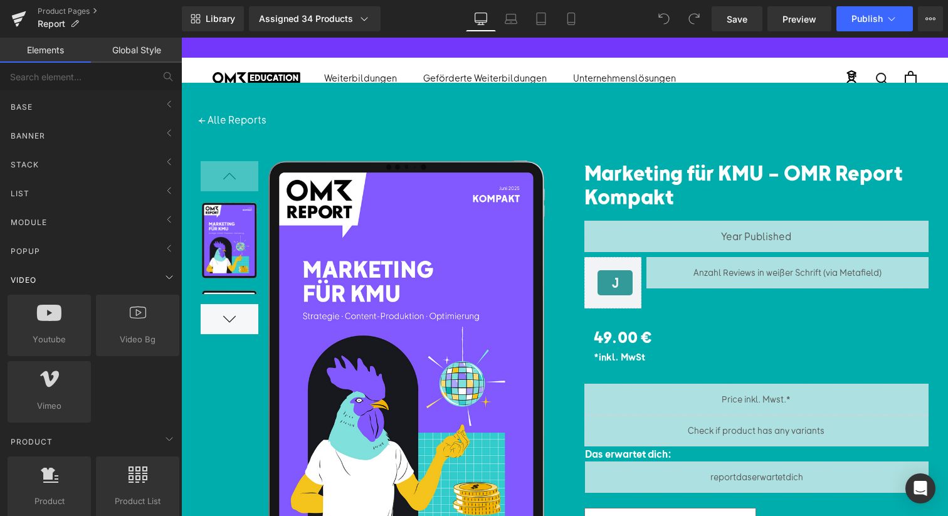
click at [54, 279] on div "Video" at bounding box center [93, 279] width 177 height 25
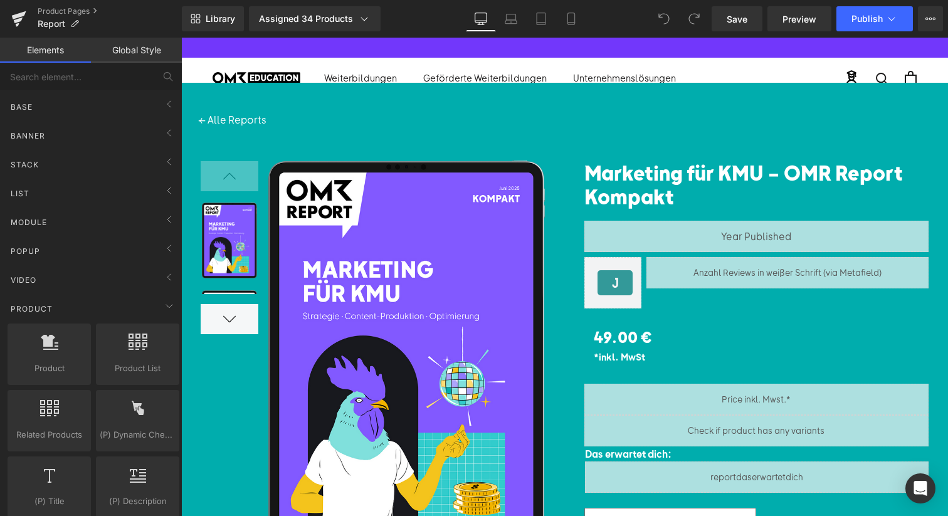
click at [41, 320] on div "Product" at bounding box center [93, 308] width 177 height 25
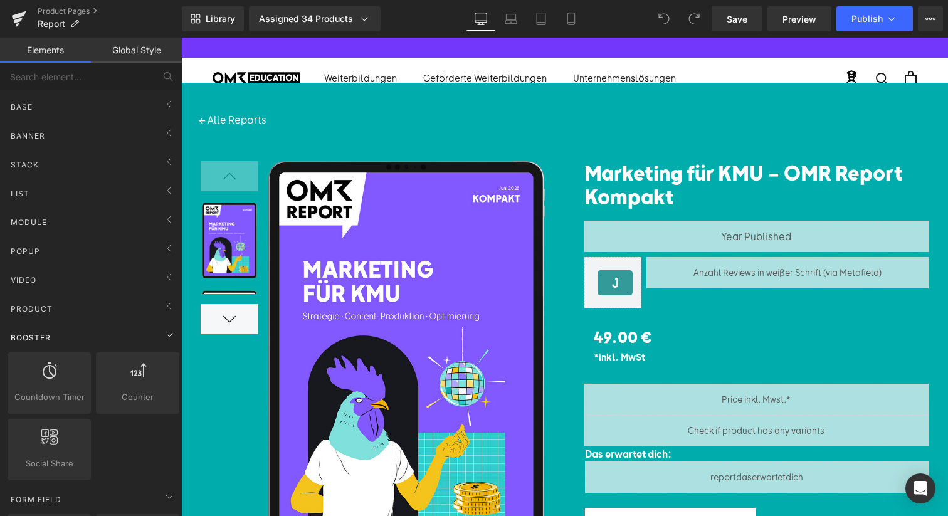
click at [43, 330] on div "Booster" at bounding box center [93, 337] width 177 height 25
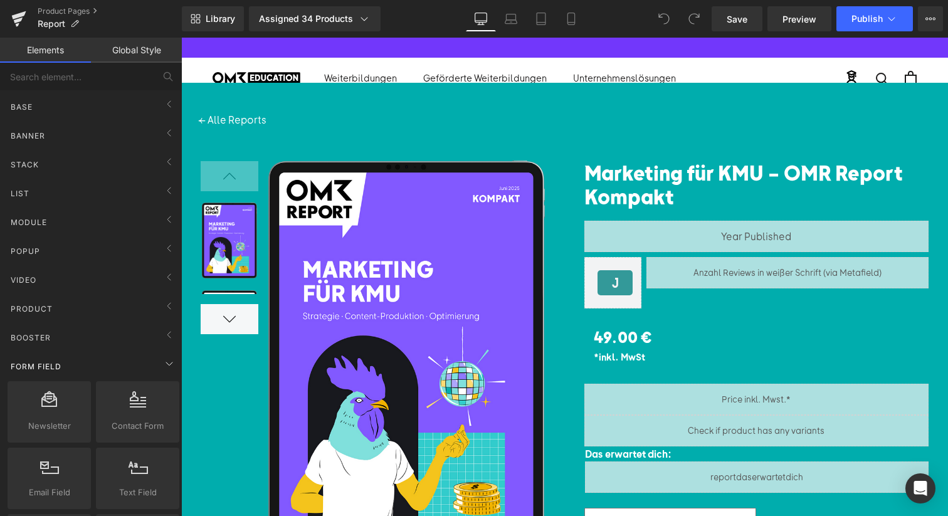
click at [36, 365] on span "Form Field" at bounding box center [35, 366] width 53 height 12
click at [56, 389] on span "Collection" at bounding box center [37, 395] width 57 height 12
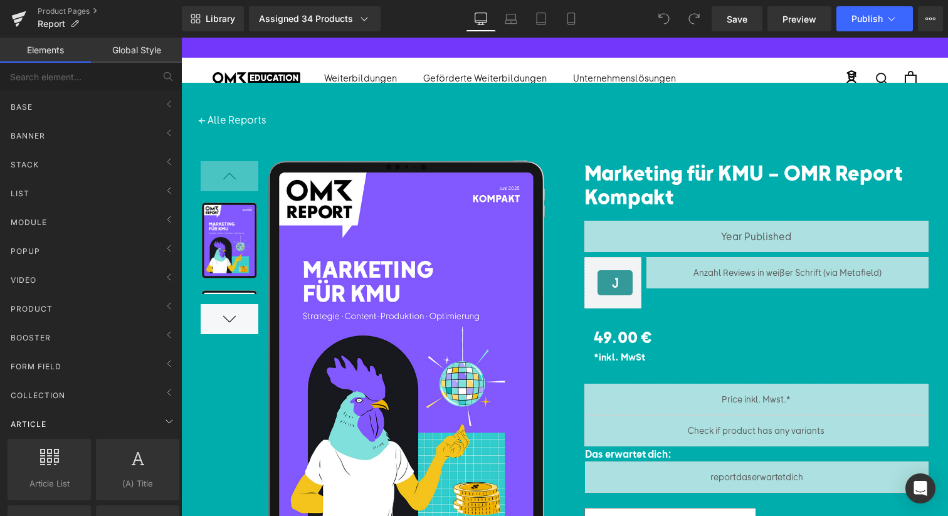
click at [57, 417] on div "Article" at bounding box center [93, 423] width 177 height 25
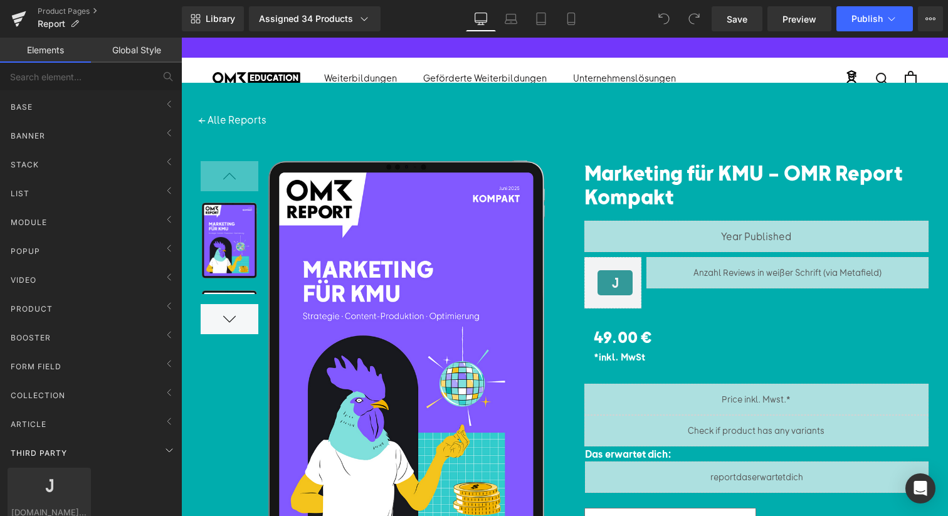
scroll to position [116, 0]
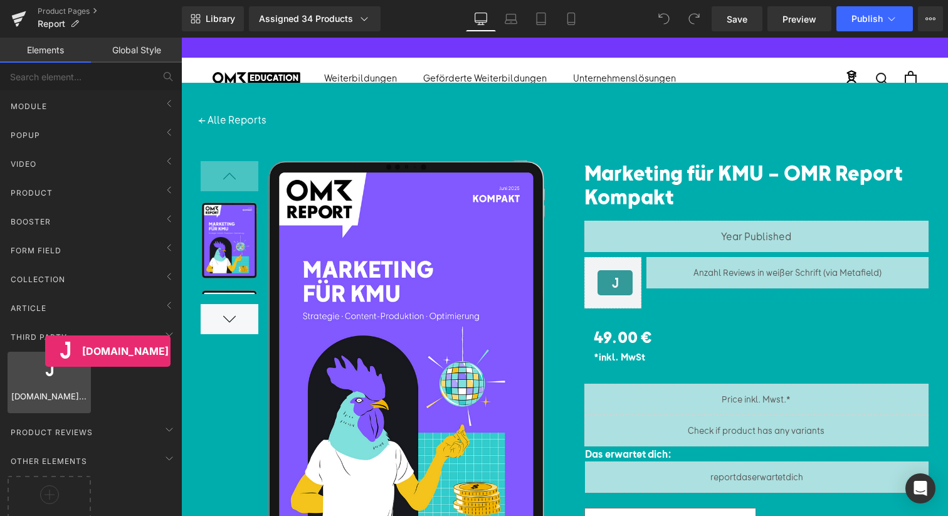
click at [46, 352] on div "Judge.me Reviews reviews,judge,app,star,badge" at bounding box center [49, 382] width 83 height 61
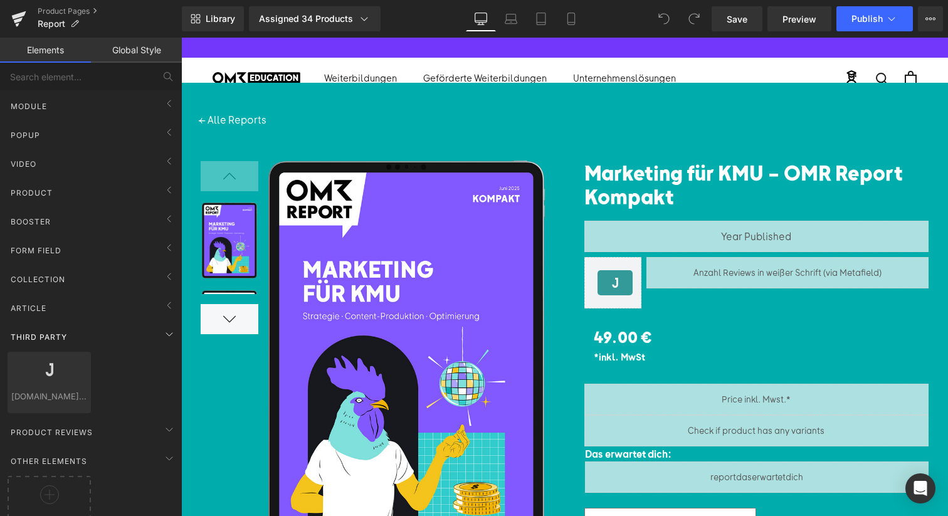
click at [48, 342] on span "Third Party" at bounding box center [38, 337] width 59 height 12
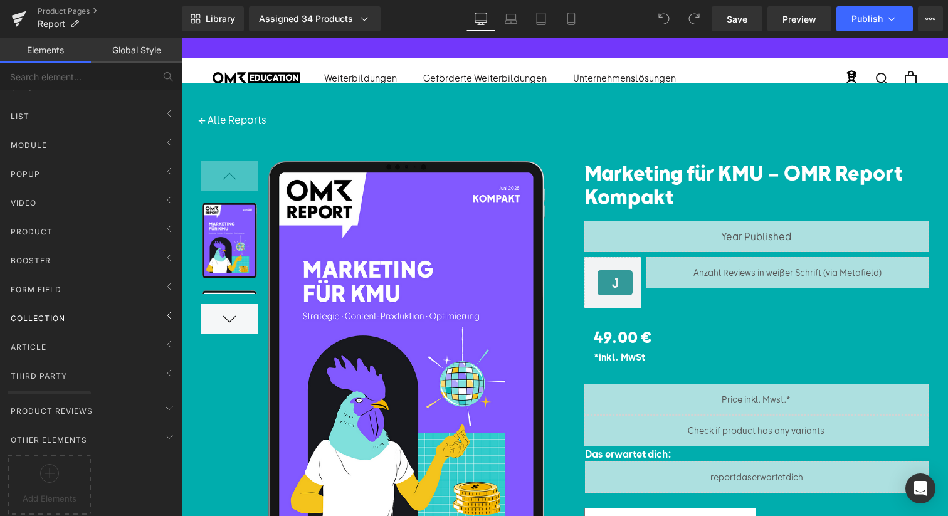
scroll to position [80, 0]
click at [68, 228] on div "Product" at bounding box center [93, 237] width 177 height 25
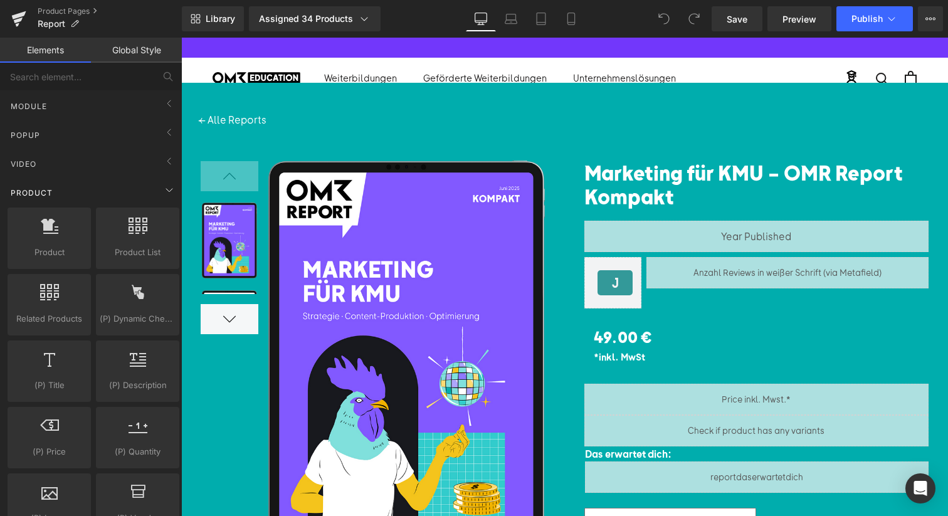
click at [72, 194] on div "Product" at bounding box center [93, 192] width 177 height 25
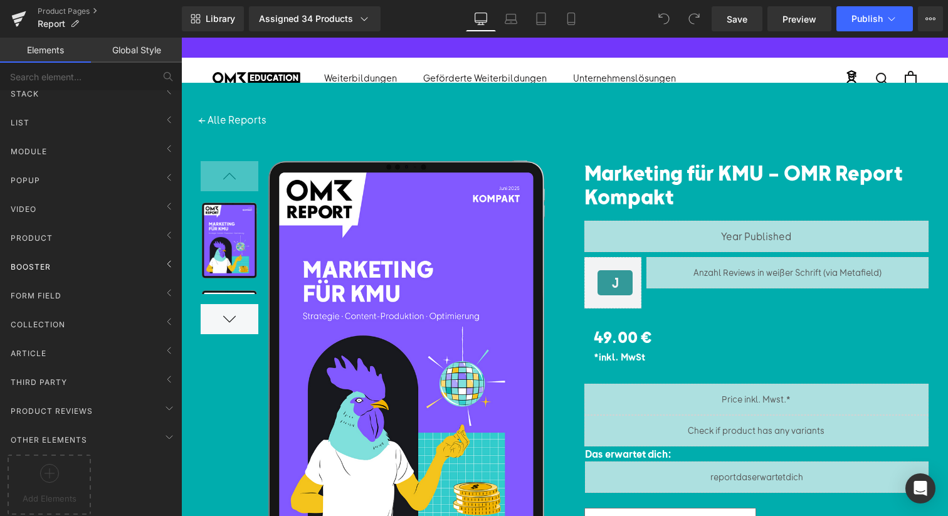
click at [61, 254] on div "Booster" at bounding box center [93, 266] width 177 height 25
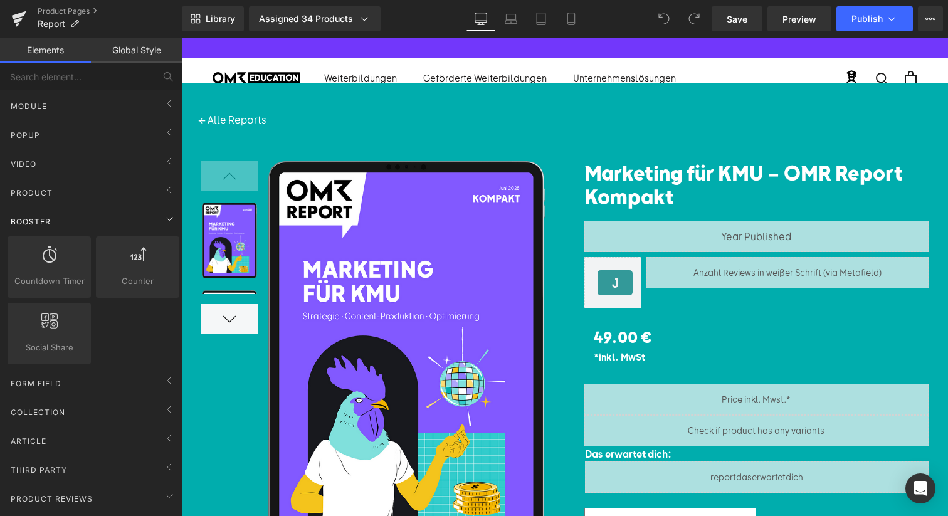
click at [56, 221] on div "Booster" at bounding box center [93, 221] width 177 height 25
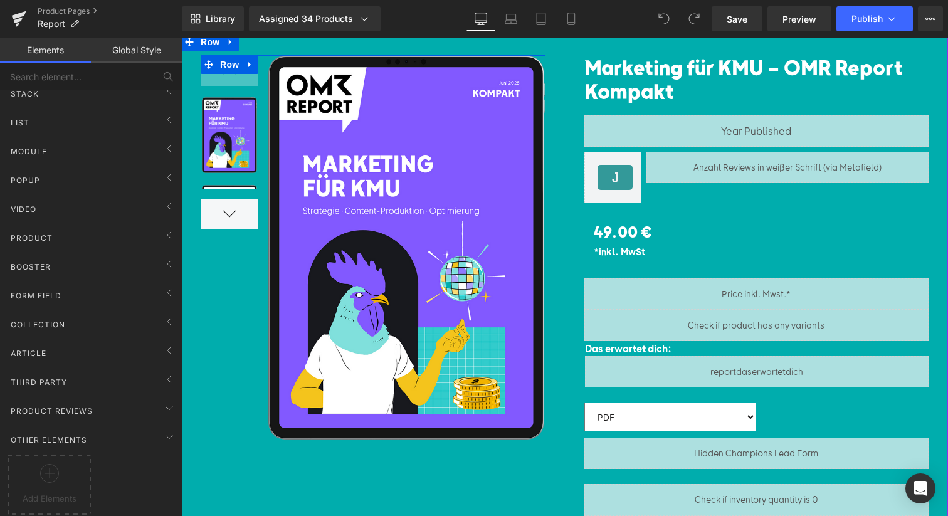
scroll to position [105, 0]
click at [39, 376] on span "Third Party" at bounding box center [38, 382] width 59 height 12
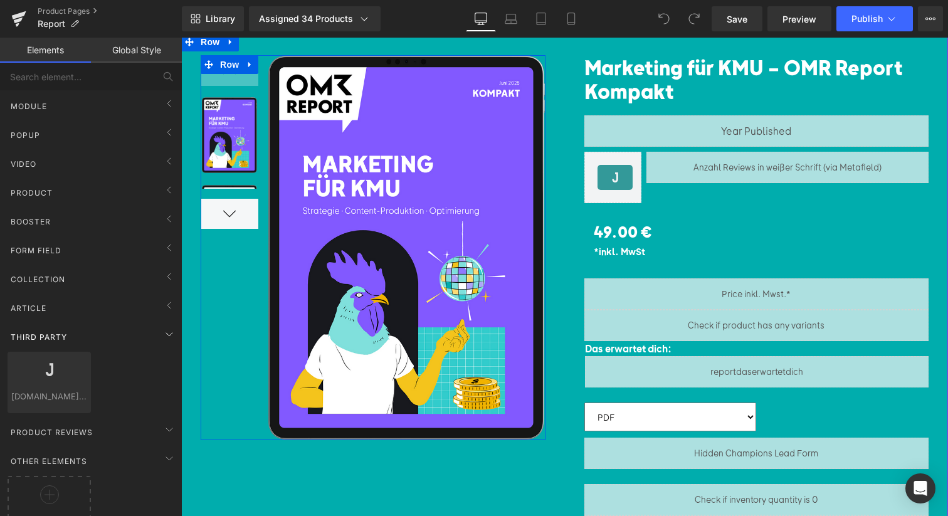
click at [84, 336] on div "Third Party" at bounding box center [93, 336] width 177 height 25
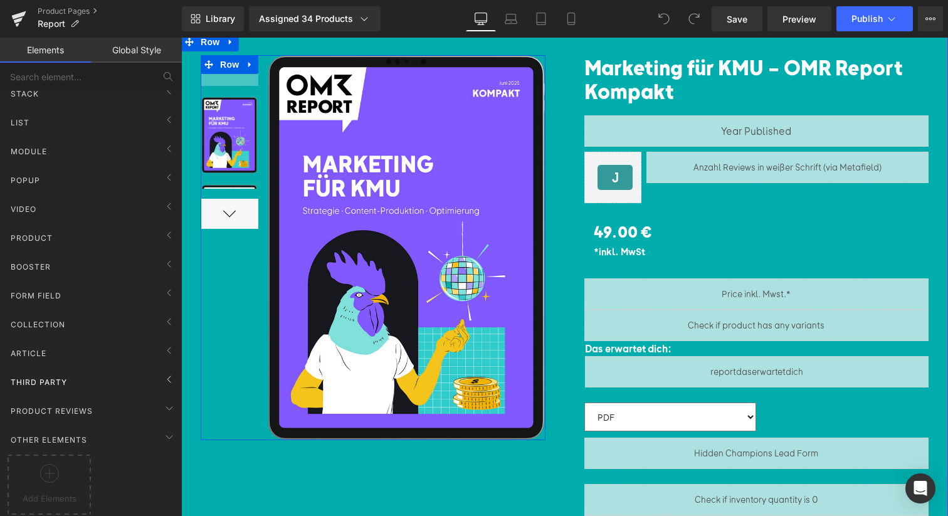
scroll to position [80, 0]
click at [63, 405] on span "Product Reviews" at bounding box center [51, 411] width 85 height 12
click at [75, 407] on span "Product Reviews" at bounding box center [51, 411] width 85 height 12
click at [62, 434] on span "Other Elements" at bounding box center [48, 440] width 79 height 12
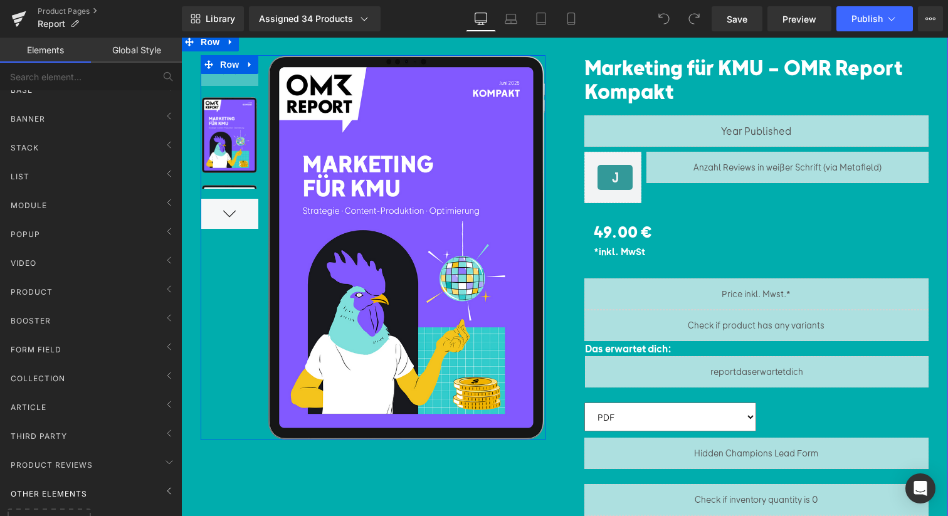
scroll to position [15, 0]
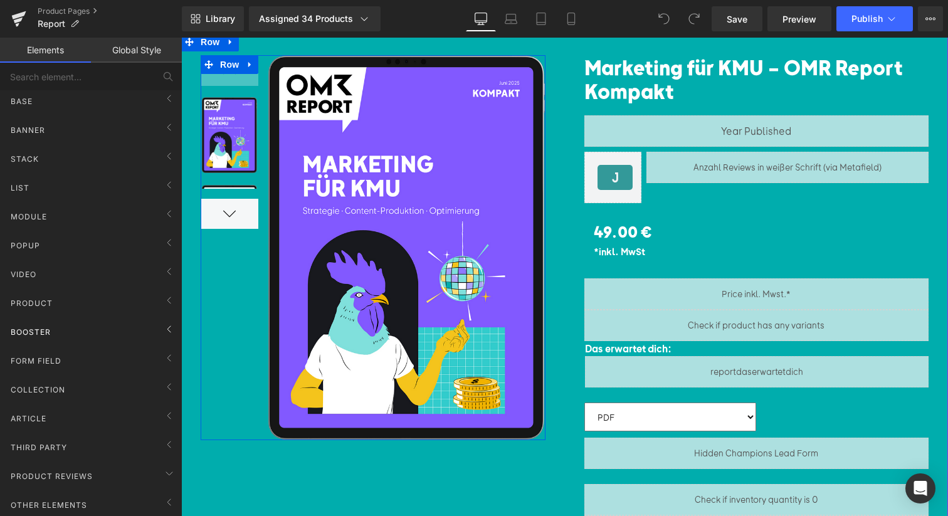
click at [42, 326] on span "Booster" at bounding box center [30, 332] width 43 height 12
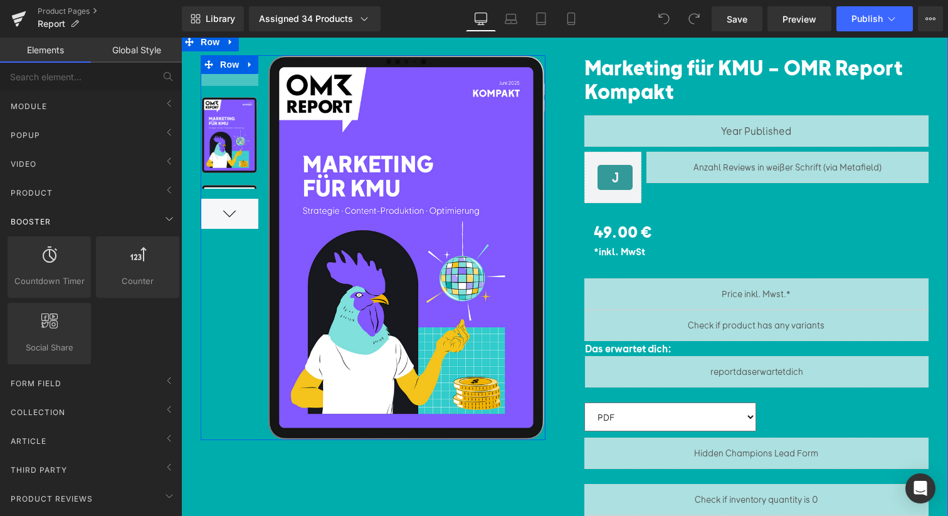
click at [38, 220] on span "Booster" at bounding box center [30, 222] width 43 height 12
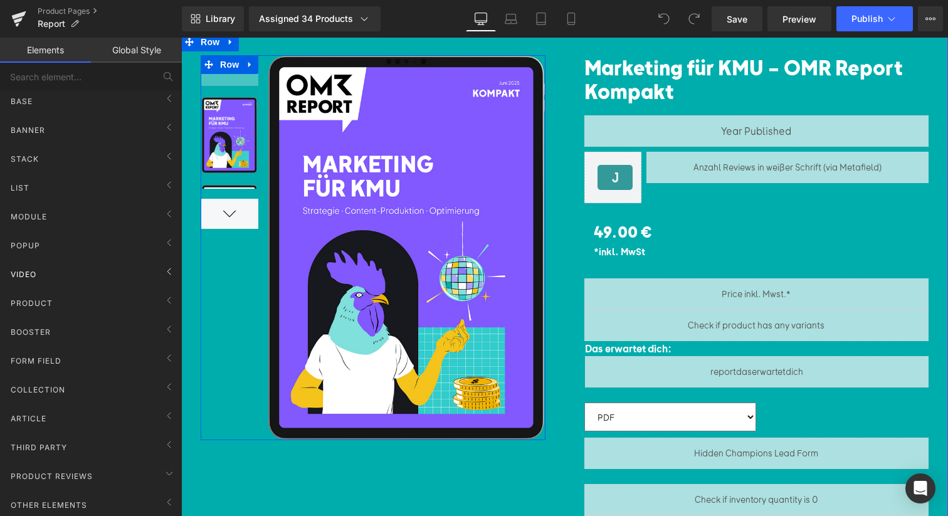
click at [41, 273] on div "Video" at bounding box center [93, 273] width 177 height 25
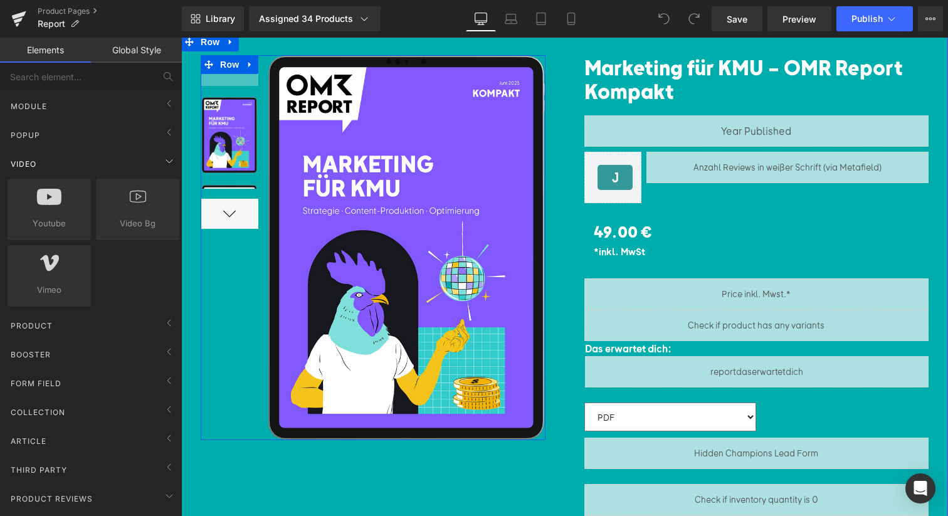
click at [63, 172] on div "Video" at bounding box center [93, 163] width 177 height 25
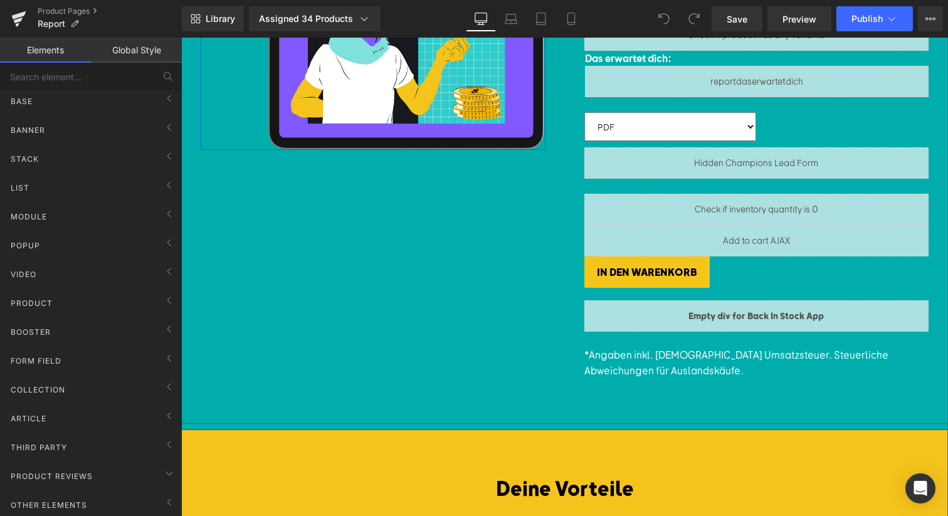
scroll to position [414, 0]
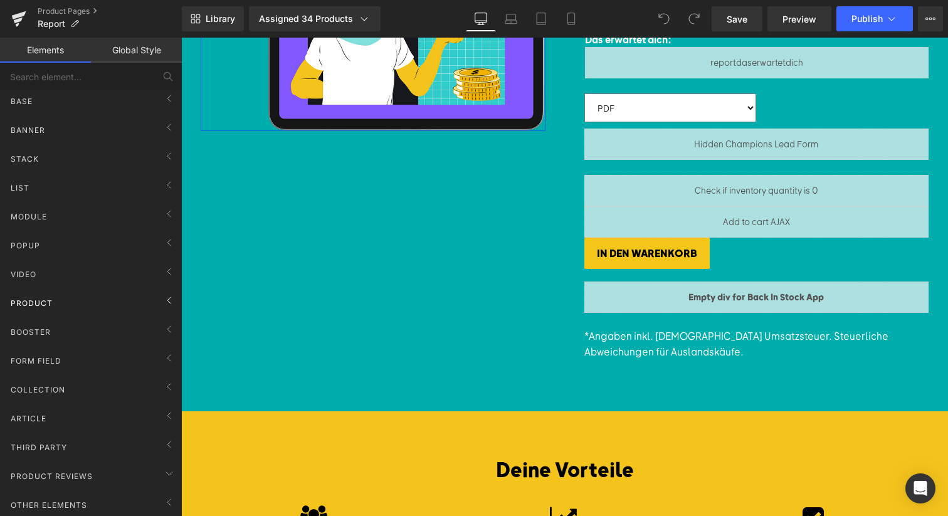
click at [80, 292] on div "Product" at bounding box center [93, 302] width 177 height 25
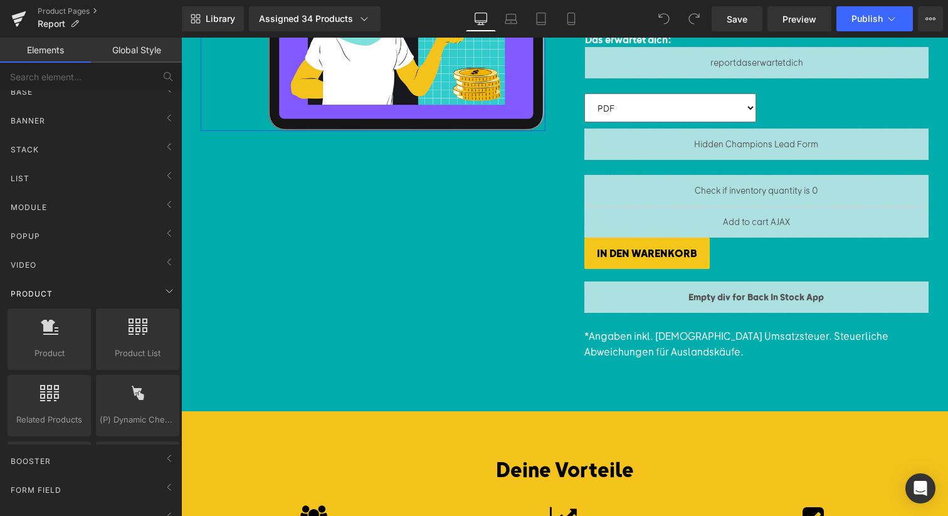
scroll to position [116, 0]
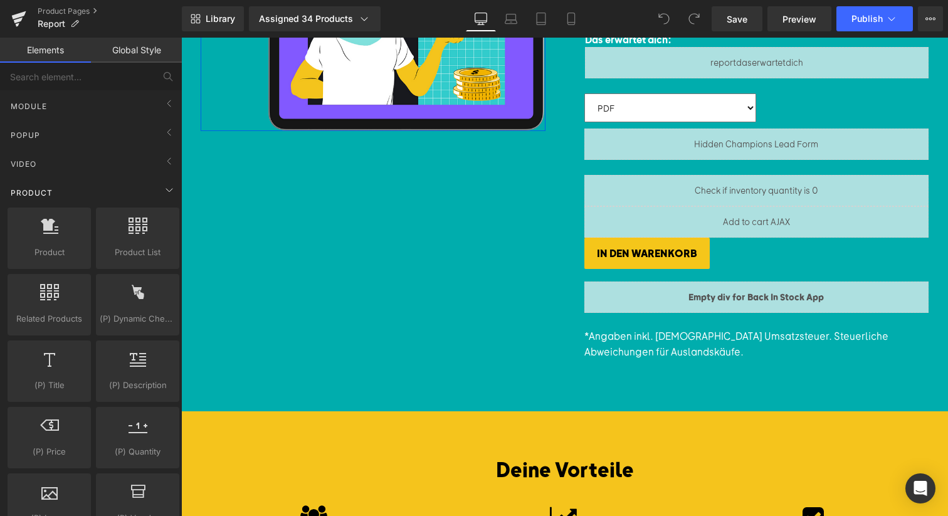
click at [74, 189] on div "Product" at bounding box center [93, 192] width 177 height 25
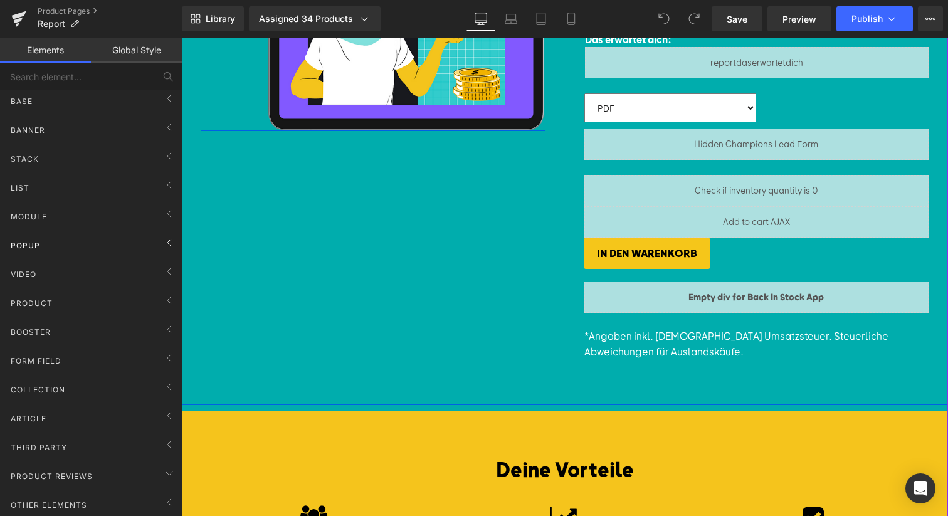
click at [58, 233] on div "Popup" at bounding box center [93, 245] width 177 height 25
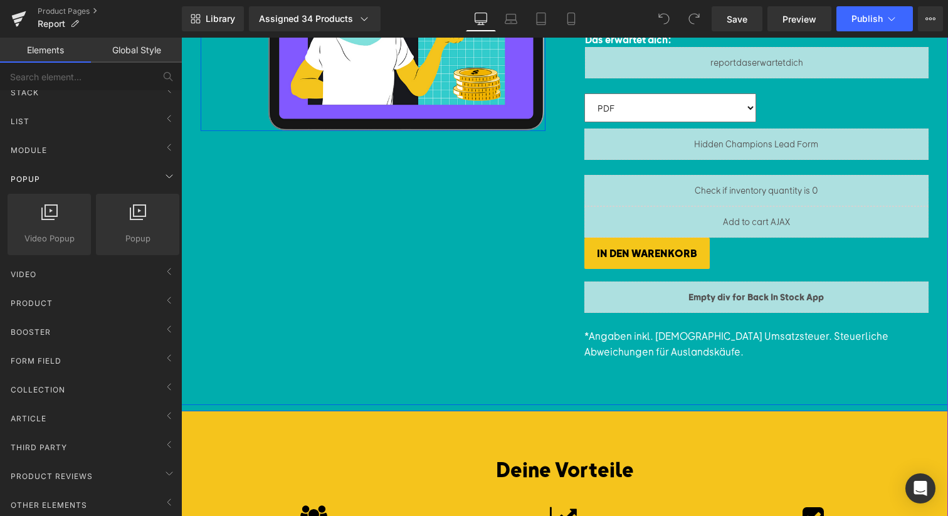
scroll to position [81, 0]
click at [25, 261] on div "Video" at bounding box center [93, 273] width 177 height 25
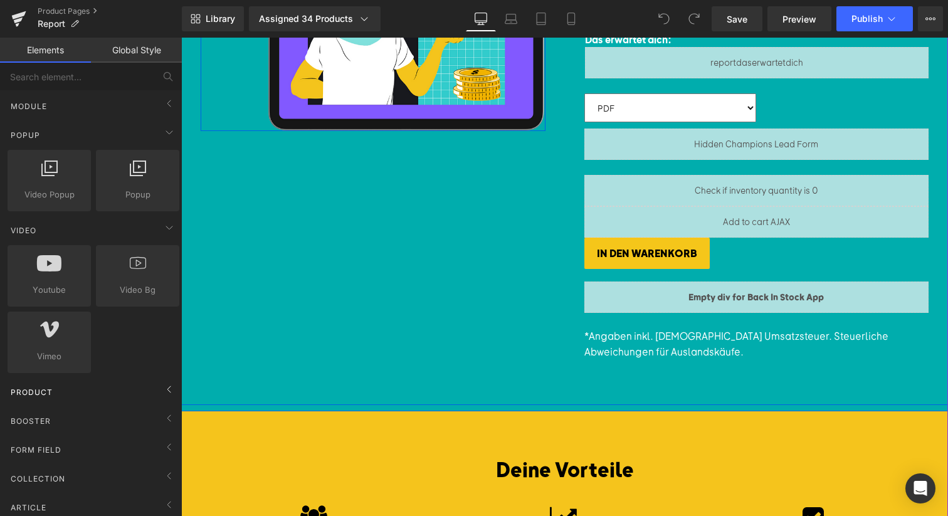
click at [30, 398] on div "Product" at bounding box center [93, 391] width 177 height 25
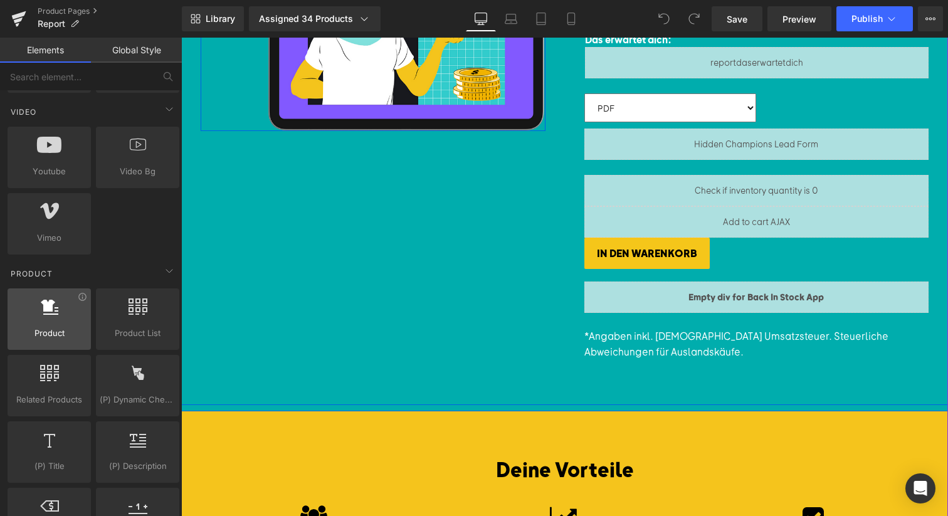
scroll to position [253, 0]
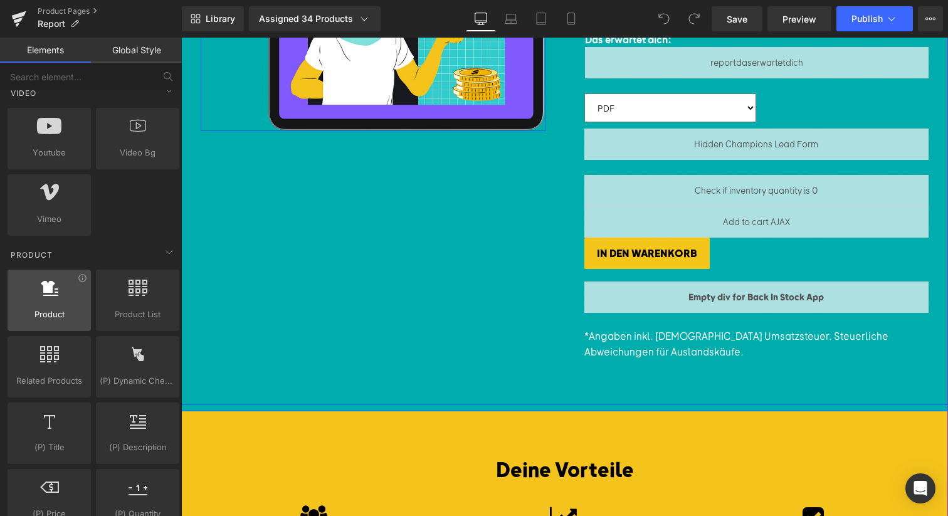
click at [80, 301] on div at bounding box center [49, 294] width 76 height 28
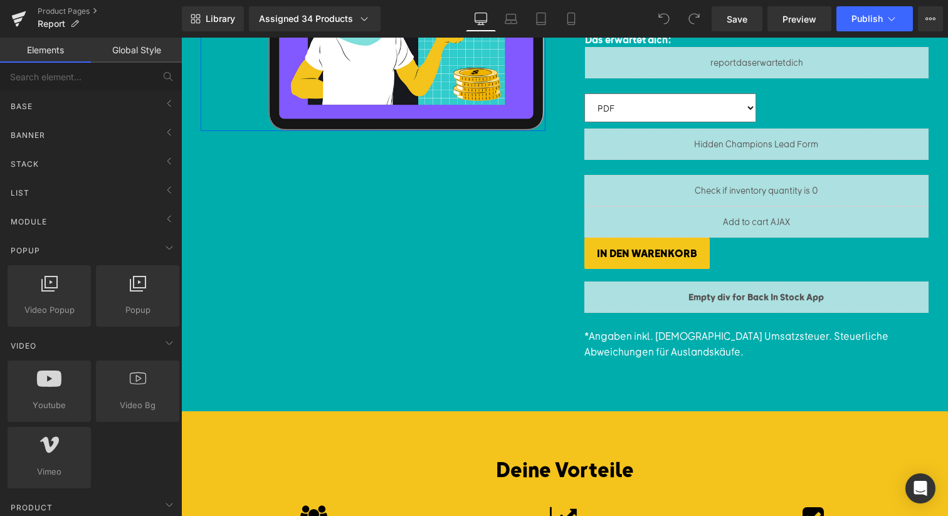
scroll to position [0, 0]
click at [56, 216] on div "Module" at bounding box center [93, 221] width 177 height 25
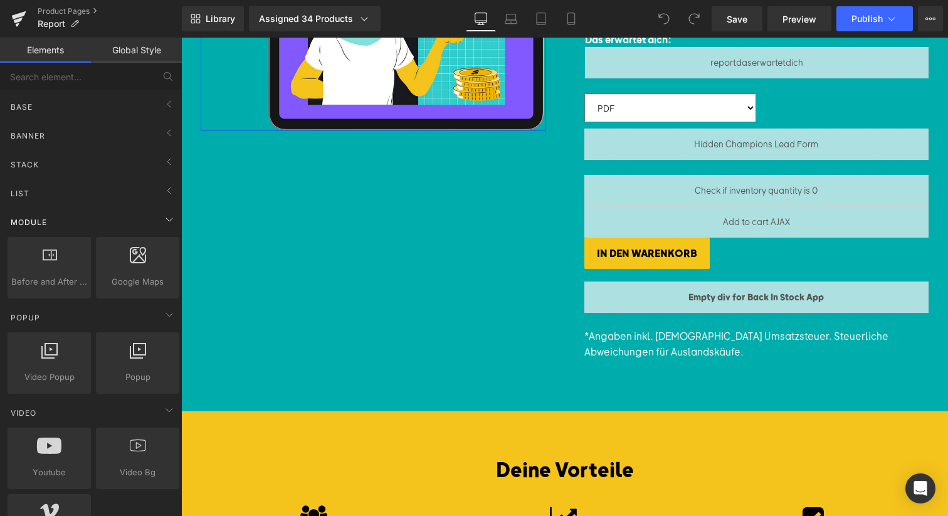
click at [48, 217] on div "Module" at bounding box center [93, 221] width 177 height 25
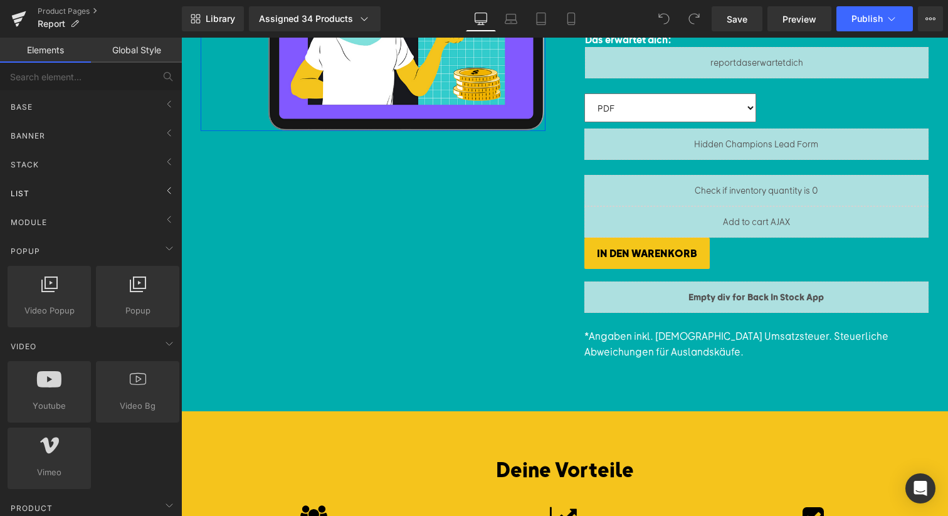
click at [41, 194] on div "List" at bounding box center [93, 193] width 177 height 25
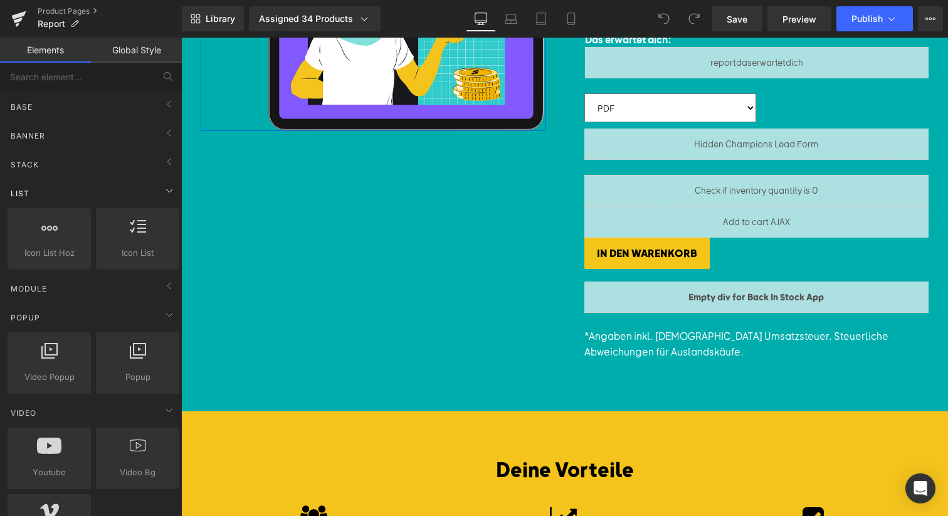
click at [41, 194] on div "List" at bounding box center [93, 193] width 177 height 25
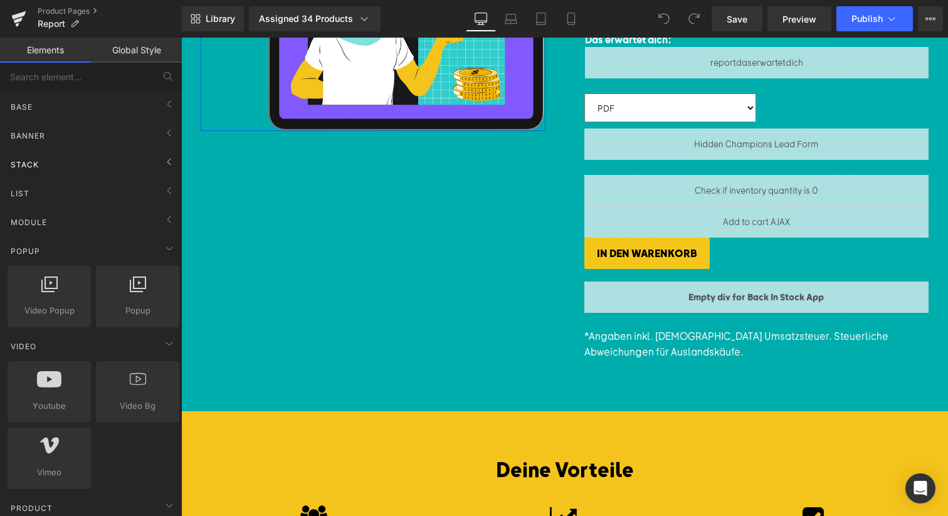
click at [38, 166] on span "Stack" at bounding box center [24, 165] width 31 height 12
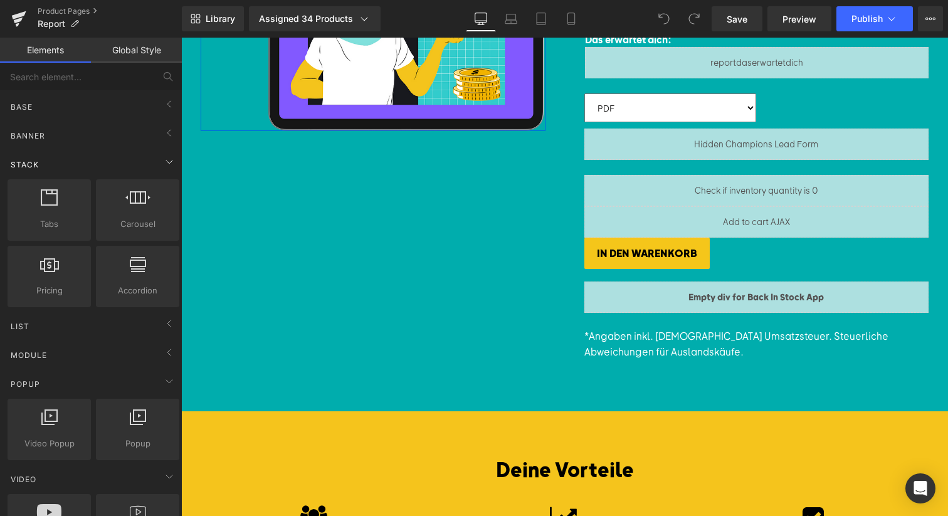
click at [38, 166] on span "Stack" at bounding box center [24, 165] width 31 height 12
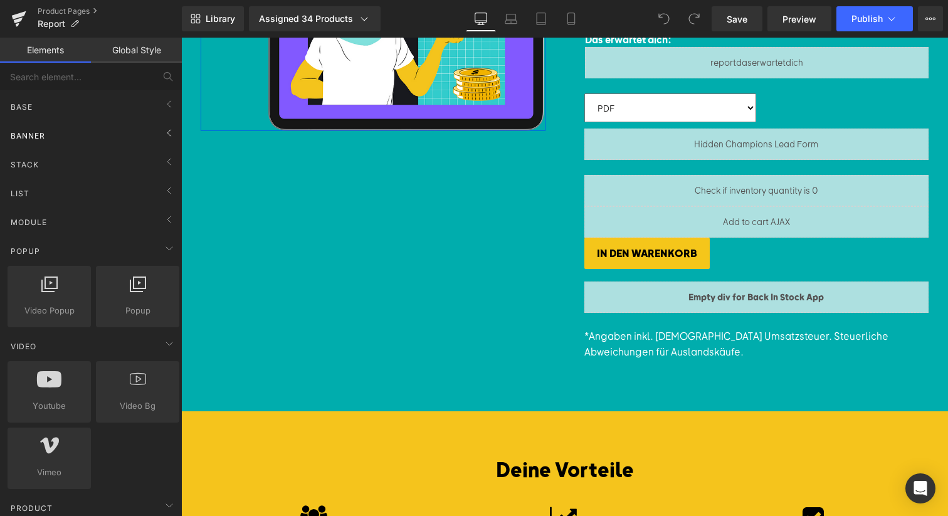
click at [36, 141] on span "Banner" at bounding box center [27, 136] width 37 height 12
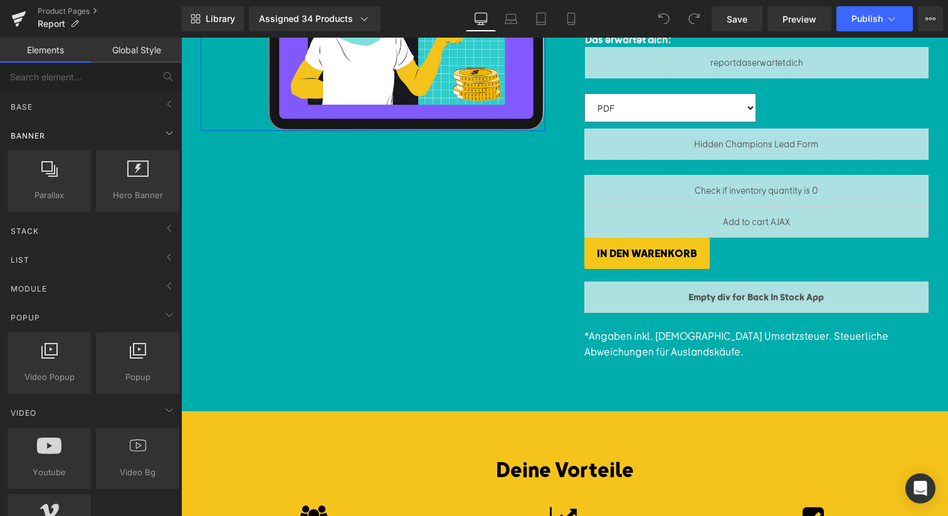
click at [39, 134] on span "Banner" at bounding box center [27, 136] width 37 height 12
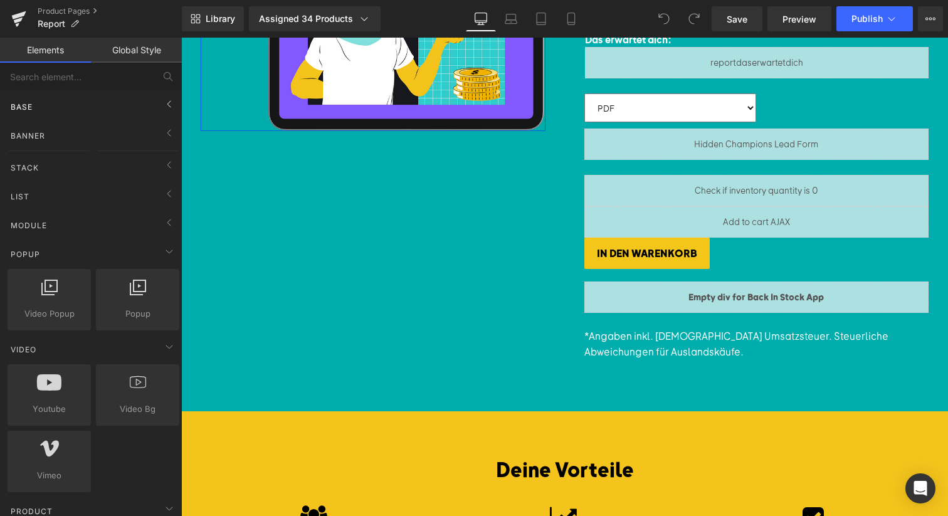
click at [54, 95] on div "Base" at bounding box center [93, 106] width 177 height 25
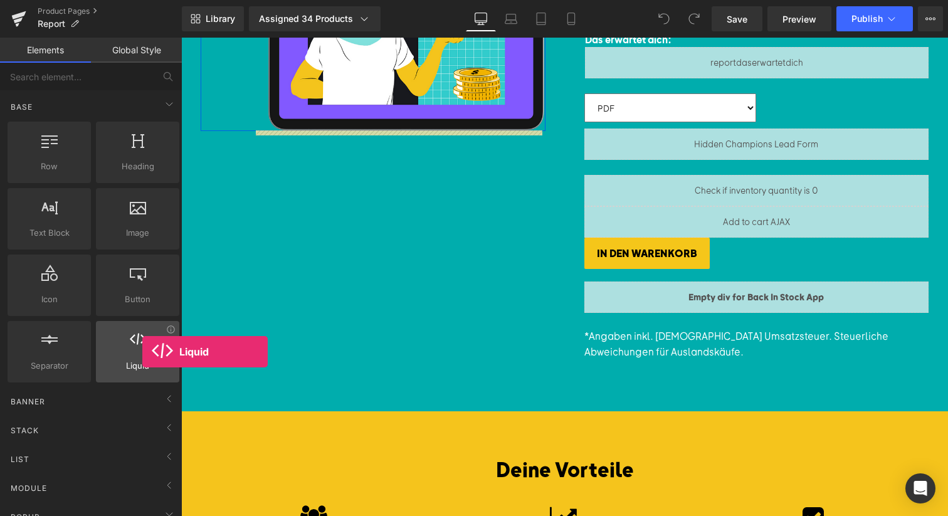
click at [142, 352] on div at bounding box center [138, 345] width 76 height 28
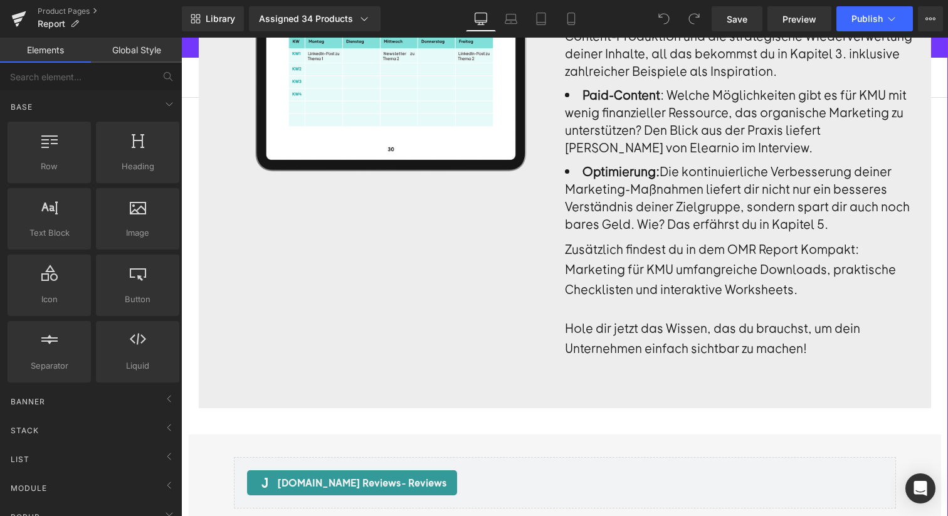
scroll to position [1855, 0]
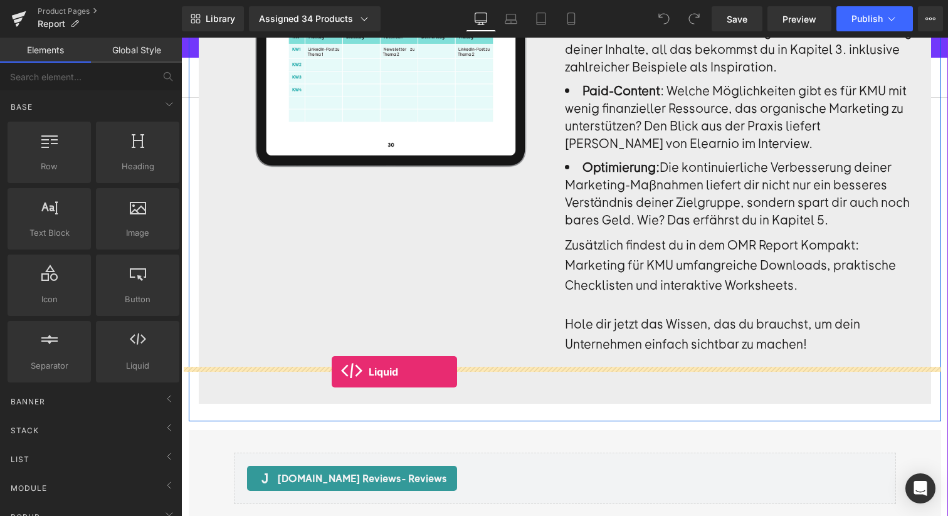
drag, startPoint x: 309, startPoint y: 368, endPoint x: 332, endPoint y: 371, distance: 22.8
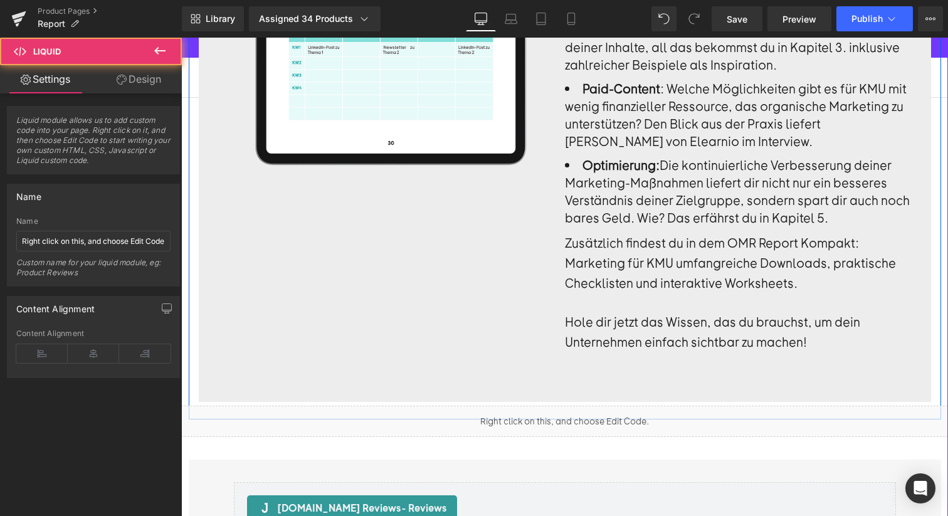
scroll to position [1857, 0]
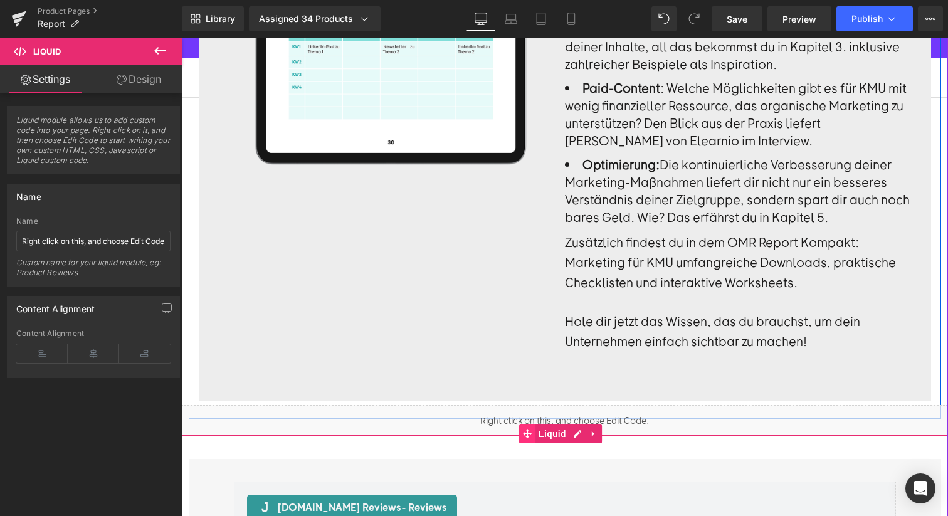
click at [535, 424] on span at bounding box center [527, 433] width 16 height 19
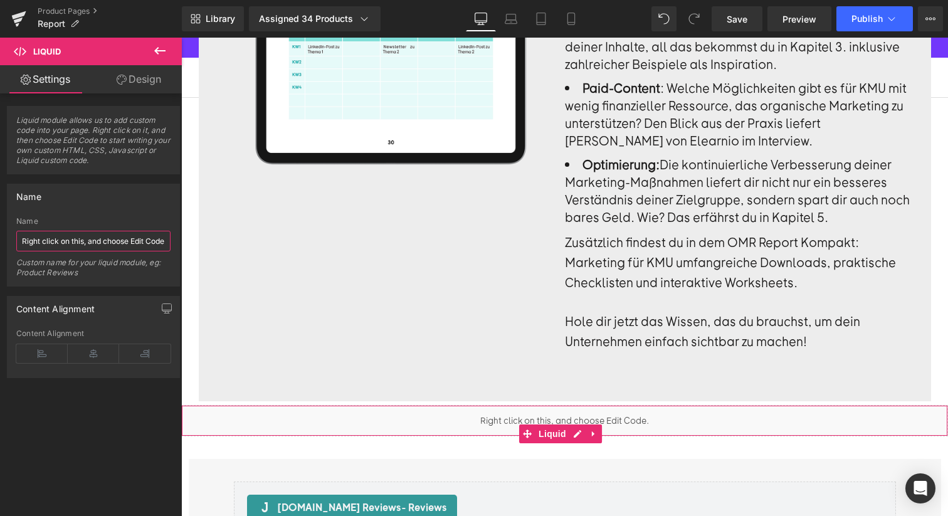
click at [110, 240] on input "Right click on this, and choose Edit Code." at bounding box center [93, 241] width 154 height 21
drag, startPoint x: 110, startPoint y: 240, endPoint x: 113, endPoint y: 233, distance: 7.9
click at [110, 239] on input "Right click on this, and choose Edit Code." at bounding box center [93, 241] width 154 height 21
click at [113, 240] on input "Right click on this, and choose Edit Code." at bounding box center [93, 241] width 154 height 21
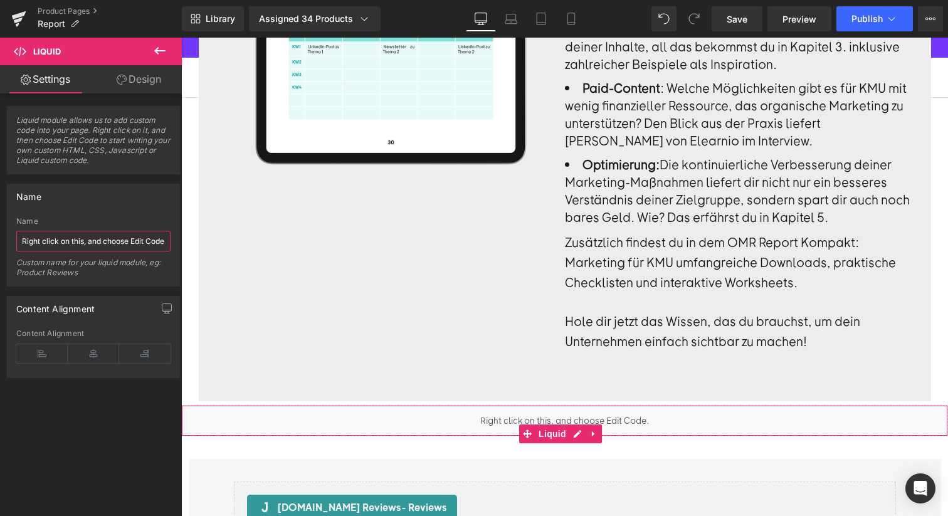
click at [113, 240] on input "Right click on this, and choose Edit Code." at bounding box center [93, 241] width 154 height 21
type input "Beratung Section"
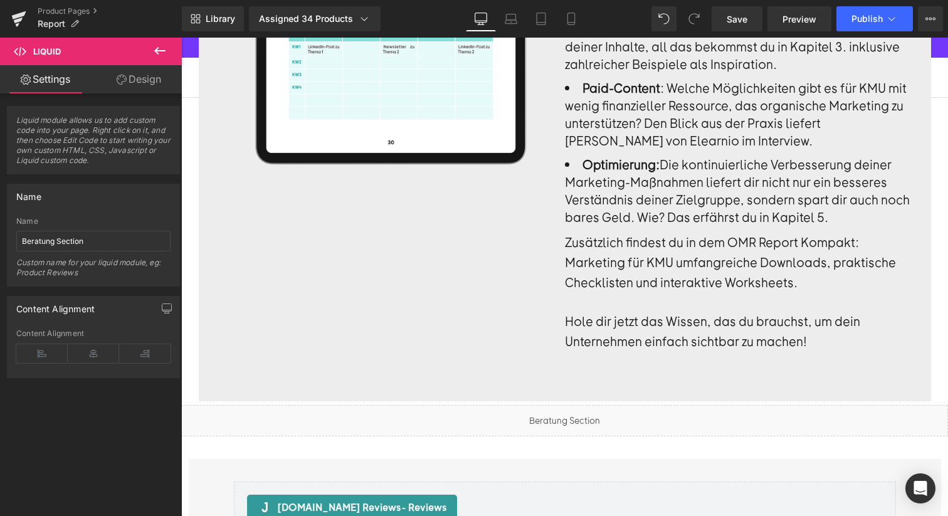
click at [126, 253] on div "Name Beratung Section Custom name for your liquid module, eg: Product Reviews" at bounding box center [93, 251] width 154 height 69
click at [134, 79] on link "Design" at bounding box center [138, 79] width 91 height 28
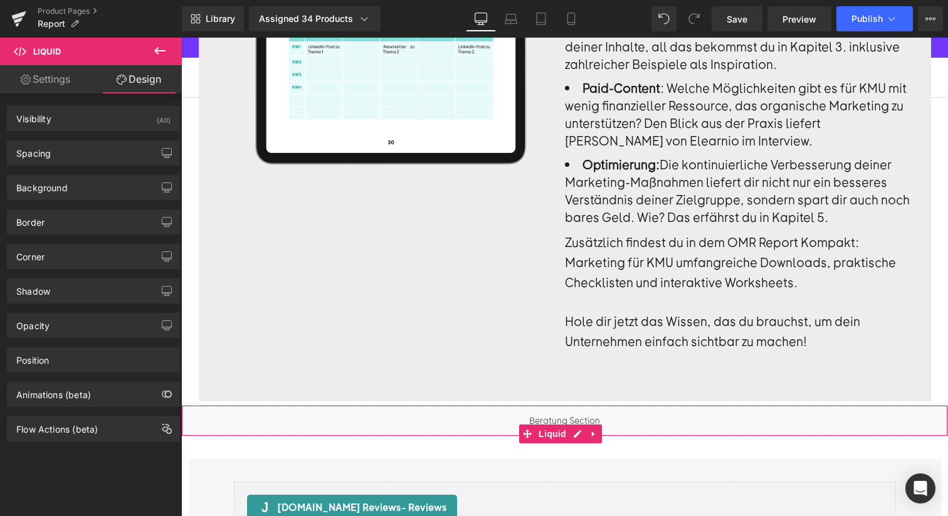
click at [41, 76] on link "Settings" at bounding box center [45, 79] width 91 height 28
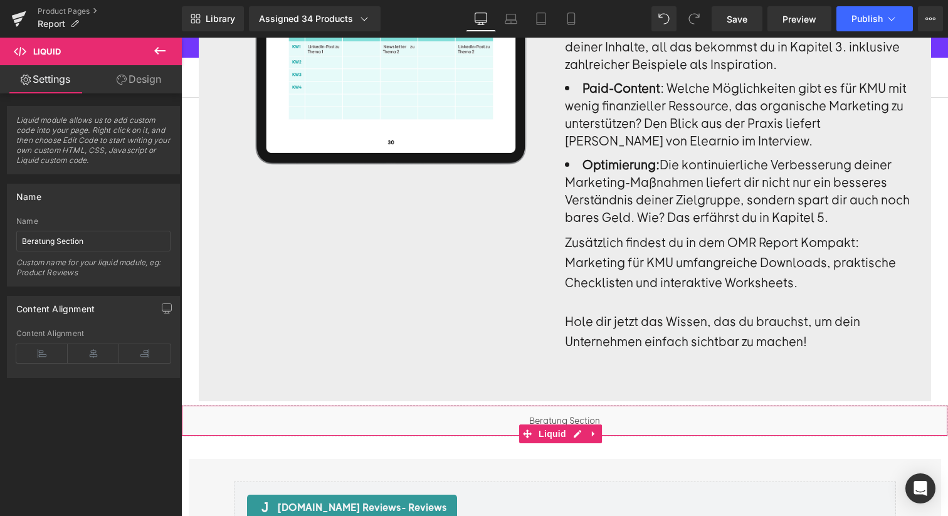
click at [59, 143] on span "Liquid module allows us to add custom code into your page. Right click on it, a…" at bounding box center [93, 144] width 154 height 58
click at [71, 317] on div "Content Alignment" at bounding box center [94, 309] width 172 height 24
click at [166, 308] on icon "button" at bounding box center [167, 308] width 10 height 10
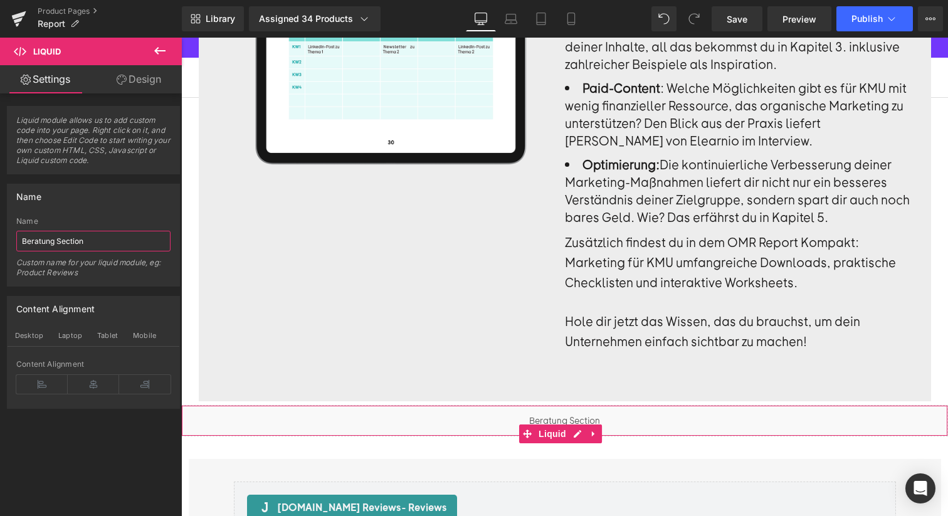
click at [88, 242] on input "Beratung Section" at bounding box center [93, 241] width 154 height 21
click at [71, 198] on div "Name" at bounding box center [94, 196] width 172 height 24
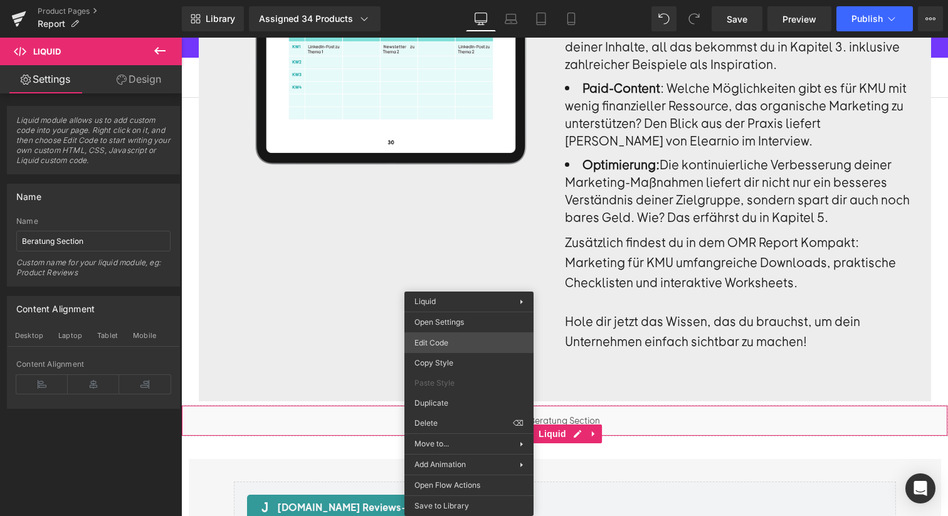
click at [458, 0] on div "Liquid You are previewing how the will restyle your page. You can not edit Elem…" at bounding box center [474, 0] width 948 height 0
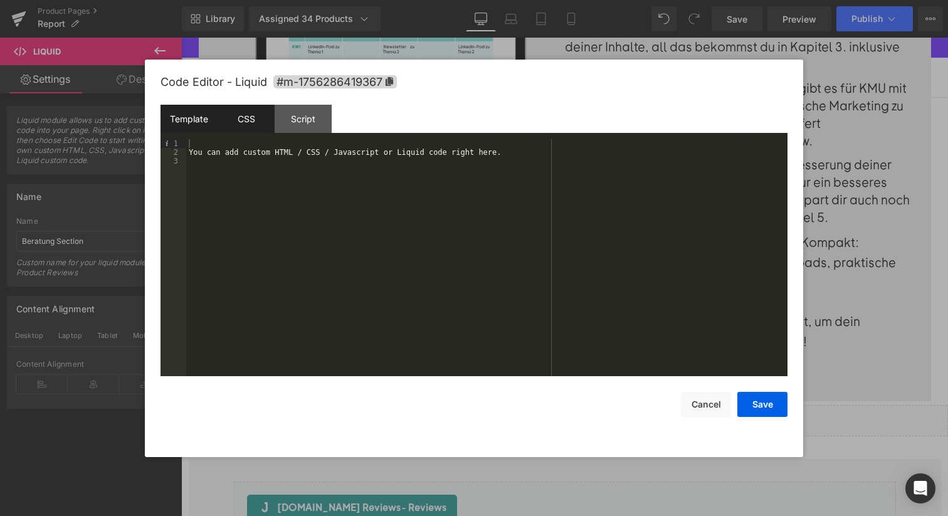
click at [241, 119] on div "CSS" at bounding box center [246, 119] width 57 height 28
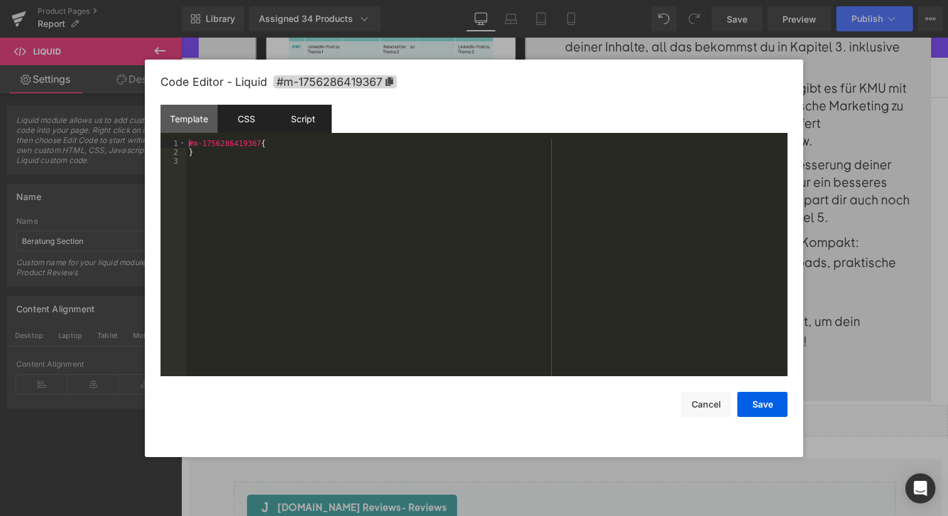
click at [307, 116] on div "Script" at bounding box center [303, 119] width 57 height 28
click at [240, 126] on div "CSS" at bounding box center [246, 119] width 57 height 28
click at [187, 116] on div "Template" at bounding box center [188, 119] width 57 height 28
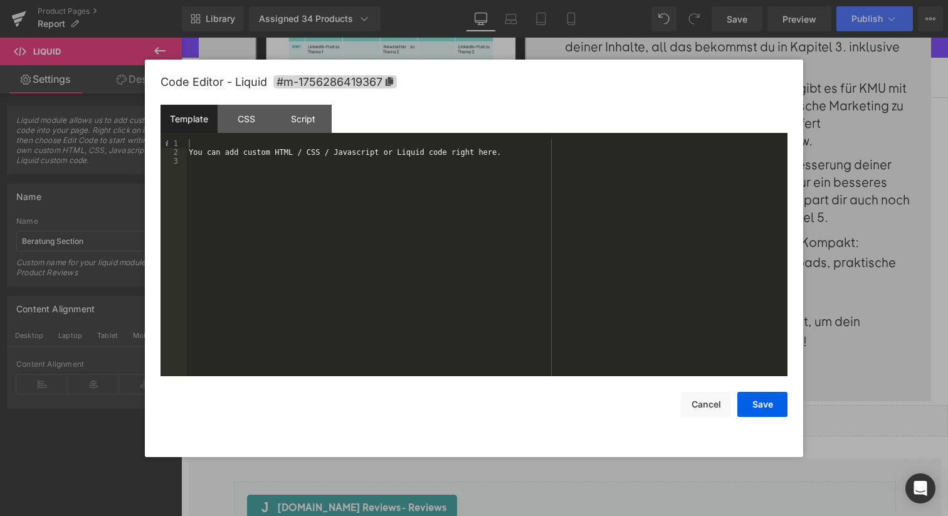
click at [295, 149] on div "You can add custom HTML / CSS / Javascript or Liquid code right here." at bounding box center [486, 266] width 601 height 255
drag, startPoint x: 337, startPoint y: 157, endPoint x: 151, endPoint y: 138, distance: 187.2
click at [151, 138] on div "Code Editor - Liquid #m-1756286419367 Template CSS Script Data 1 {% section 'be…" at bounding box center [474, 258] width 658 height 397
click at [750, 407] on button "Save" at bounding box center [762, 404] width 50 height 25
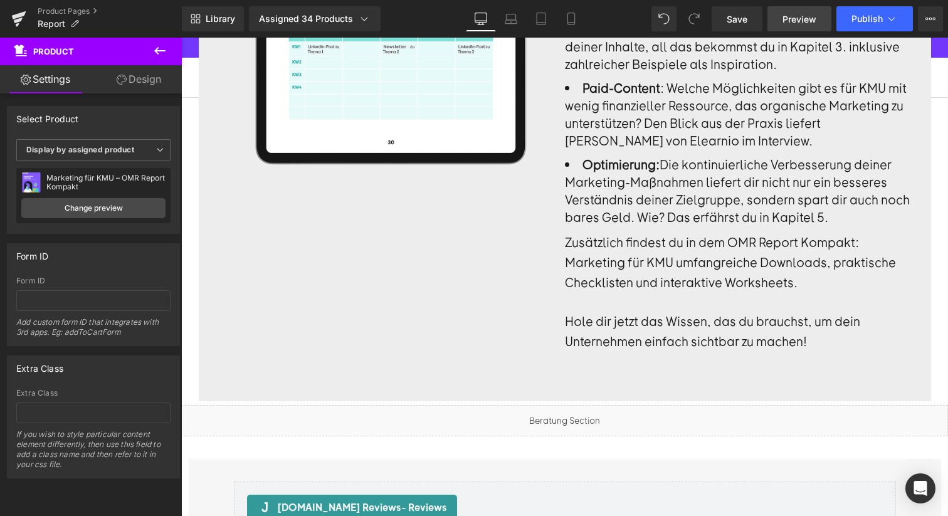
click at [797, 24] on span "Preview" at bounding box center [799, 19] width 34 height 13
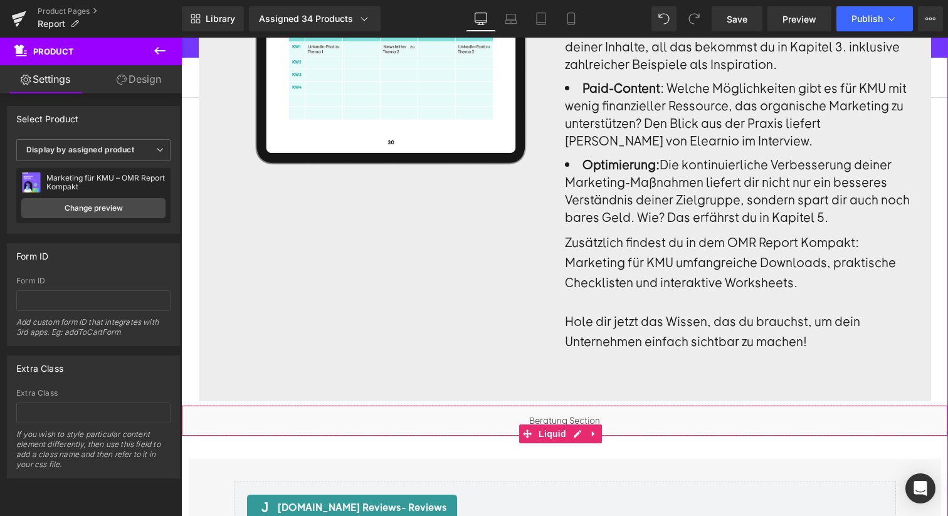
click at [600, 405] on div "Liquid" at bounding box center [564, 420] width 767 height 31
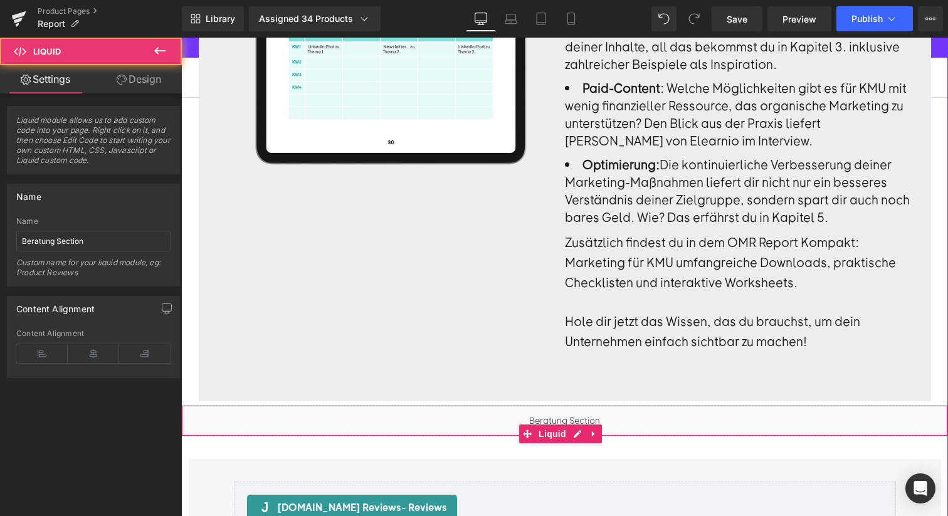
click at [469, 405] on div "Liquid" at bounding box center [564, 420] width 767 height 31
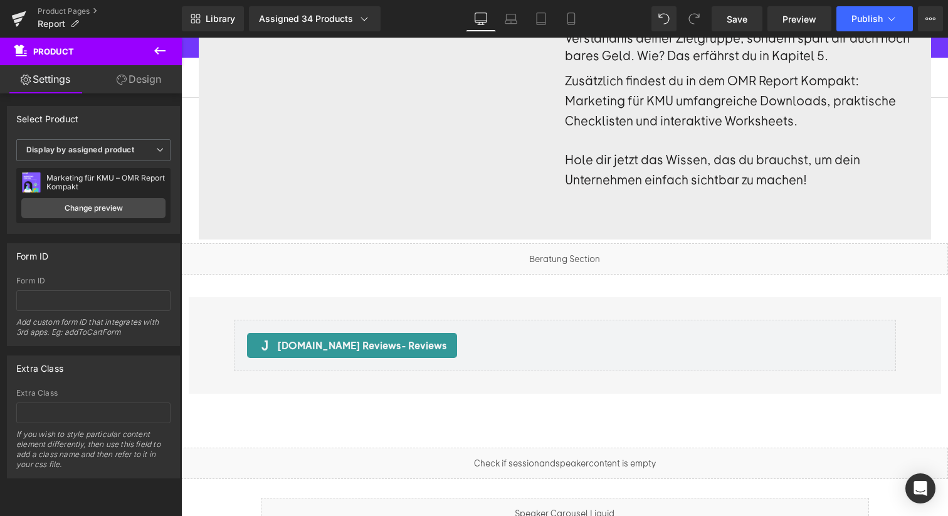
scroll to position [2020, 0]
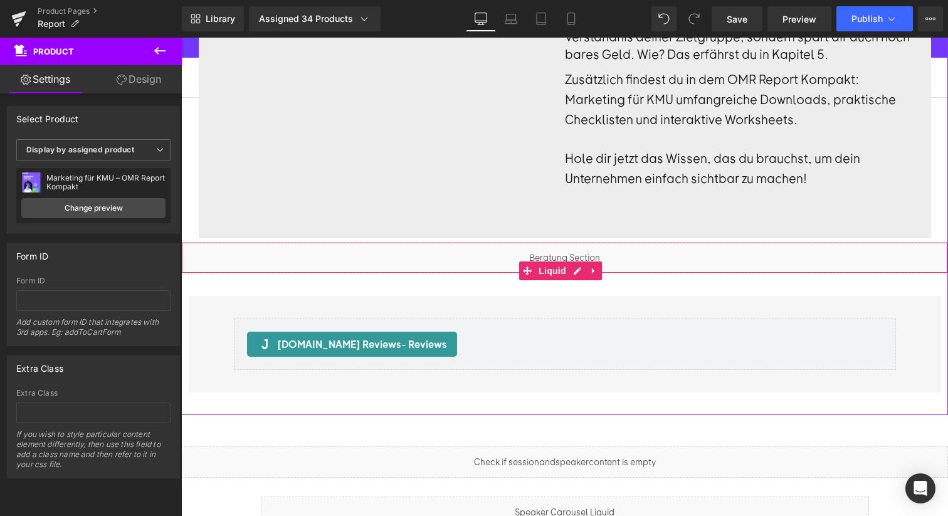
click at [616, 242] on div "Liquid" at bounding box center [564, 257] width 767 height 31
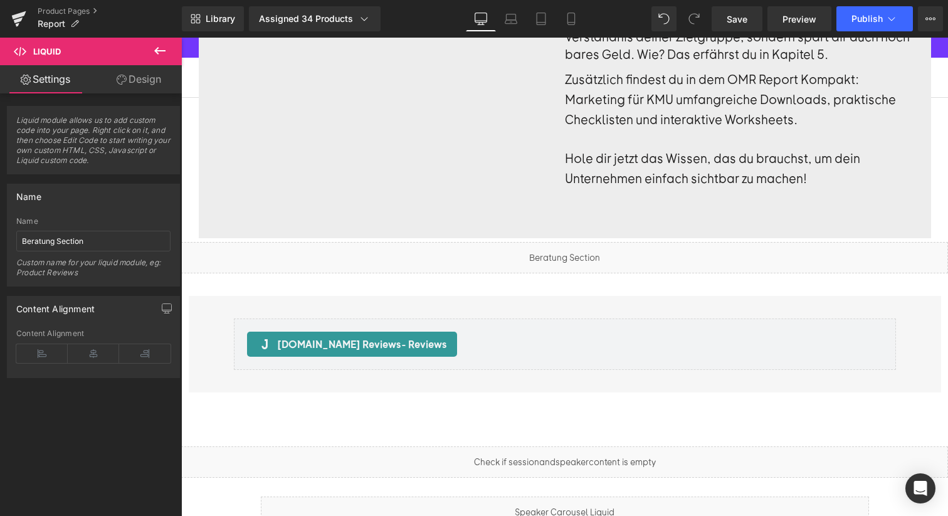
click at [167, 56] on button at bounding box center [160, 52] width 44 height 28
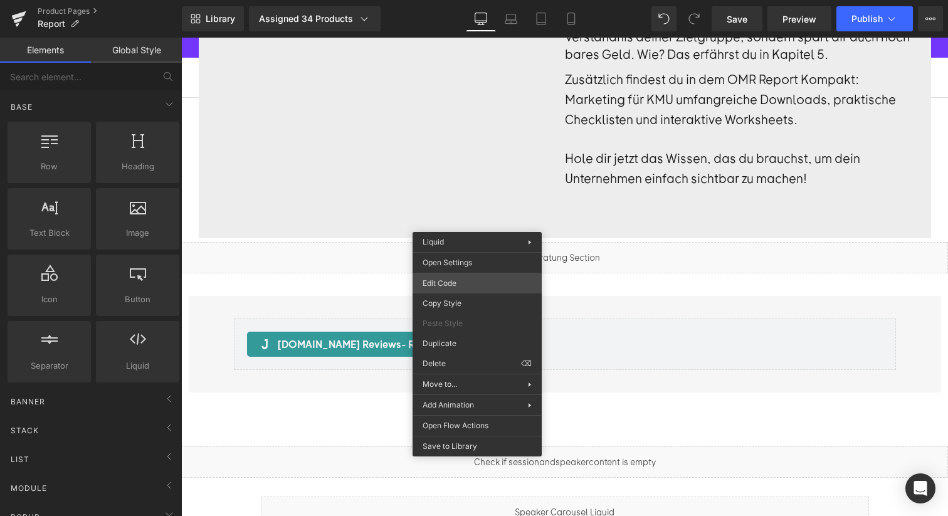
click at [454, 0] on div "Liquid You are previewing how the will restyle your page. You can not edit Elem…" at bounding box center [474, 0] width 948 height 0
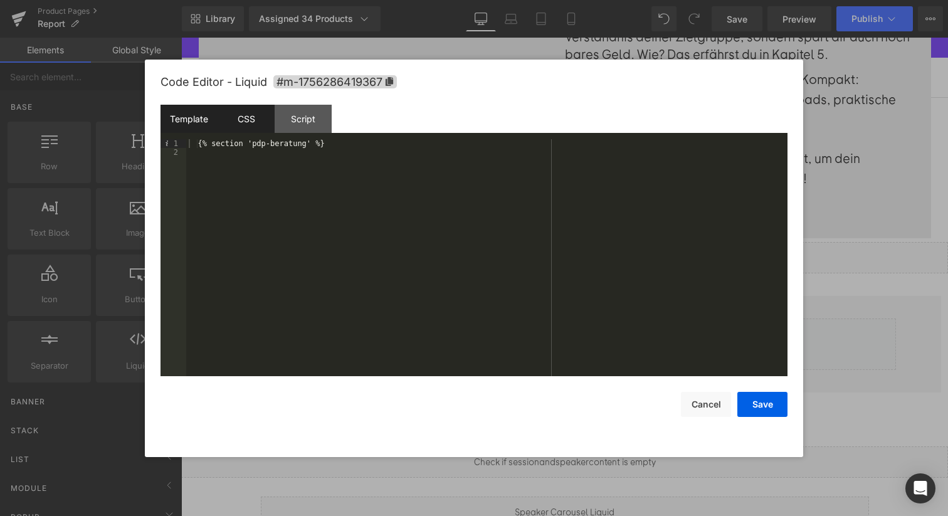
click at [245, 124] on div "CSS" at bounding box center [246, 119] width 57 height 28
click at [292, 122] on div "Script" at bounding box center [303, 119] width 57 height 28
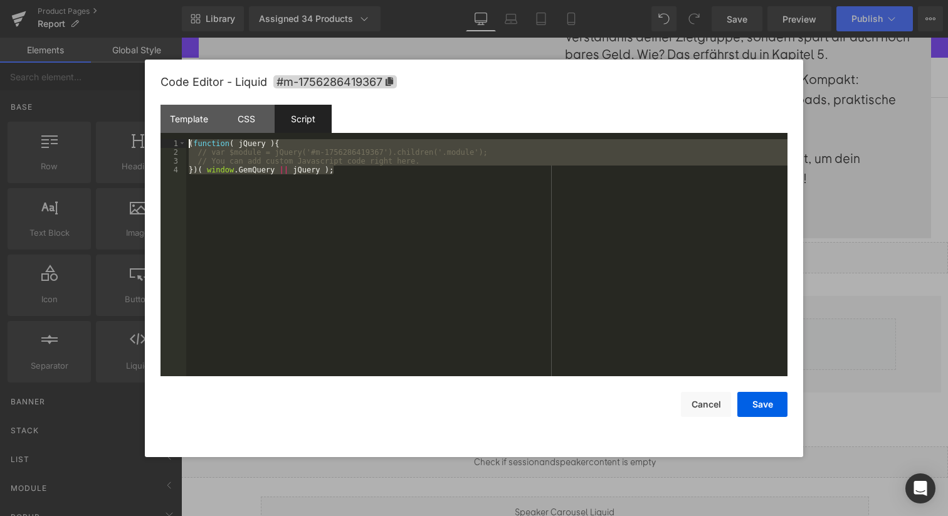
drag, startPoint x: 379, startPoint y: 196, endPoint x: 33, endPoint y: 107, distance: 357.5
click at [33, 107] on body "Liquid You are previewing how the will restyle your page. You can not edit Elem…" at bounding box center [474, 258] width 948 height 516
click at [305, 81] on span "#m-1756286419367" at bounding box center [334, 81] width 123 height 13
click at [241, 121] on div "CSS" at bounding box center [246, 119] width 57 height 28
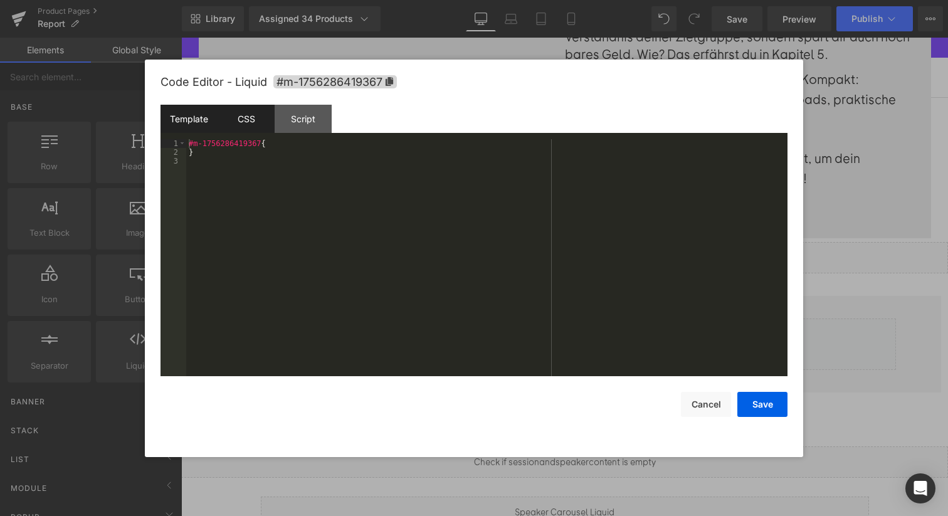
click at [179, 124] on div "Template" at bounding box center [188, 119] width 57 height 28
click at [354, 88] on div "Code Editor - Liquid #m-1756286419367" at bounding box center [473, 82] width 627 height 45
click at [346, 76] on span "#m-1756286419367" at bounding box center [334, 81] width 123 height 13
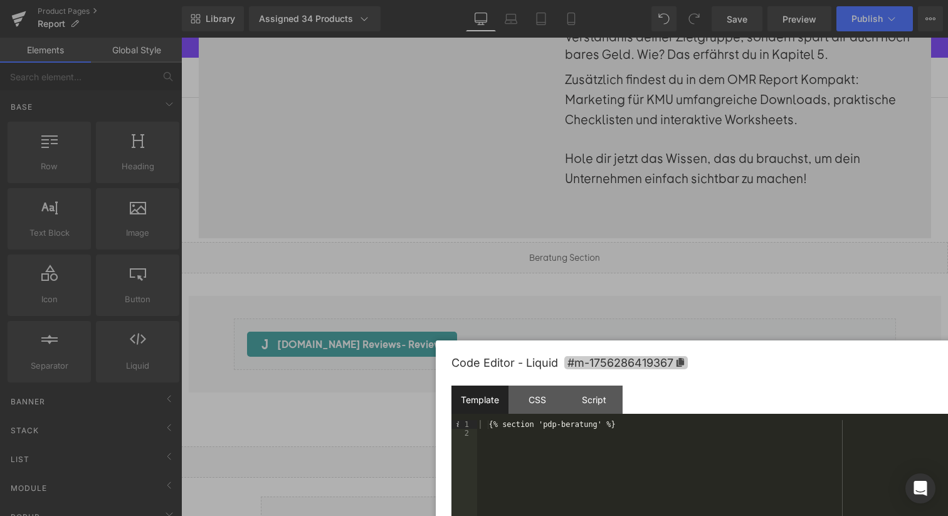
click at [677, 358] on icon at bounding box center [680, 362] width 8 height 9
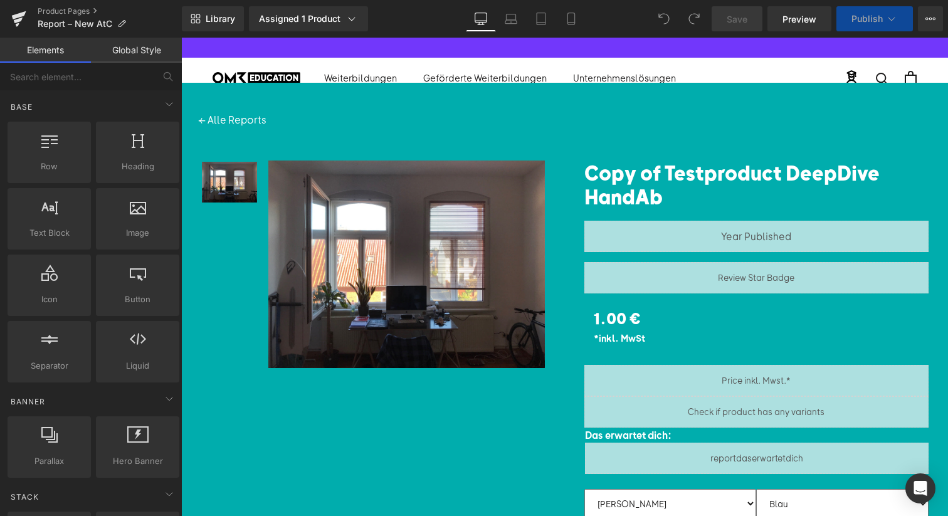
click at [466, 438] on div "(P) Image List Sale Off (P) Image" at bounding box center [564, 480] width 767 height 685
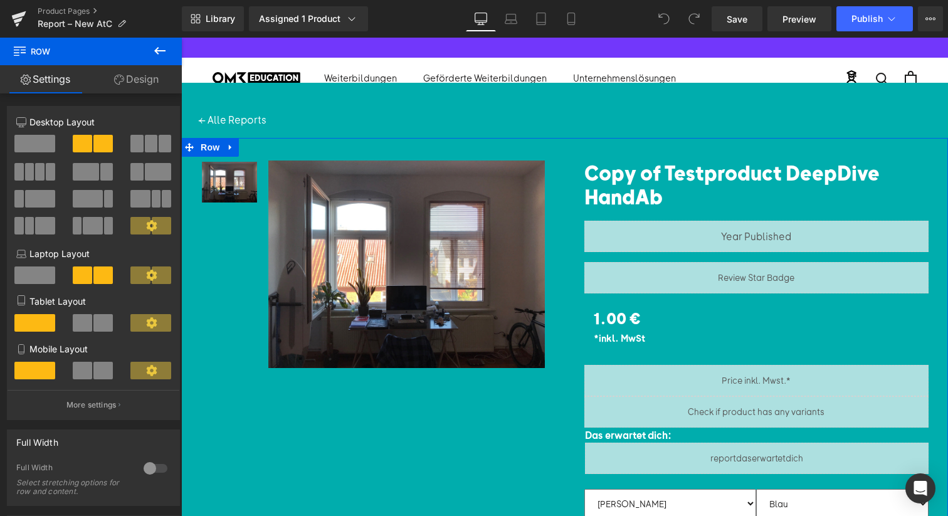
click at [111, 69] on link "Design" at bounding box center [136, 79] width 91 height 28
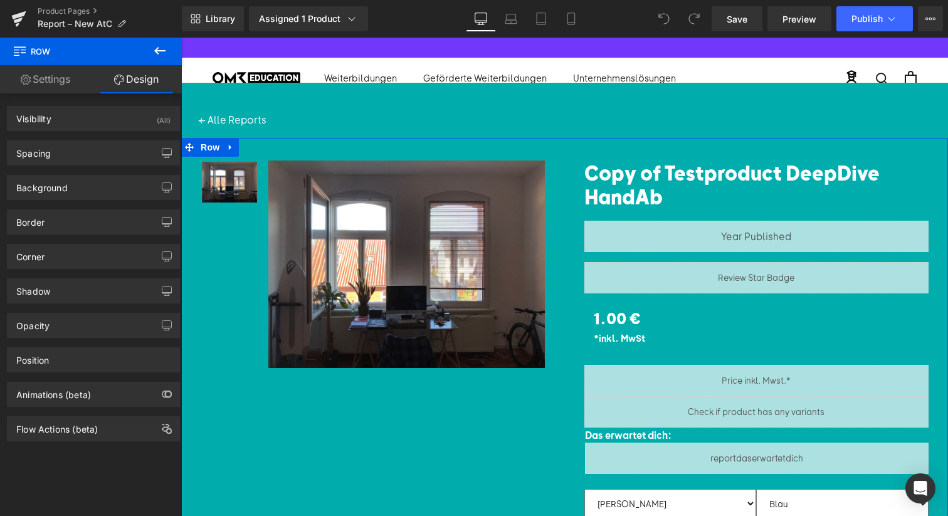
click at [31, 75] on link "Settings" at bounding box center [45, 79] width 91 height 28
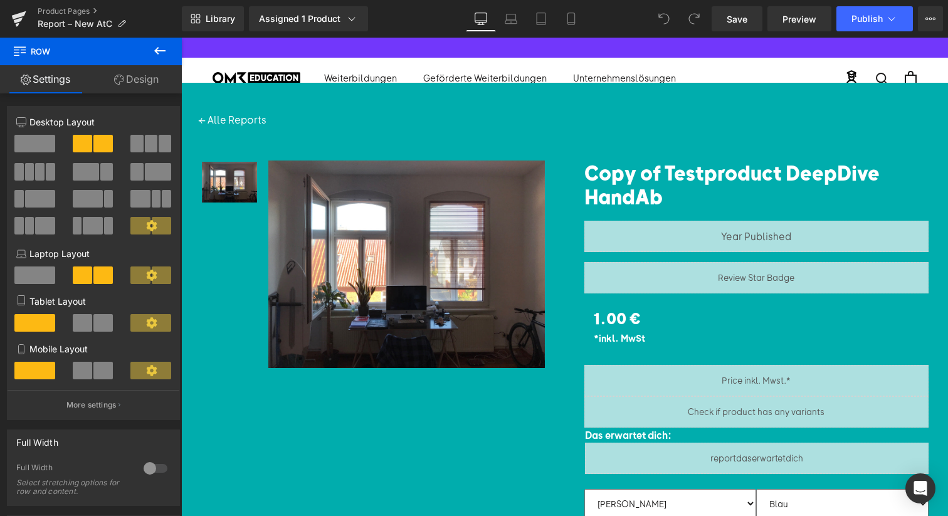
click at [169, 52] on button at bounding box center [160, 52] width 44 height 28
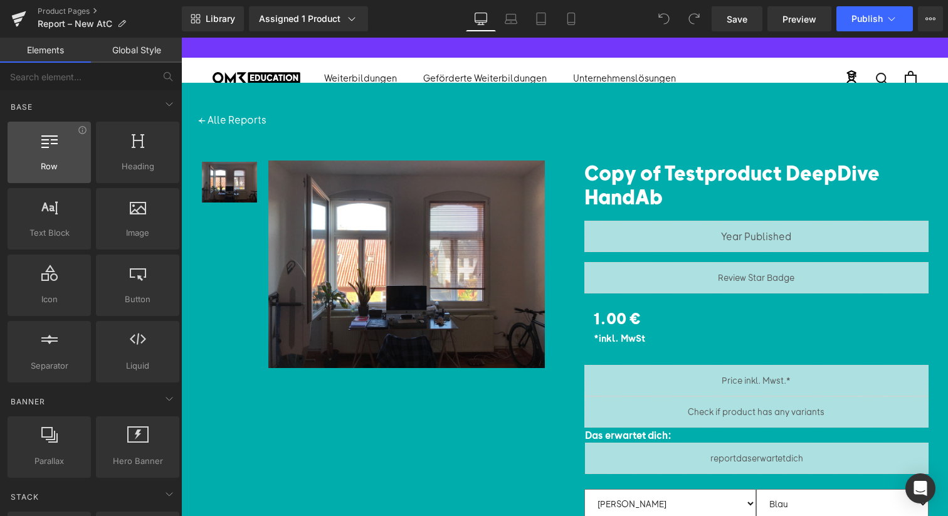
drag, startPoint x: 53, startPoint y: 111, endPoint x: 70, endPoint y: 136, distance: 30.6
click at [108, 112] on div "Base" at bounding box center [93, 106] width 177 height 25
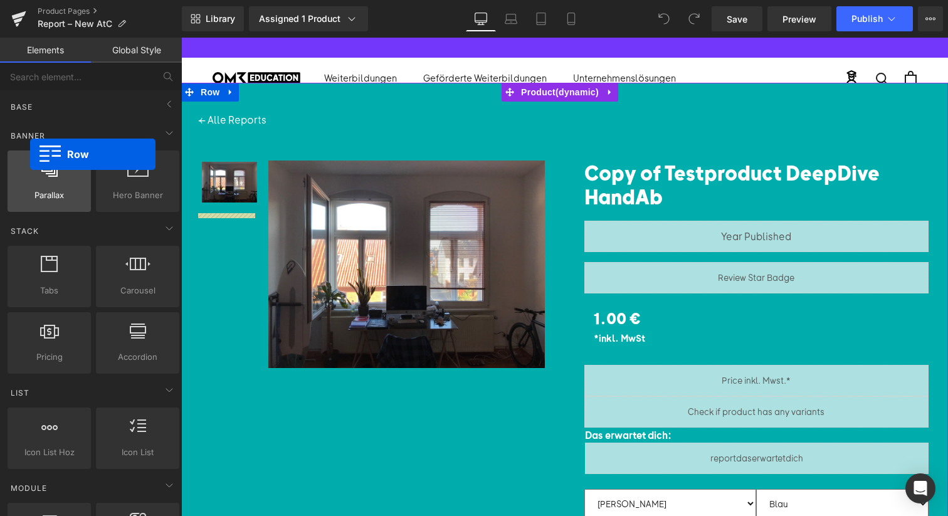
drag, startPoint x: 70, startPoint y: 136, endPoint x: 28, endPoint y: 150, distance: 44.8
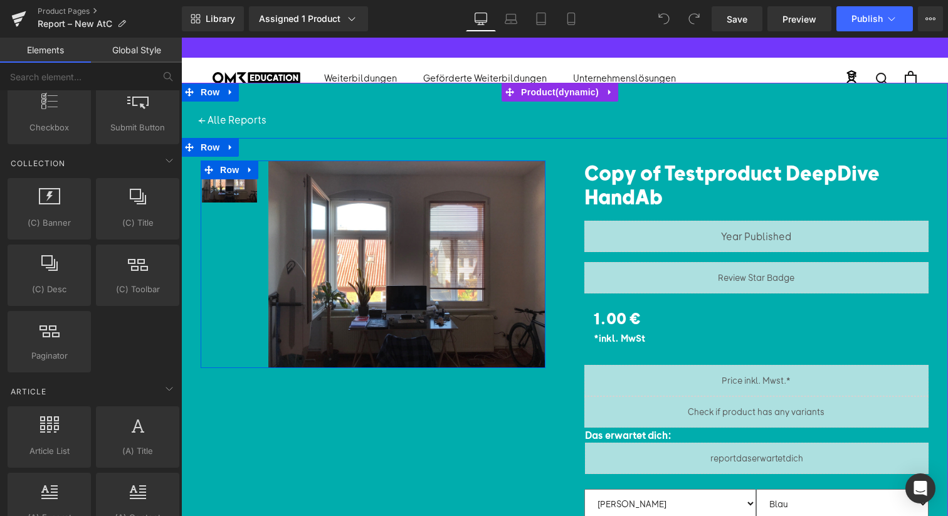
scroll to position [1618, 0]
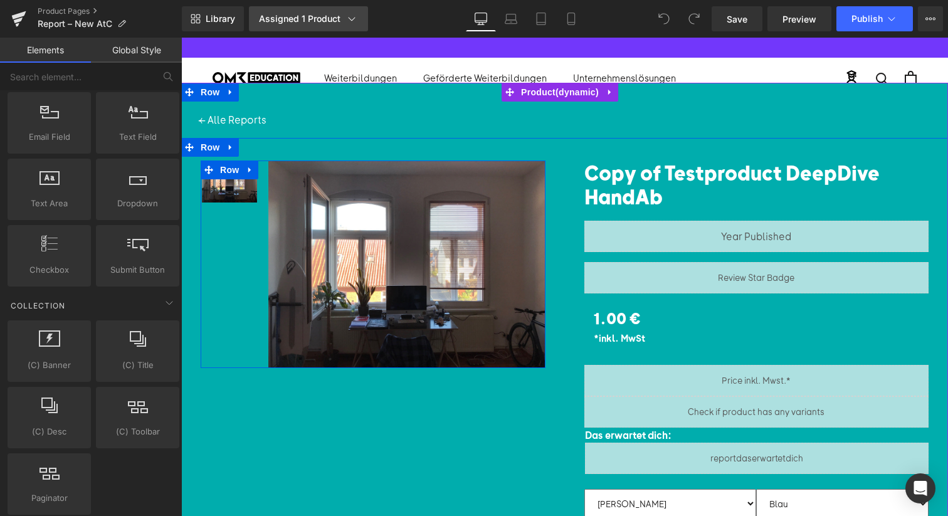
click at [306, 18] on div "Assigned 1 Product" at bounding box center [308, 19] width 99 height 13
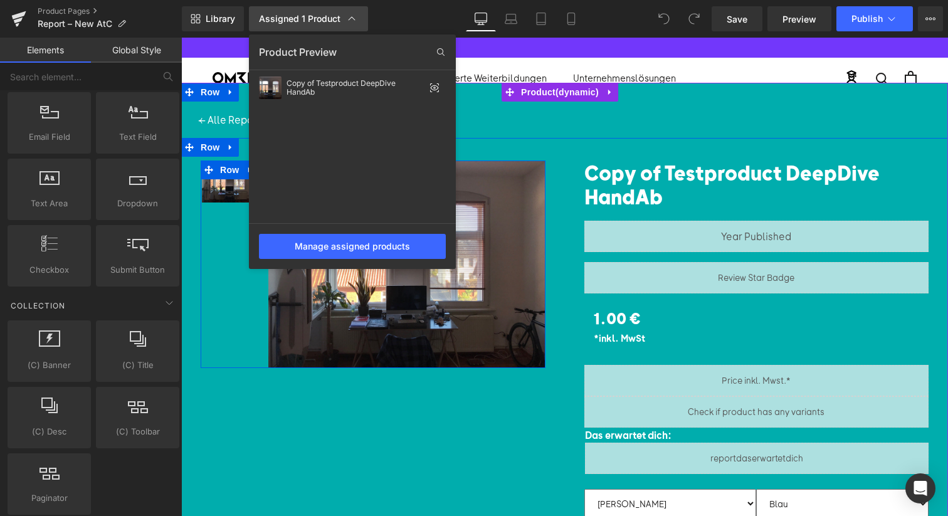
click at [324, 28] on link "Assigned 1 Product" at bounding box center [308, 18] width 119 height 25
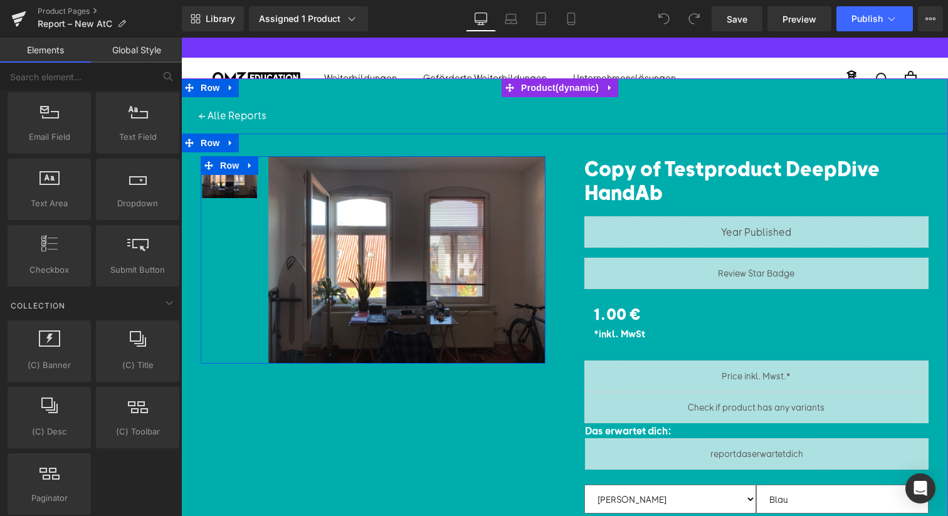
scroll to position [0, 0]
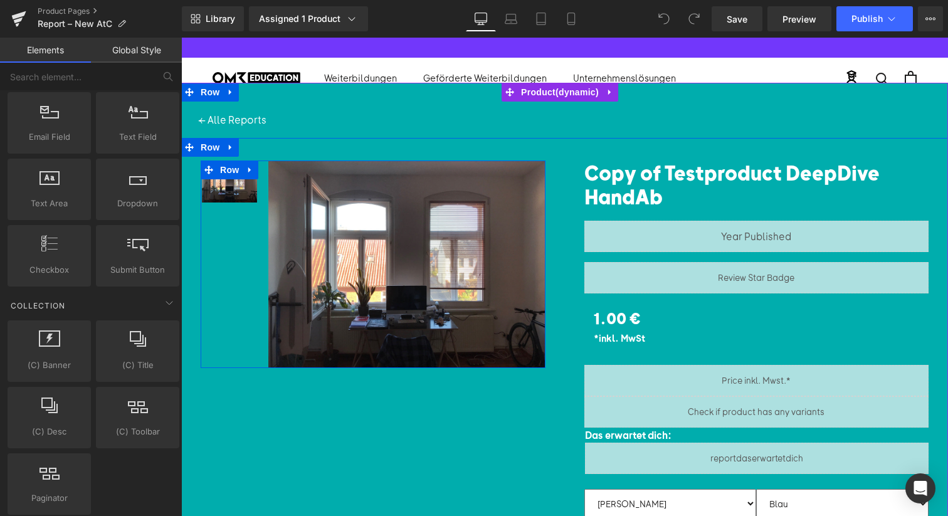
click at [140, 53] on link "Global Style" at bounding box center [136, 50] width 91 height 25
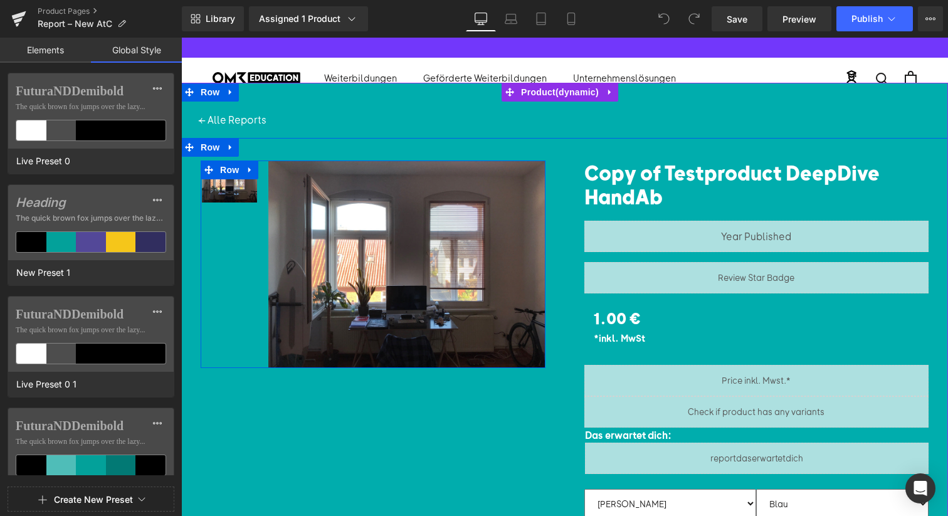
click at [38, 50] on link "Elements" at bounding box center [45, 50] width 91 height 25
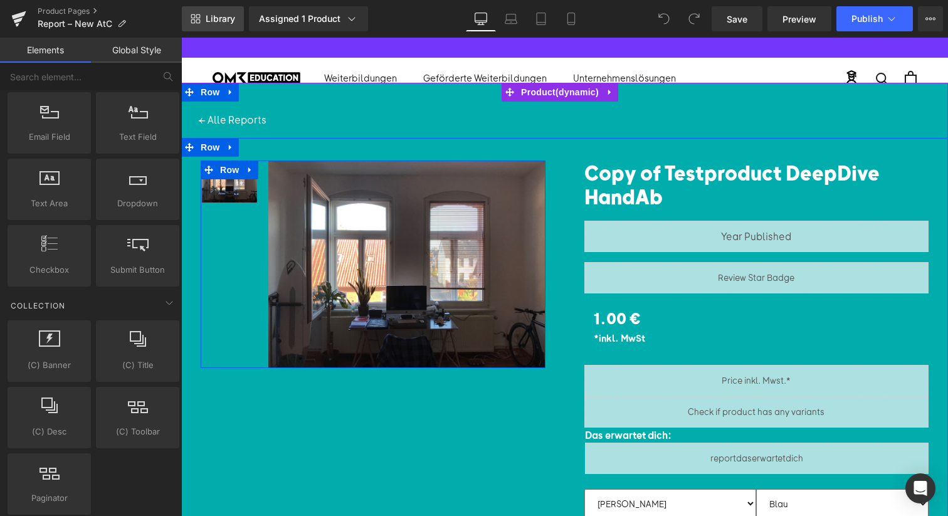
click at [206, 18] on span "Library" at bounding box center [220, 18] width 29 height 11
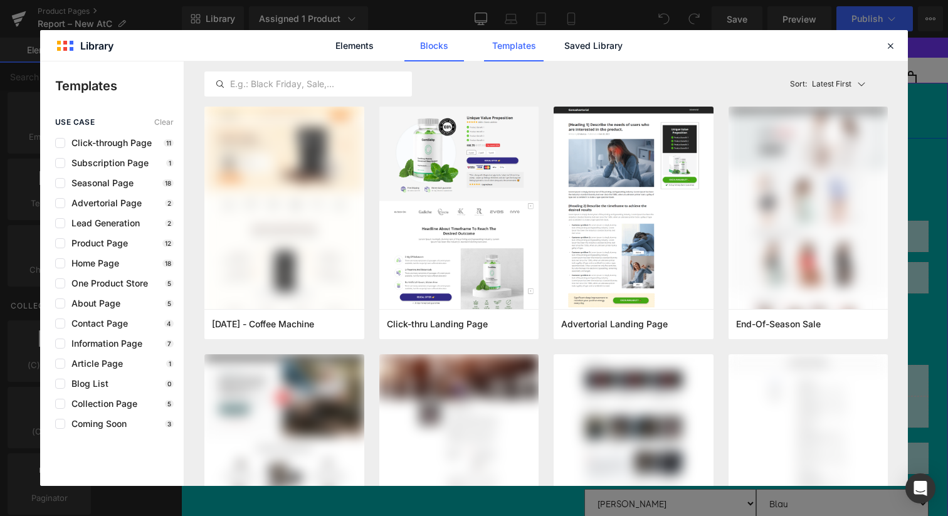
click at [439, 43] on link "Blocks" at bounding box center [434, 45] width 60 height 31
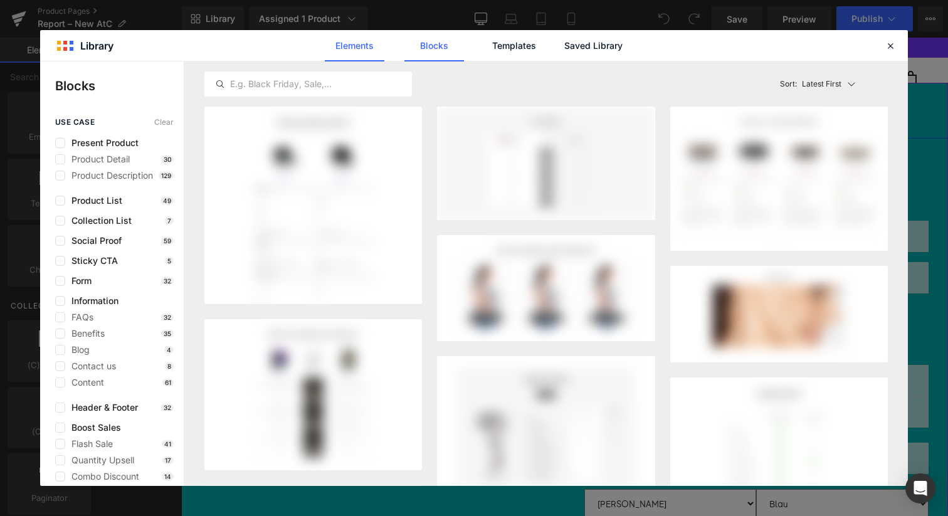
click at [360, 46] on link "Elements" at bounding box center [355, 45] width 60 height 31
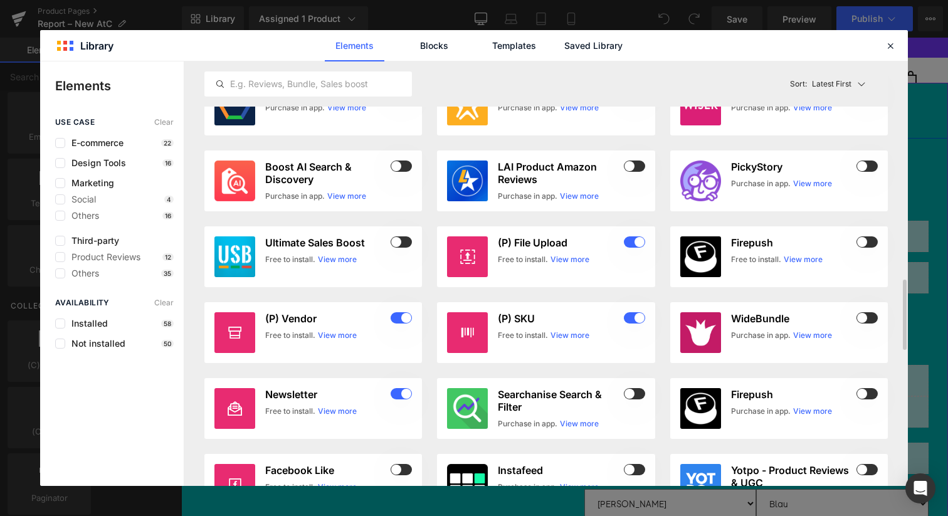
scroll to position [6, 0]
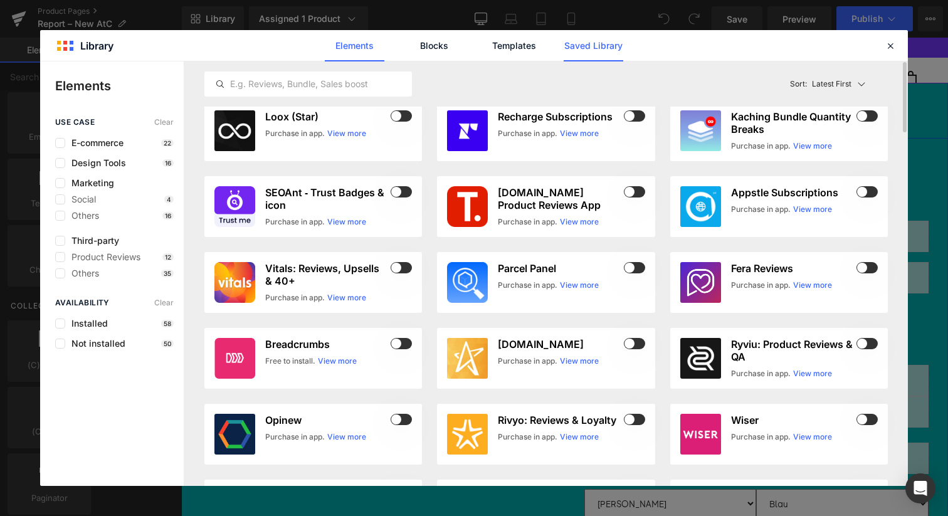
click at [611, 46] on link "Saved Library" at bounding box center [594, 45] width 60 height 31
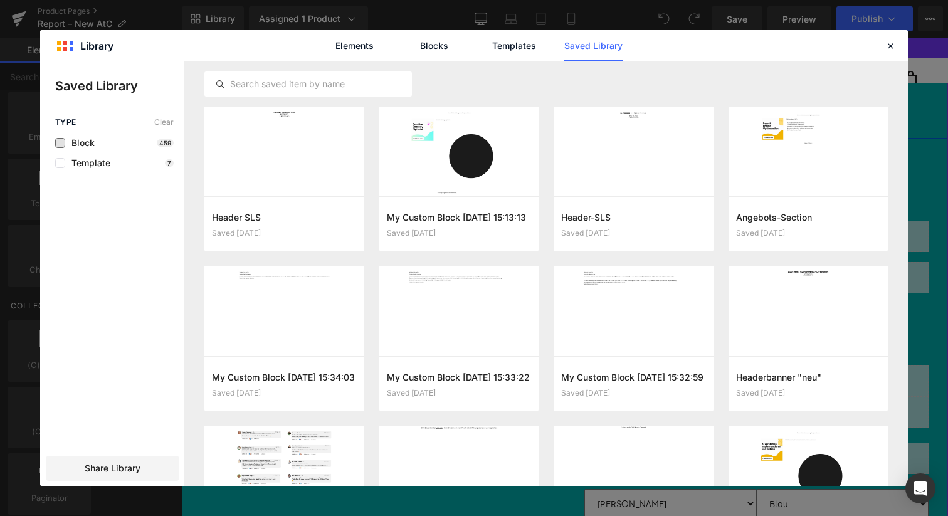
click at [69, 145] on span "Block" at bounding box center [79, 143] width 29 height 10
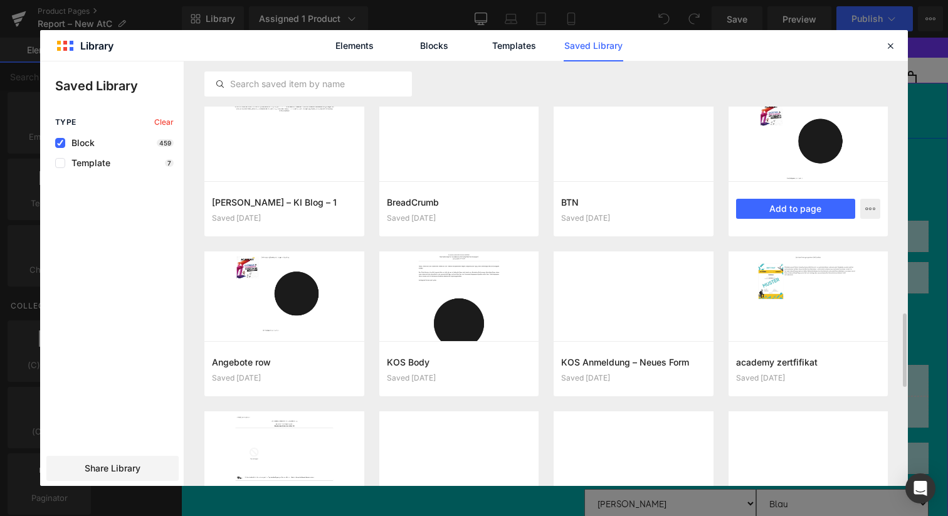
scroll to position [1580, 0]
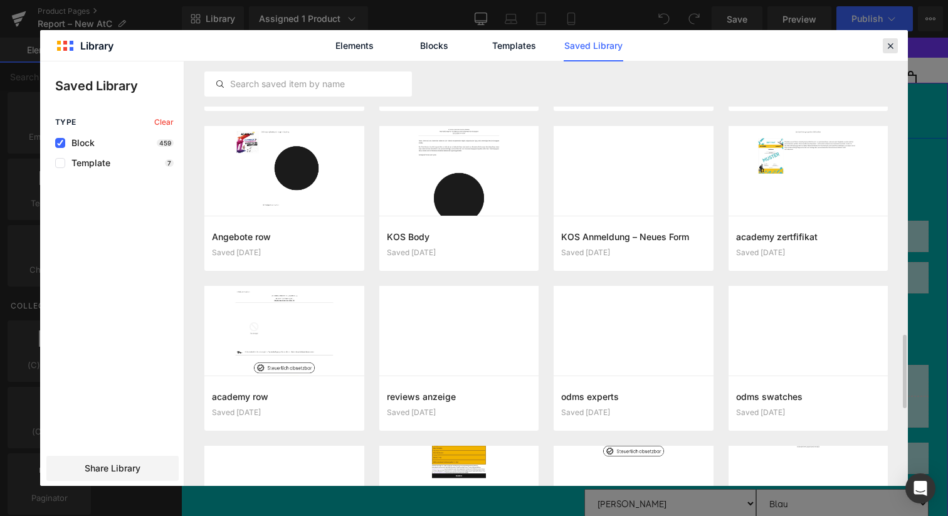
click at [890, 51] on div at bounding box center [890, 45] width 15 height 15
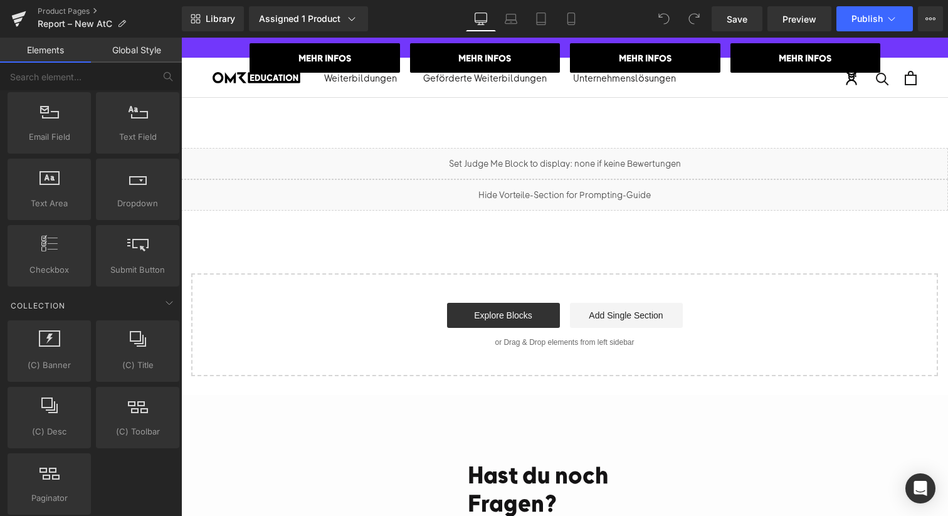
scroll to position [2876, 0]
